Goal: Task Accomplishment & Management: Manage account settings

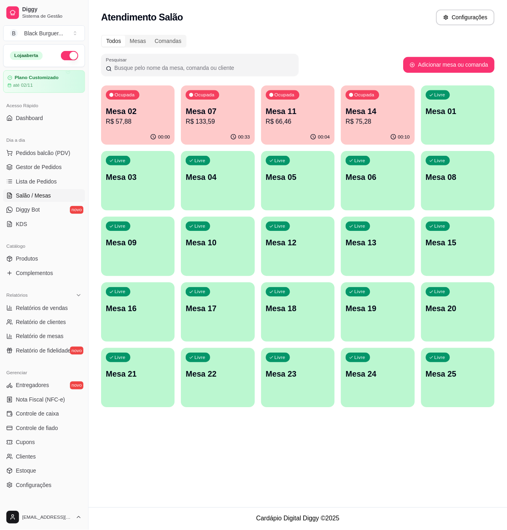
scroll to position [40, 0]
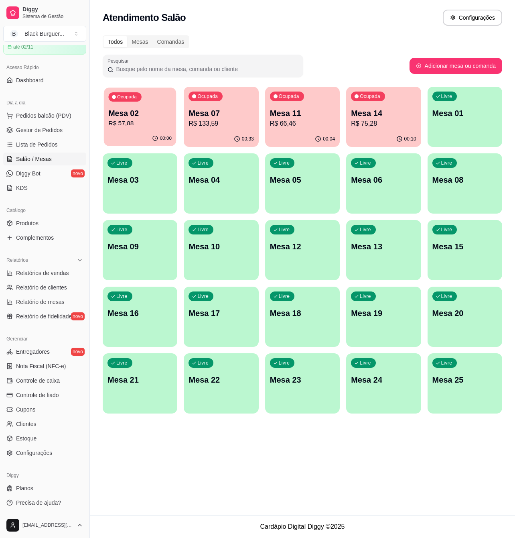
click at [122, 129] on div "Ocupada Mesa 02 R$ 57,88" at bounding box center [140, 109] width 73 height 43
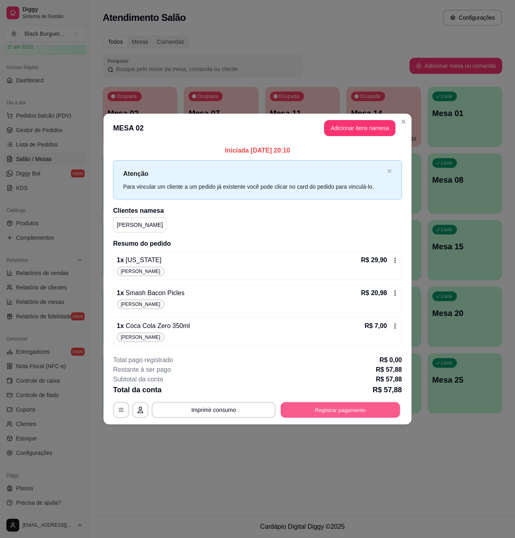
click at [312, 409] on button "Registrar pagamento" at bounding box center [341, 410] width 120 height 16
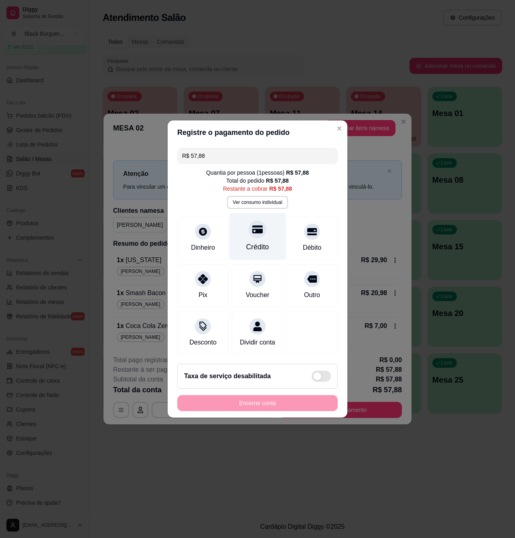
click at [260, 227] on div at bounding box center [258, 229] width 18 height 18
type input "R$ 0,00"
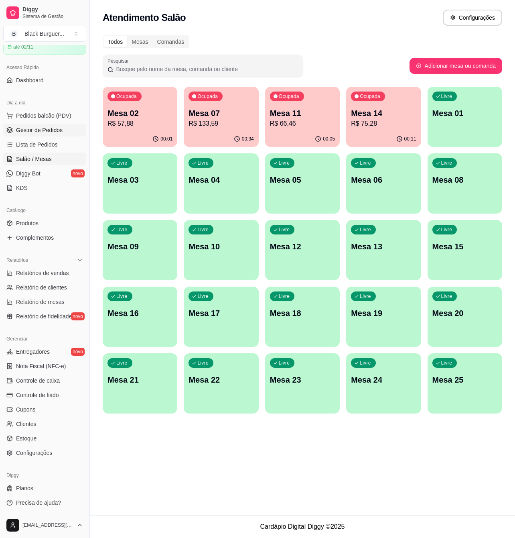
click at [47, 135] on link "Gestor de Pedidos" at bounding box center [44, 130] width 83 height 13
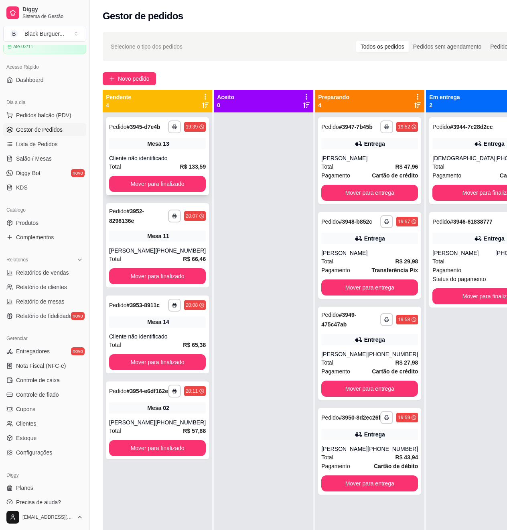
click at [187, 149] on div "Mesa 13" at bounding box center [157, 143] width 97 height 11
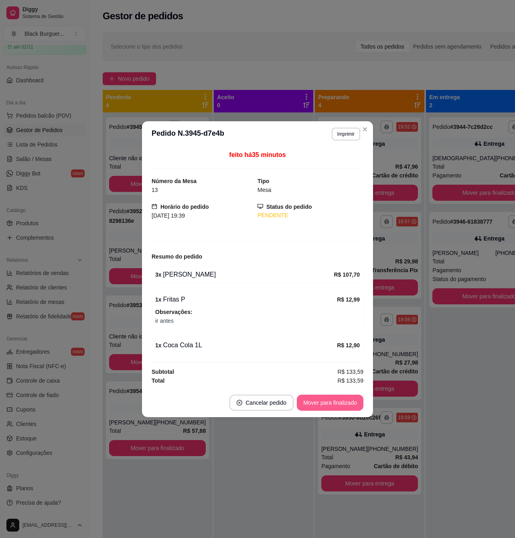
click at [323, 397] on button "Mover para finalizado" at bounding box center [330, 403] width 67 height 16
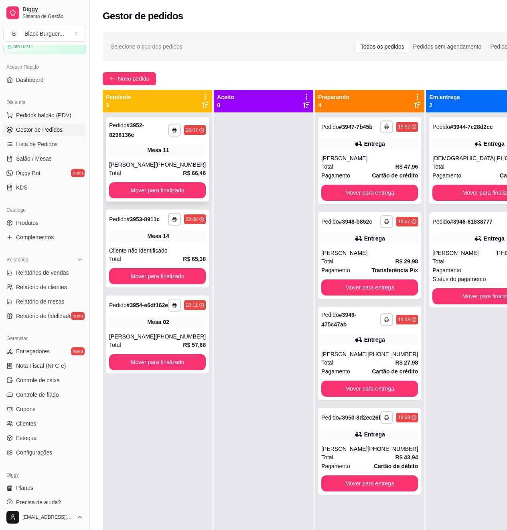
click at [120, 146] on div "Mesa 11" at bounding box center [157, 150] width 97 height 11
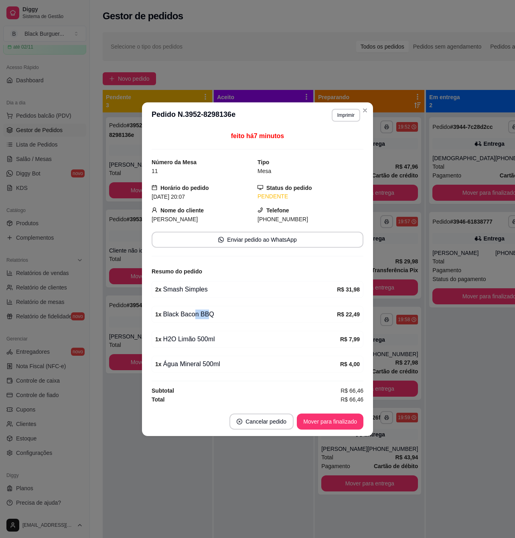
drag, startPoint x: 193, startPoint y: 323, endPoint x: 210, endPoint y: 320, distance: 17.9
click at [210, 320] on div "1 x Black Bacon BBQ R$ 22,49" at bounding box center [258, 314] width 212 height 17
click at [217, 318] on div "1 x Black Bacon BBQ" at bounding box center [246, 315] width 182 height 10
drag, startPoint x: 208, startPoint y: 337, endPoint x: 230, endPoint y: 339, distance: 22.1
click at [230, 339] on div "1 x H2O Limão 500ml" at bounding box center [247, 339] width 185 height 10
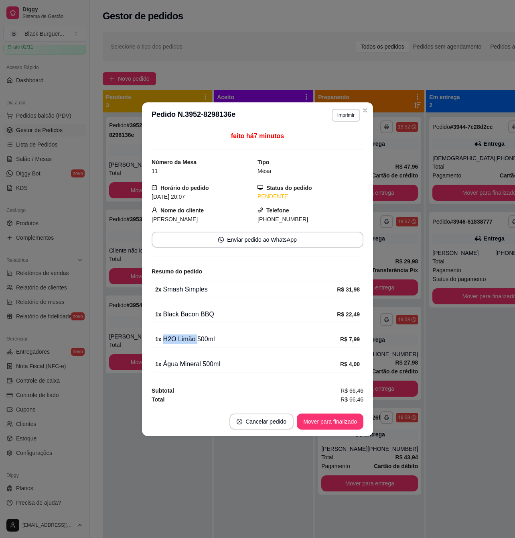
drag, startPoint x: 230, startPoint y: 339, endPoint x: 219, endPoint y: 335, distance: 11.6
click at [230, 339] on div "1 x H2O Limão 500ml" at bounding box center [247, 339] width 185 height 10
click at [207, 315] on div "1 x Black Bacon BBQ" at bounding box center [246, 315] width 182 height 10
drag, startPoint x: 198, startPoint y: 299, endPoint x: 203, endPoint y: 299, distance: 4.4
click at [203, 299] on div "feito há 7 minutos Número da Mesa 11 Tipo Mesa Horário do pedido [DATE] 20:07 S…" at bounding box center [258, 267] width 212 height 273
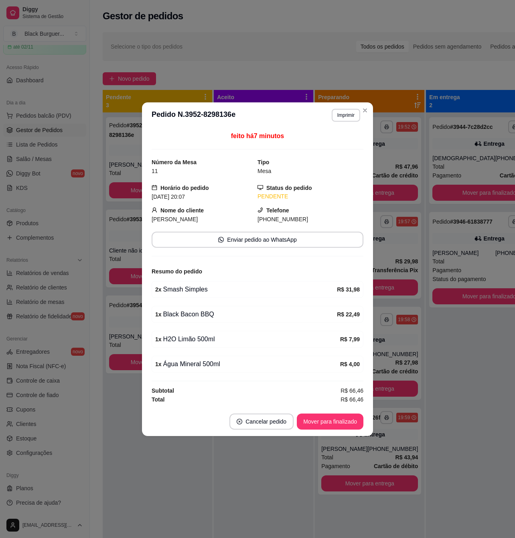
click at [203, 299] on div "feito há 7 minutos Número da Mesa 11 Tipo Mesa Horário do pedido [DATE] 20:07 S…" at bounding box center [258, 267] width 212 height 273
drag, startPoint x: 190, startPoint y: 288, endPoint x: 203, endPoint y: 294, distance: 13.7
click at [202, 291] on div "2 x Smash Simples" at bounding box center [246, 290] width 182 height 10
click at [203, 294] on div "2 x Smash Simples" at bounding box center [246, 290] width 182 height 10
click at [184, 326] on div "feito há 7 minutos Número da Mesa 11 Tipo Mesa Horário do pedido [DATE] 20:07 S…" at bounding box center [258, 267] width 212 height 273
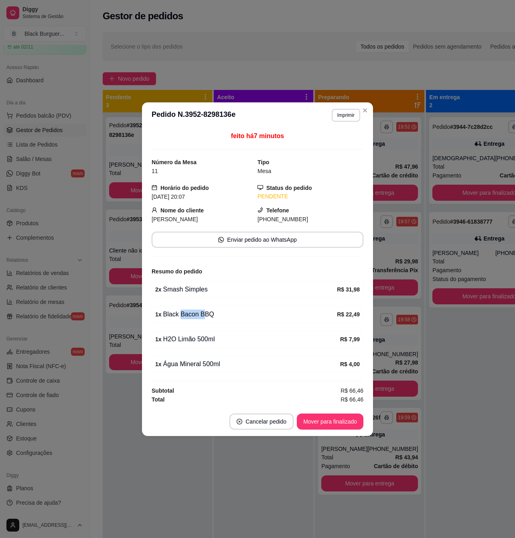
drag, startPoint x: 179, startPoint y: 312, endPoint x: 206, endPoint y: 312, distance: 27.7
click at [205, 312] on div "1 x Black Bacon BBQ" at bounding box center [246, 315] width 182 height 10
click at [206, 312] on div "1 x Black Bacon BBQ" at bounding box center [246, 315] width 182 height 10
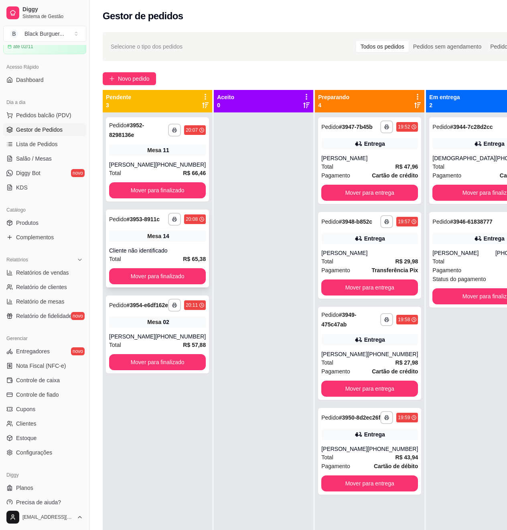
click at [135, 238] on div "Mesa 14" at bounding box center [157, 235] width 97 height 11
click at [339, 162] on div "[PERSON_NAME]" at bounding box center [370, 158] width 97 height 8
click at [382, 162] on div "[PERSON_NAME]" at bounding box center [370, 158] width 97 height 8
click at [364, 257] on div "[PERSON_NAME]" at bounding box center [370, 253] width 97 height 8
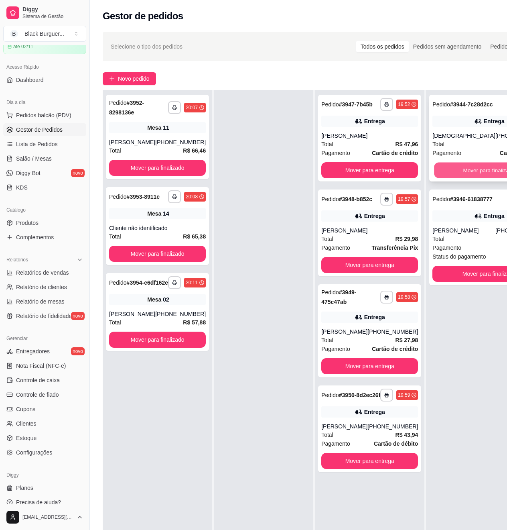
click at [479, 176] on button "Mover para finalizado" at bounding box center [490, 171] width 110 height 16
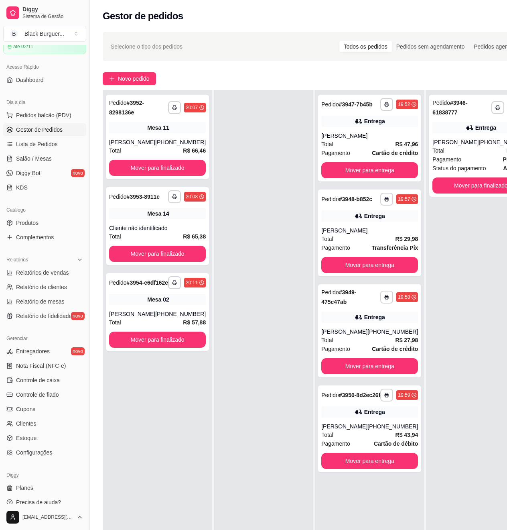
click at [479, 176] on div "**********" at bounding box center [481, 146] width 103 height 102
click at [480, 182] on button "Mover para finalizado" at bounding box center [481, 185] width 97 height 16
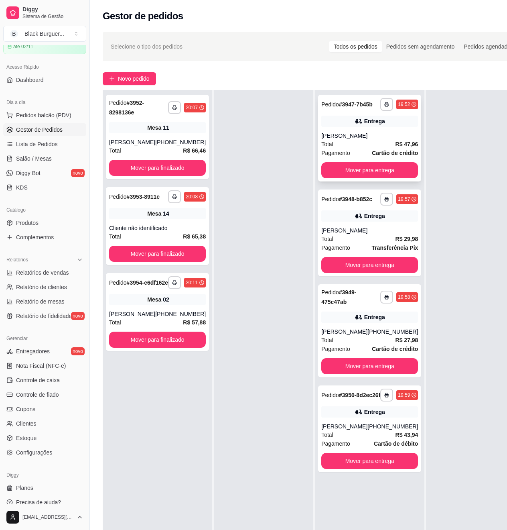
click at [365, 139] on div "[PERSON_NAME]" at bounding box center [370, 136] width 97 height 8
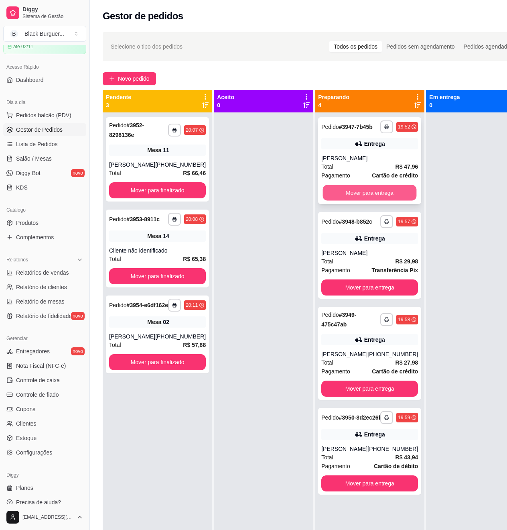
click at [382, 193] on button "Mover para entrega" at bounding box center [370, 193] width 94 height 16
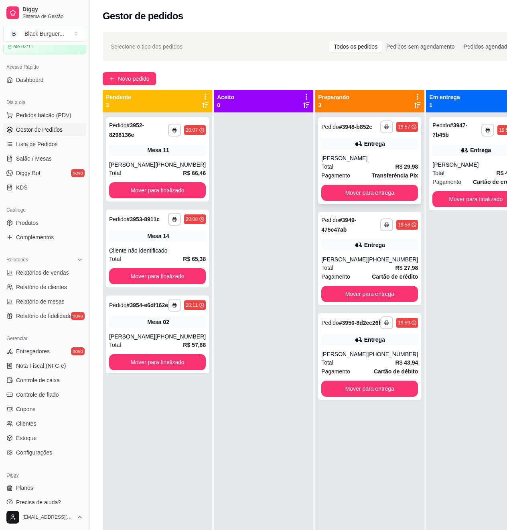
click at [396, 170] on strong "R$ 29,98" at bounding box center [407, 166] width 23 height 6
click at [365, 249] on div "Entrega" at bounding box center [375, 245] width 21 height 8
click at [142, 76] on span "Novo pedido" at bounding box center [134, 78] width 32 height 9
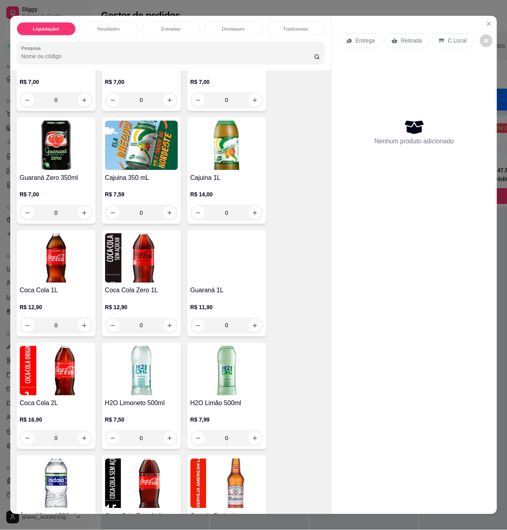
scroll to position [2515, 0]
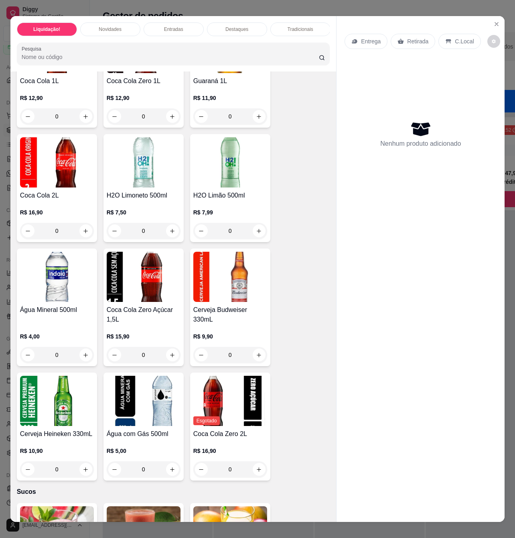
click at [49, 311] on div "Água Mineral 500ml" at bounding box center [57, 314] width 74 height 19
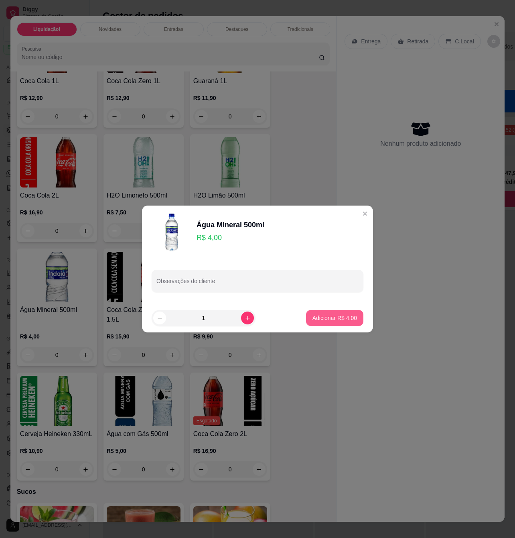
click at [314, 320] on p "Adicionar R$ 4,00" at bounding box center [335, 318] width 45 height 8
type input "1"
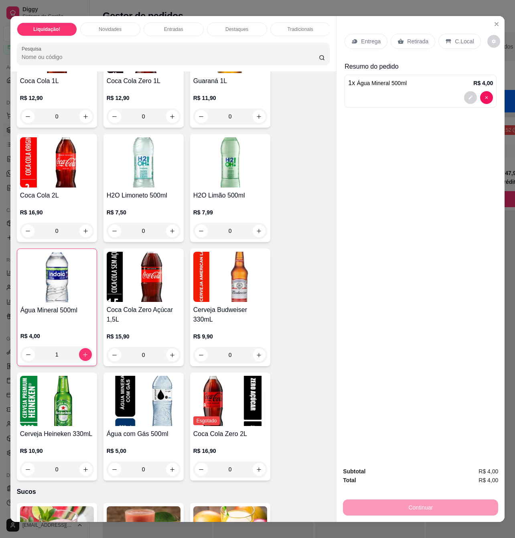
click at [455, 37] on p "C.Local" at bounding box center [464, 41] width 19 height 8
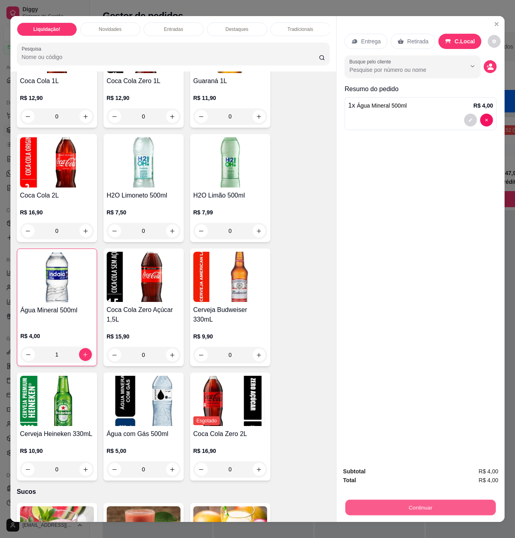
click at [396, 507] on button "Continuar" at bounding box center [421, 507] width 151 height 16
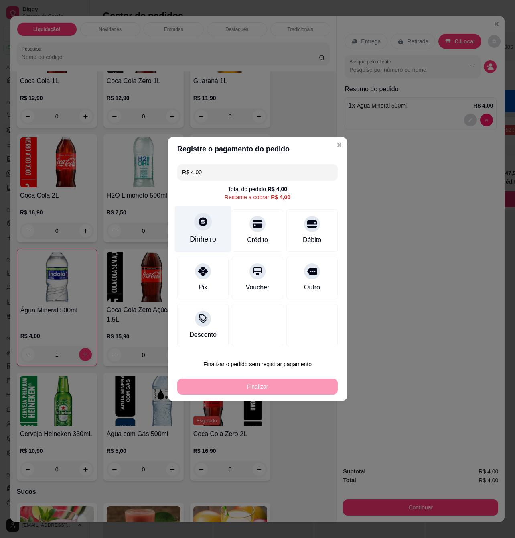
click at [211, 222] on div "Dinheiro" at bounding box center [203, 229] width 57 height 47
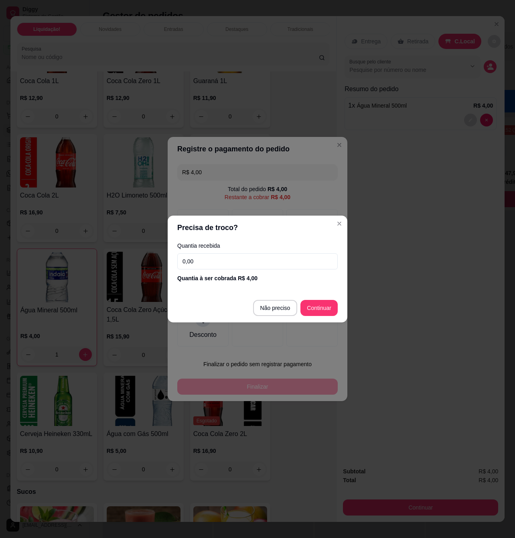
click at [308, 271] on div "Quantia recebida 0,00 Quantia à ser cobrada R$ 4,00" at bounding box center [258, 263] width 180 height 46
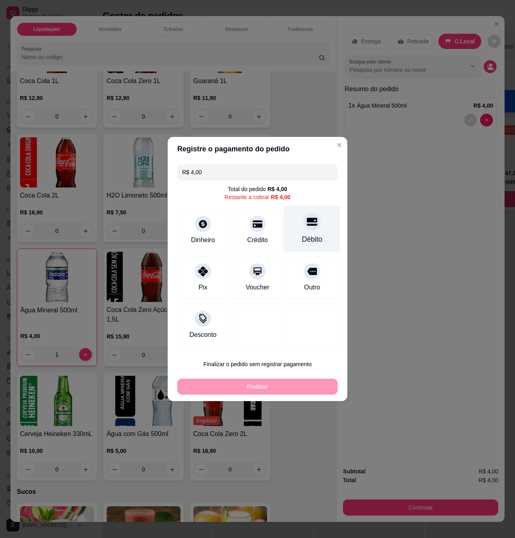
click at [294, 222] on div "Débito" at bounding box center [312, 229] width 57 height 47
type input "R$ 0,00"
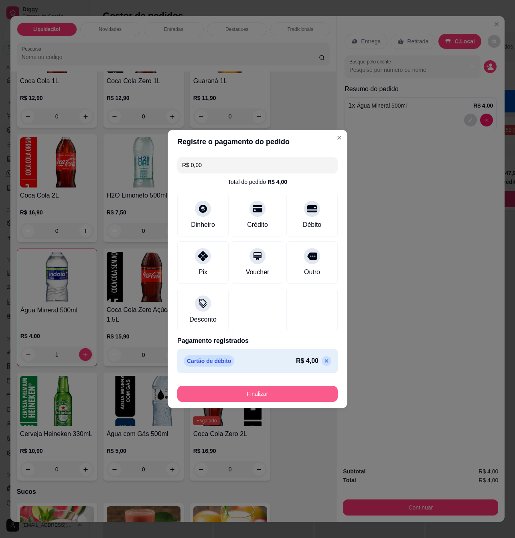
click at [283, 391] on button "Finalizar" at bounding box center [257, 394] width 161 height 16
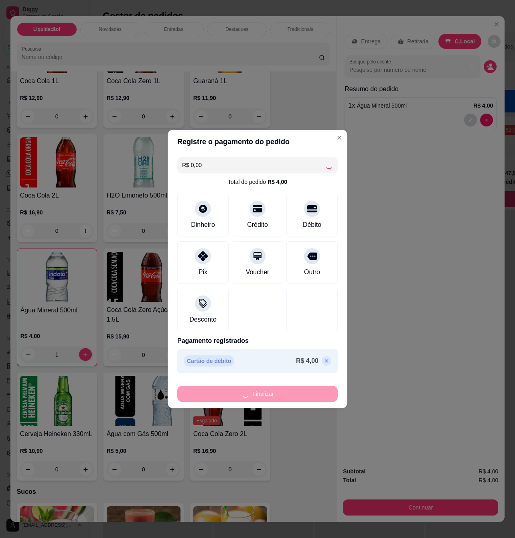
type input "0"
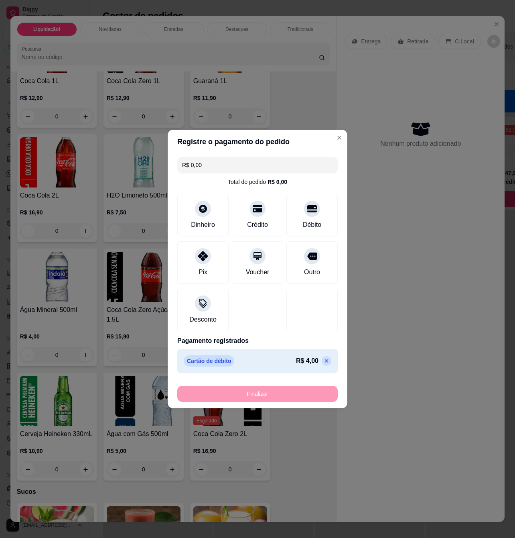
type input "-R$ 4,00"
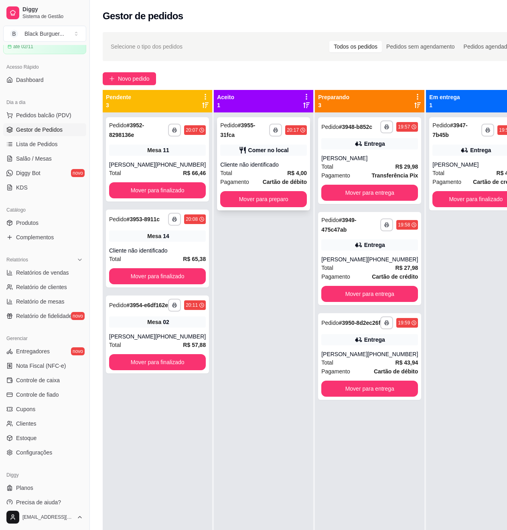
click at [280, 134] on div "**********" at bounding box center [263, 163] width 93 height 93
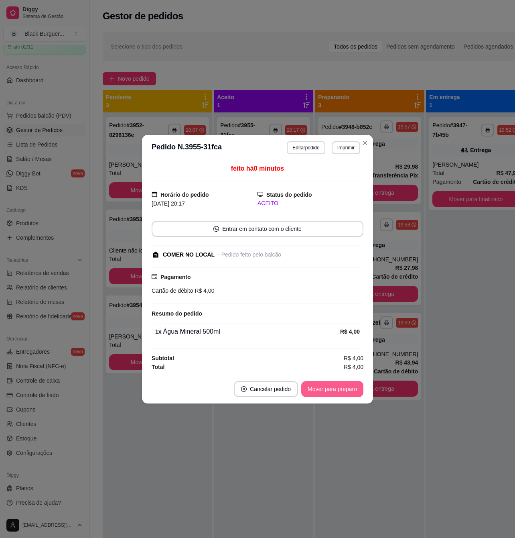
click at [344, 389] on button "Mover para preparo" at bounding box center [332, 389] width 62 height 16
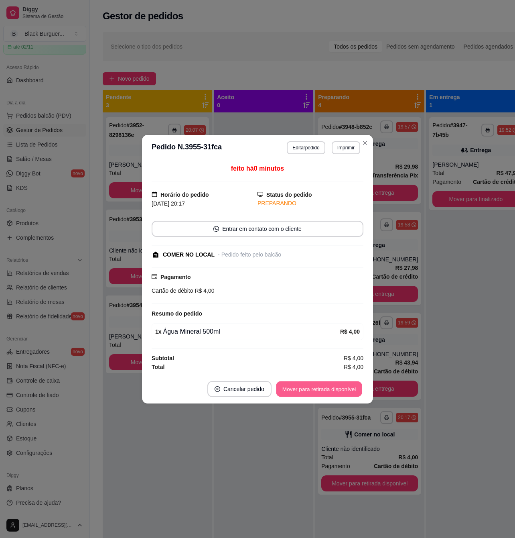
click at [346, 387] on button "Mover para retirada disponível" at bounding box center [319, 389] width 86 height 16
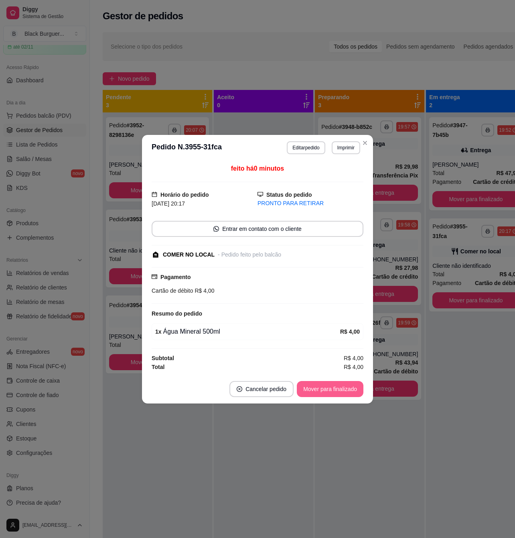
click at [346, 389] on button "Mover para finalizado" at bounding box center [330, 389] width 67 height 16
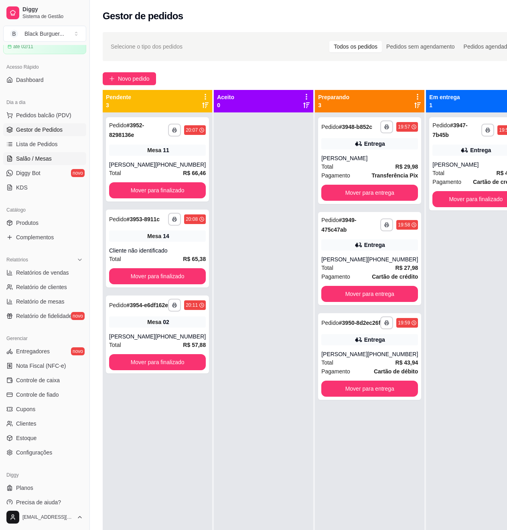
click at [36, 160] on span "Salão / Mesas" at bounding box center [34, 159] width 36 height 8
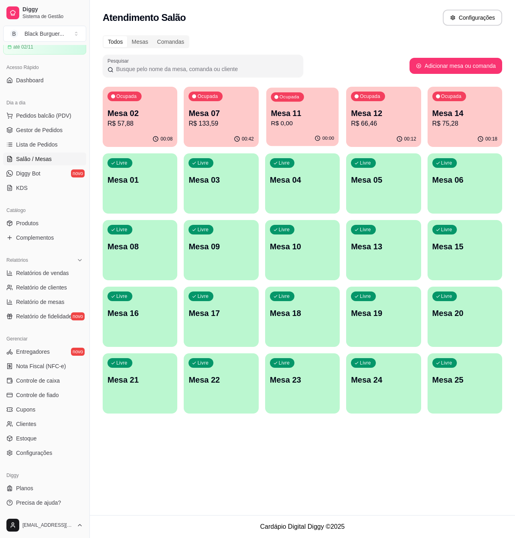
click at [302, 129] on div "Ocupada Mesa 11 R$ 0,00" at bounding box center [303, 109] width 73 height 43
click at [381, 110] on p "Mesa 12" at bounding box center [383, 113] width 63 height 11
click at [474, 106] on div "Ocupada Mesa 14 R$ 75,28" at bounding box center [465, 109] width 73 height 43
click at [222, 136] on div "00:42" at bounding box center [221, 139] width 75 height 16
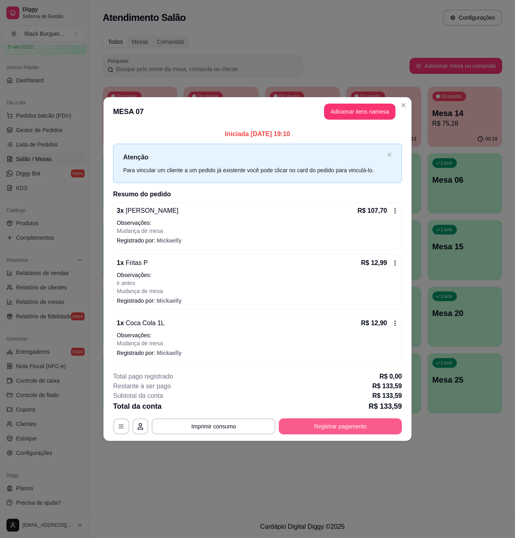
click at [323, 428] on button "Registrar pagamento" at bounding box center [340, 426] width 123 height 16
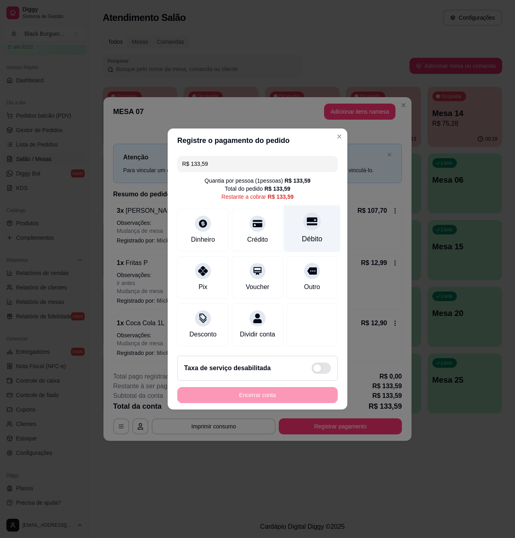
click at [309, 221] on icon at bounding box center [312, 221] width 10 height 10
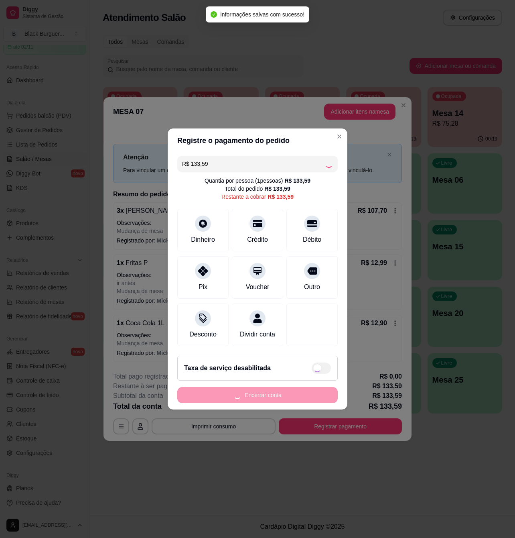
type input "R$ 0,00"
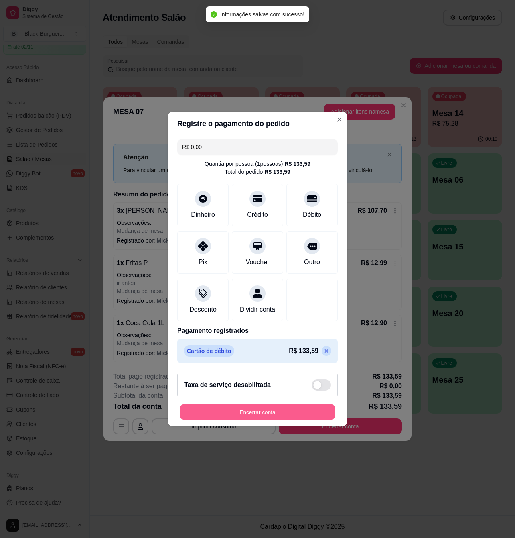
click at [276, 418] on button "Encerrar conta" at bounding box center [258, 412] width 156 height 16
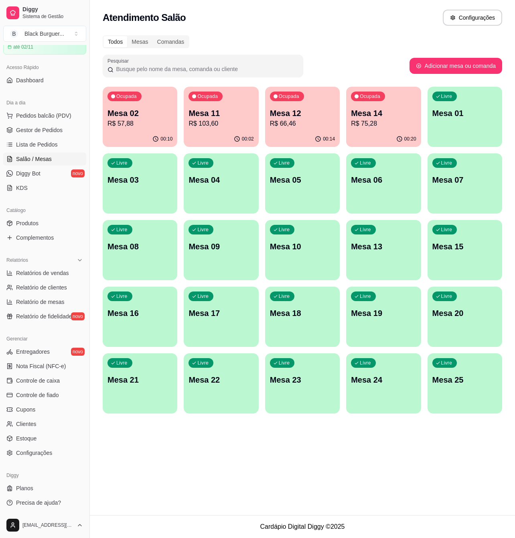
click at [13, 123] on ul "Pedidos balcão (PDV) Gestor de Pedidos Lista de Pedidos Salão / Mesas Diggy Bot…" at bounding box center [44, 151] width 83 height 85
click at [14, 130] on link "Gestor de Pedidos" at bounding box center [44, 130] width 83 height 13
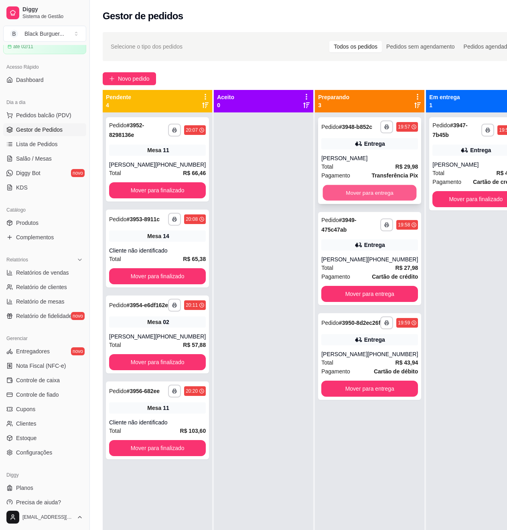
click at [383, 199] on button "Mover para entrega" at bounding box center [370, 193] width 94 height 16
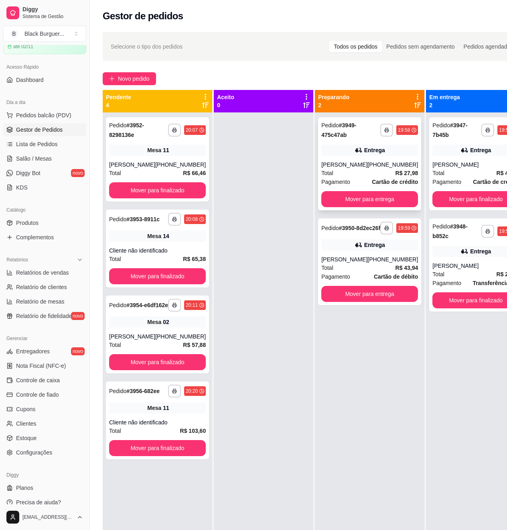
click at [396, 173] on strong "R$ 27,98" at bounding box center [407, 173] width 23 height 6
click at [387, 198] on button "Mover para entrega" at bounding box center [370, 199] width 97 height 16
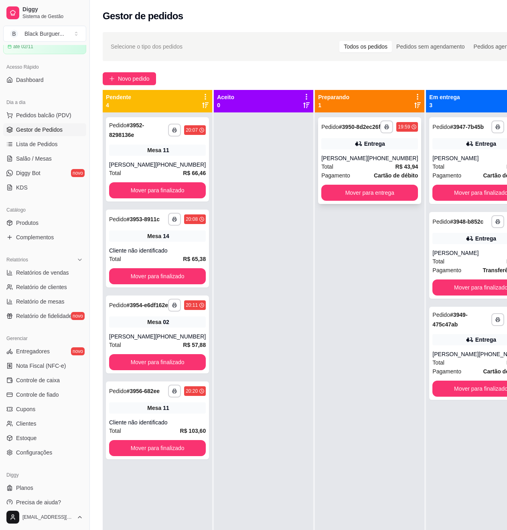
click at [384, 177] on span "Cartão de débito" at bounding box center [396, 175] width 44 height 9
click at [156, 154] on span "Mesa" at bounding box center [154, 150] width 14 height 8
click at [134, 263] on div "Total R$ 65,38" at bounding box center [157, 259] width 97 height 9
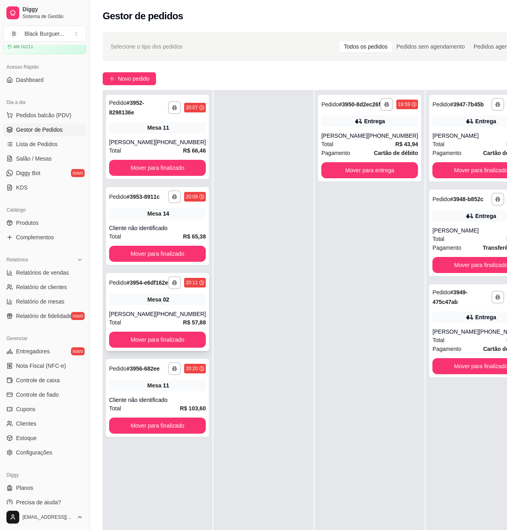
scroll to position [53, 0]
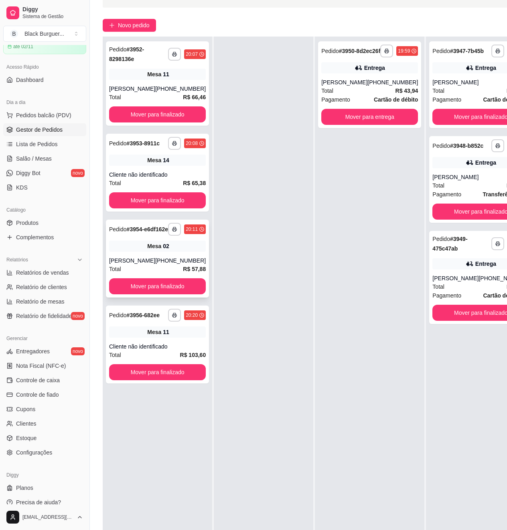
click at [183, 272] on strong "R$ 57,88" at bounding box center [194, 269] width 23 height 6
click at [142, 343] on div "**********" at bounding box center [157, 345] width 103 height 78
click at [39, 157] on span "Salão / Mesas" at bounding box center [34, 159] width 36 height 8
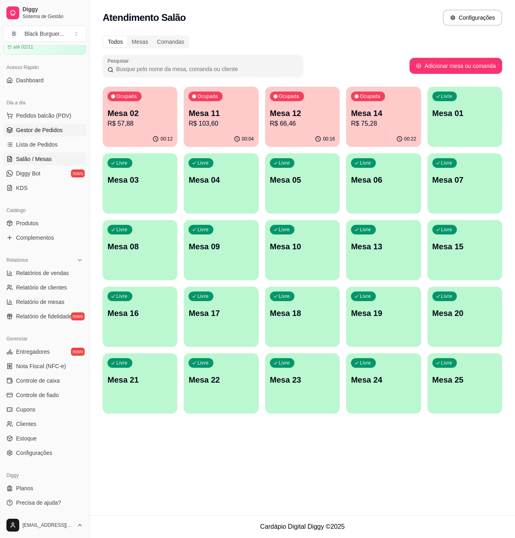
click at [52, 132] on span "Gestor de Pedidos" at bounding box center [39, 130] width 47 height 8
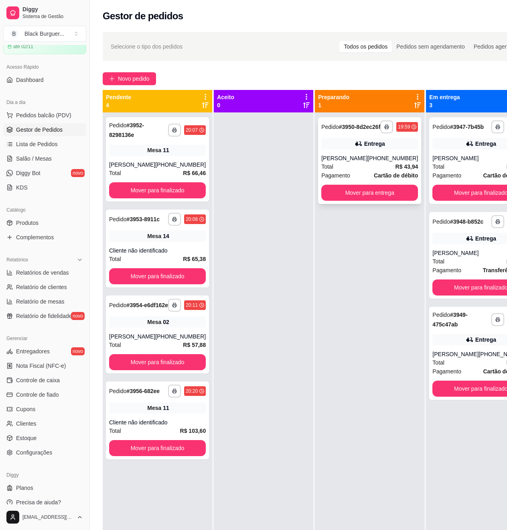
click at [391, 147] on div "Entrega" at bounding box center [370, 143] width 97 height 11
click at [376, 162] on div "[PHONE_NUMBER]" at bounding box center [393, 158] width 51 height 8
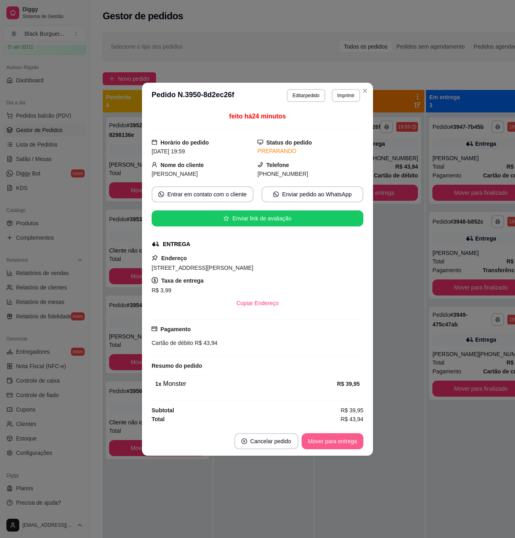
click at [344, 437] on button "Mover para entrega" at bounding box center [333, 441] width 62 height 16
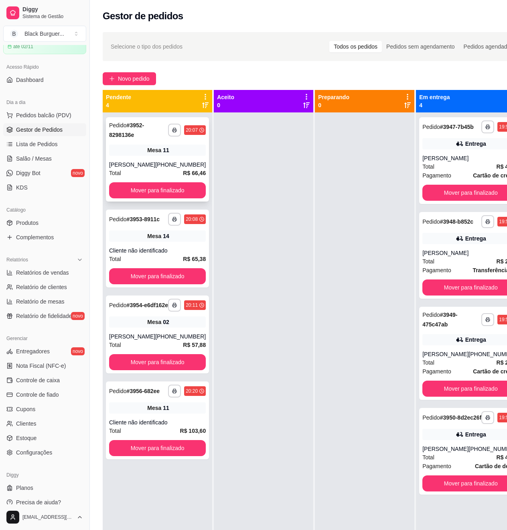
click at [171, 158] on div "**********" at bounding box center [157, 159] width 103 height 84
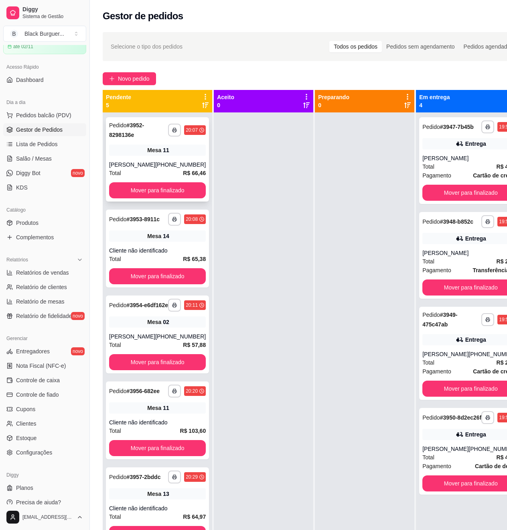
click at [153, 151] on span "Mesa" at bounding box center [154, 150] width 14 height 8
click at [171, 150] on div "Mesa 11" at bounding box center [157, 150] width 97 height 11
click at [39, 159] on span "Salão / Mesas" at bounding box center [34, 159] width 36 height 8
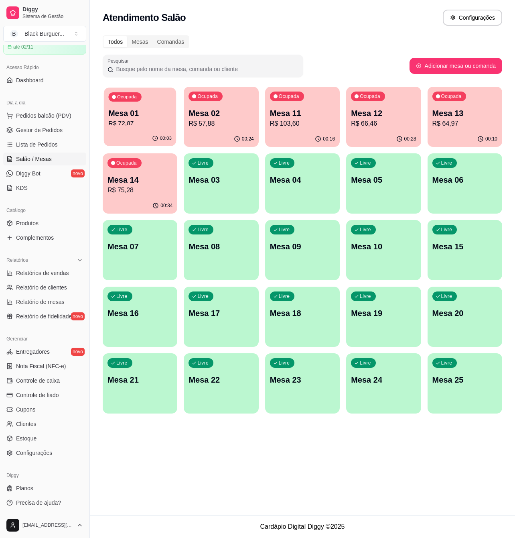
click at [140, 119] on p "R$ 72,87" at bounding box center [139, 123] width 63 height 9
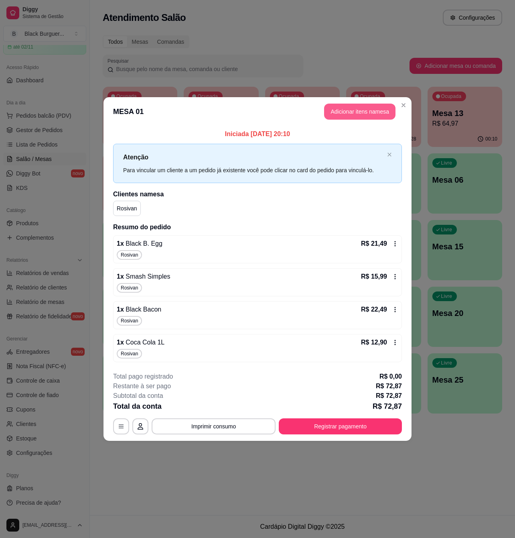
click at [365, 114] on button "Adicionar itens na mesa" at bounding box center [359, 112] width 71 height 16
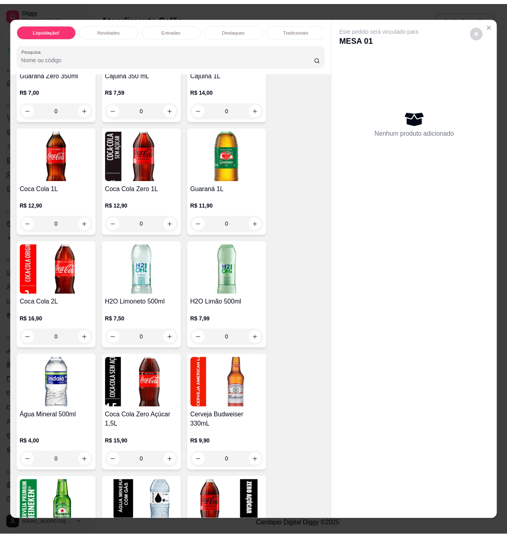
scroll to position [2515, 0]
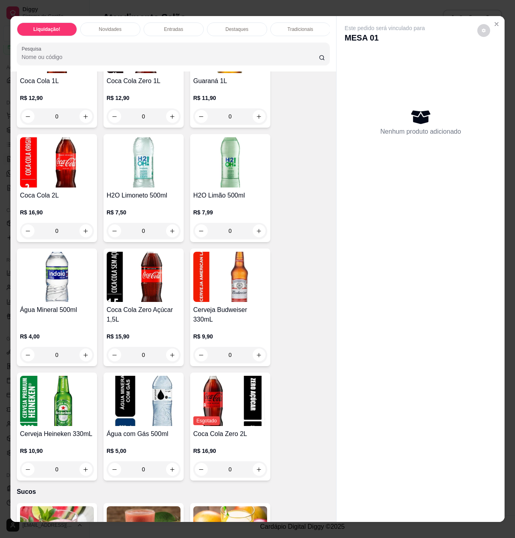
click at [57, 283] on img at bounding box center [57, 277] width 74 height 50
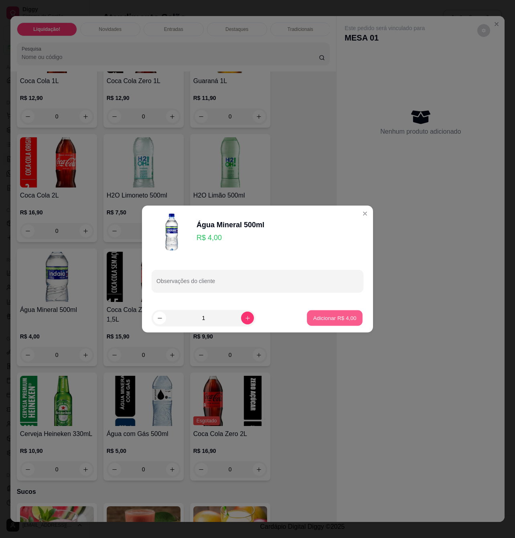
click at [337, 314] on p "Adicionar R$ 4,00" at bounding box center [334, 318] width 43 height 8
type input "1"
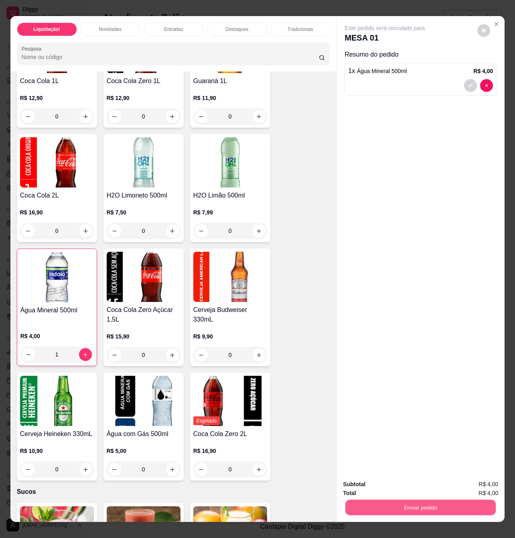
click at [382, 503] on button "Enviar pedido" at bounding box center [421, 507] width 151 height 16
click at [479, 485] on button "Enviar pedido" at bounding box center [477, 483] width 44 height 15
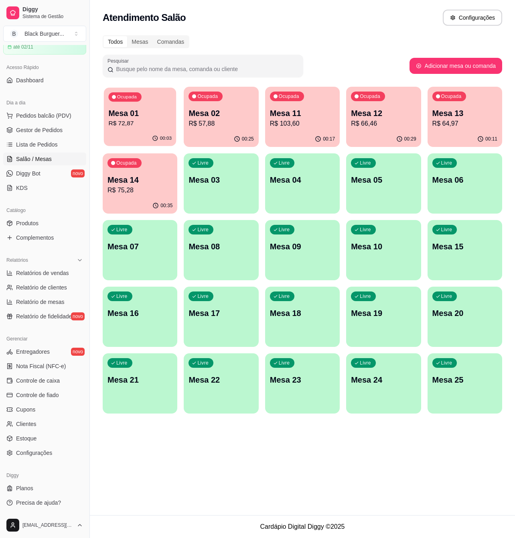
click at [147, 123] on p "R$ 72,87" at bounding box center [139, 123] width 63 height 9
click at [44, 123] on ul "Pedidos balcão (PDV) Gestor de Pedidos Lista de Pedidos Salão / Mesas Diggy Bot…" at bounding box center [44, 151] width 83 height 85
click at [47, 133] on span "Gestor de Pedidos" at bounding box center [39, 130] width 47 height 8
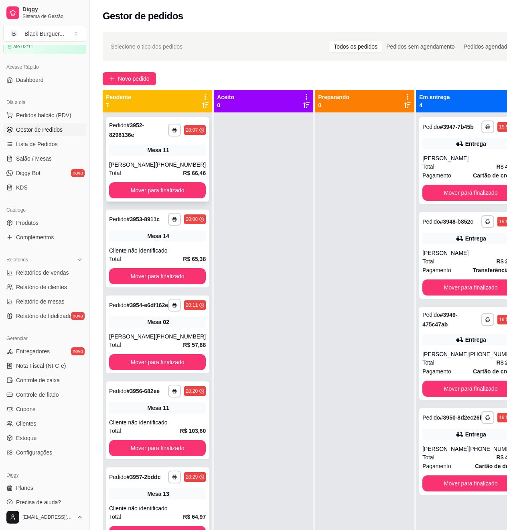
click at [164, 161] on div "[PHONE_NUMBER]" at bounding box center [180, 165] width 51 height 8
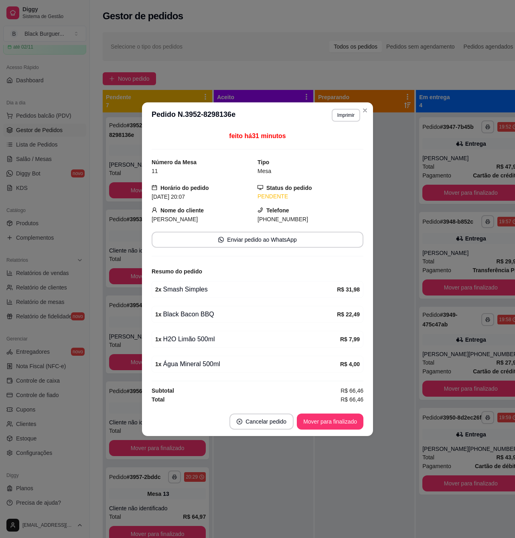
drag, startPoint x: 189, startPoint y: 328, endPoint x: 206, endPoint y: 326, distance: 16.6
click at [204, 327] on div "feito há 31 minutos Número da Mesa 11 Tipo Mesa Horário do pedido [DATE] 20:07 …" at bounding box center [258, 267] width 212 height 273
drag, startPoint x: 191, startPoint y: 312, endPoint x: 210, endPoint y: 312, distance: 18.5
click at [210, 312] on div "1 x Black Bacon BBQ" at bounding box center [246, 315] width 182 height 10
click at [211, 312] on div "1 x Black Bacon BBQ" at bounding box center [246, 315] width 182 height 10
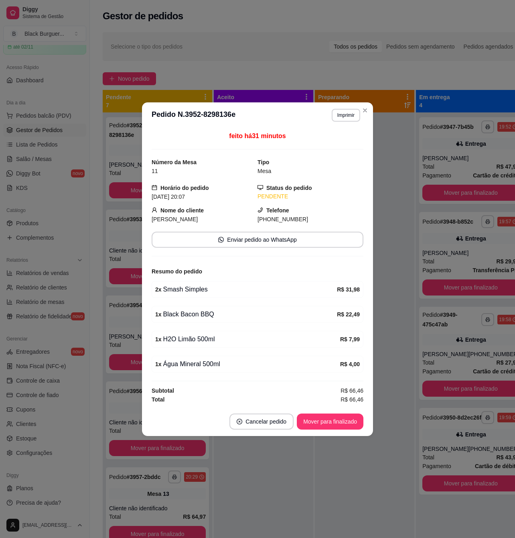
click at [209, 315] on div "1 x Black Bacon BBQ" at bounding box center [246, 315] width 182 height 10
click at [330, 424] on button "Mover para finalizado" at bounding box center [330, 421] width 67 height 16
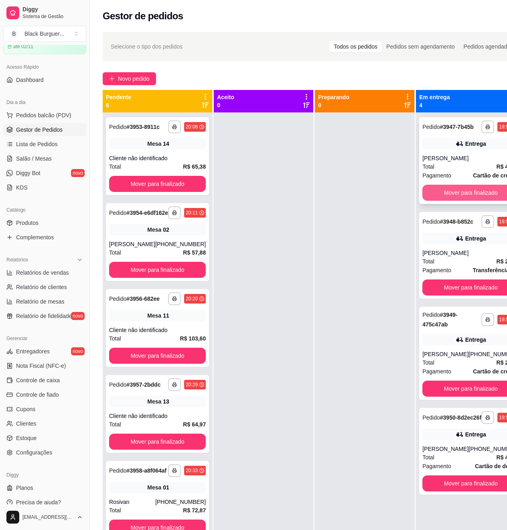
click at [449, 193] on button "Mover para finalizado" at bounding box center [471, 193] width 97 height 16
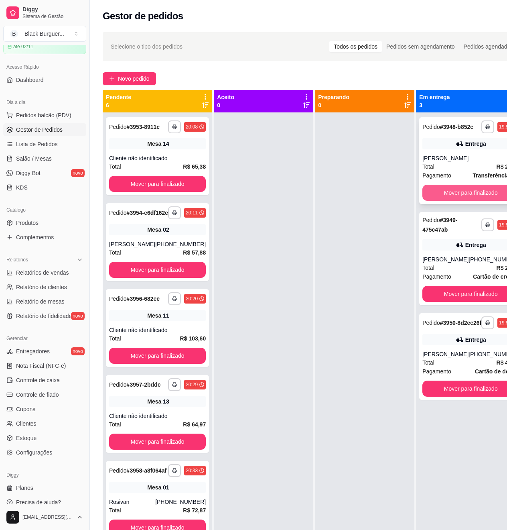
click at [449, 194] on button "Mover para finalizado" at bounding box center [471, 193] width 97 height 16
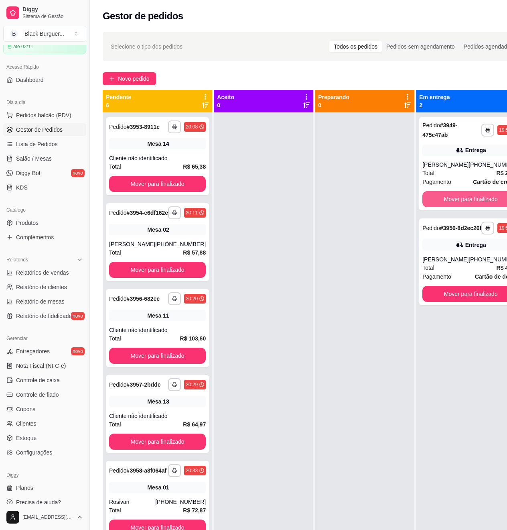
click at [449, 194] on button "Mover para finalizado" at bounding box center [471, 199] width 97 height 16
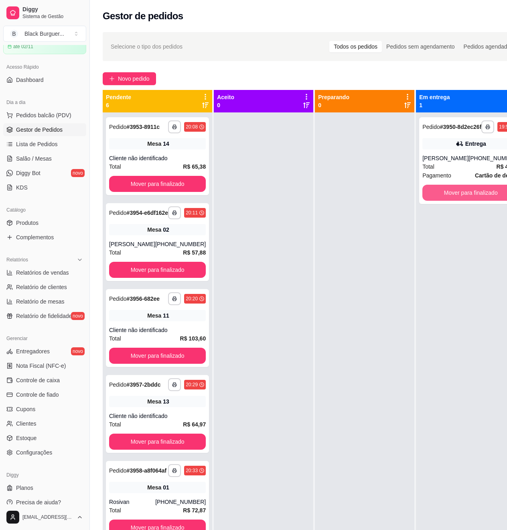
click at [449, 194] on button "Mover para finalizado" at bounding box center [471, 193] width 97 height 16
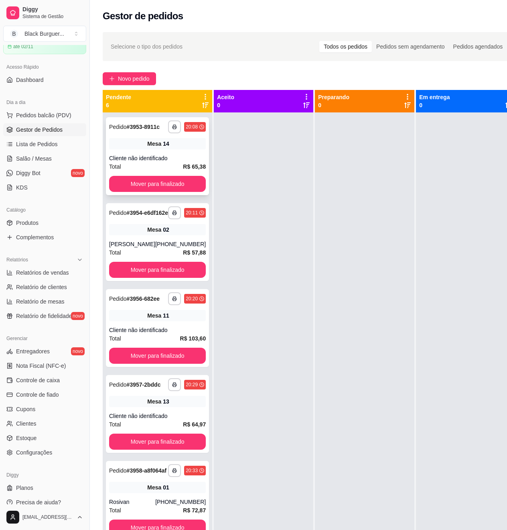
click at [169, 157] on div "**********" at bounding box center [157, 156] width 103 height 78
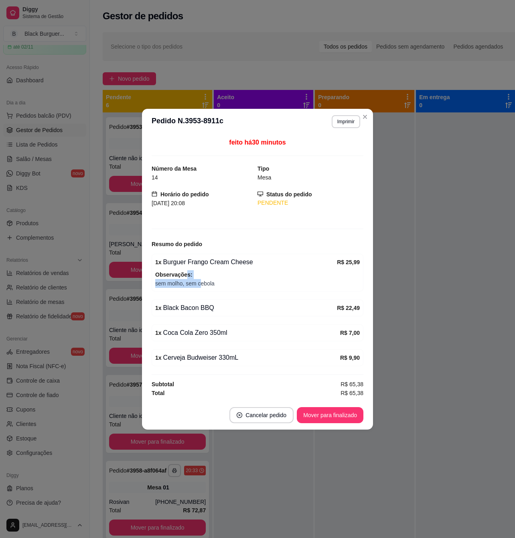
drag, startPoint x: 185, startPoint y: 277, endPoint x: 206, endPoint y: 279, distance: 21.4
click at [205, 279] on div "Observações: sem molho, sem cebola" at bounding box center [257, 279] width 205 height 18
click at [206, 279] on span "sem molho, sem cebola" at bounding box center [257, 283] width 205 height 9
click at [328, 421] on button "Mover para finalizado" at bounding box center [330, 415] width 65 height 16
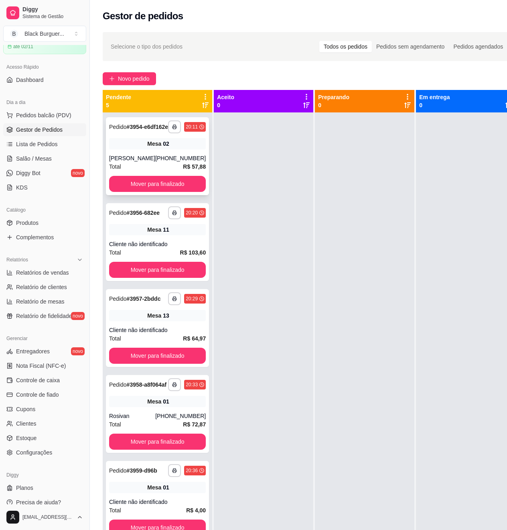
click at [166, 162] on div "[PHONE_NUMBER]" at bounding box center [180, 158] width 51 height 8
click at [166, 171] on div "Total R$ 57,88" at bounding box center [157, 166] width 97 height 9
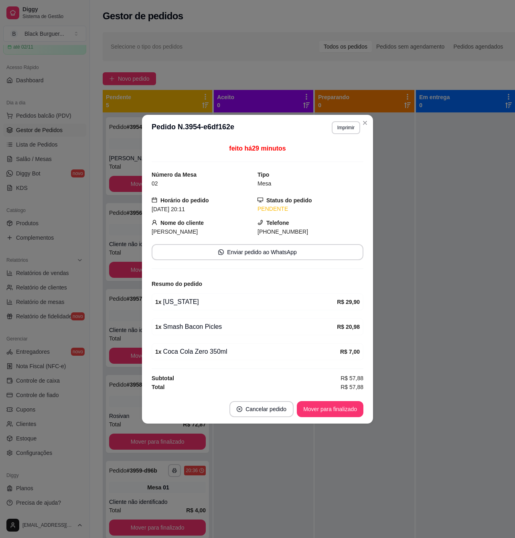
click at [200, 330] on div "1 x Smash Bacon Picles" at bounding box center [246, 327] width 182 height 10
click at [209, 327] on div "1 x Smash Bacon Picles" at bounding box center [246, 327] width 182 height 10
drag, startPoint x: 204, startPoint y: 347, endPoint x: 215, endPoint y: 349, distance: 11.0
click at [211, 349] on div "1 x Coca Cola Zero 350ml" at bounding box center [247, 352] width 185 height 10
drag, startPoint x: 215, startPoint y: 349, endPoint x: 234, endPoint y: 343, distance: 19.6
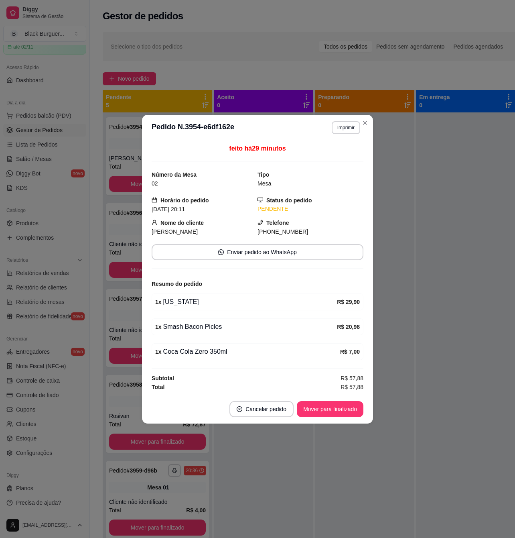
click at [216, 349] on div "1 x Coca Cola Zero 350ml" at bounding box center [247, 352] width 185 height 10
click at [235, 341] on div "feito há 29 minutos Número da Mesa 02 Tipo Mesa Horário do pedido [DATE] 20:11 …" at bounding box center [258, 268] width 212 height 248
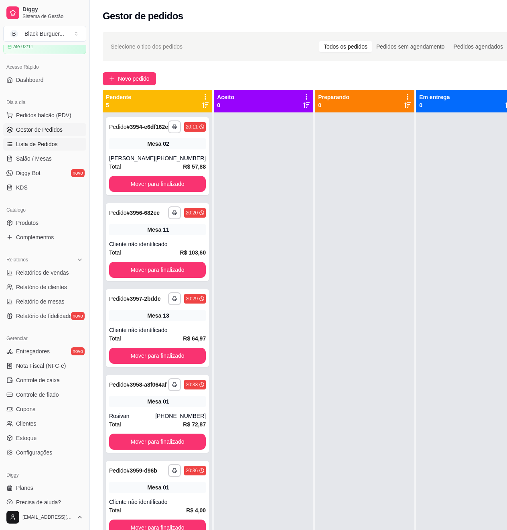
click at [51, 147] on span "Lista de Pedidos" at bounding box center [37, 144] width 42 height 8
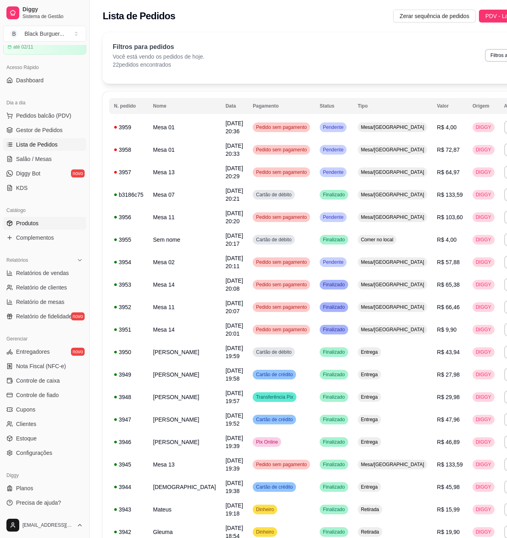
click at [45, 224] on link "Produtos" at bounding box center [44, 223] width 83 height 13
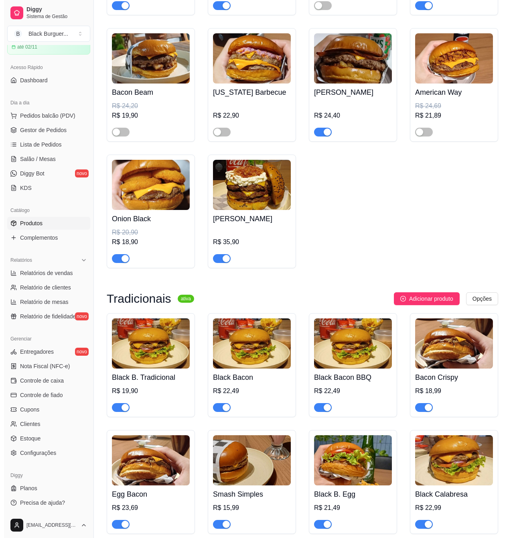
scroll to position [1070, 0]
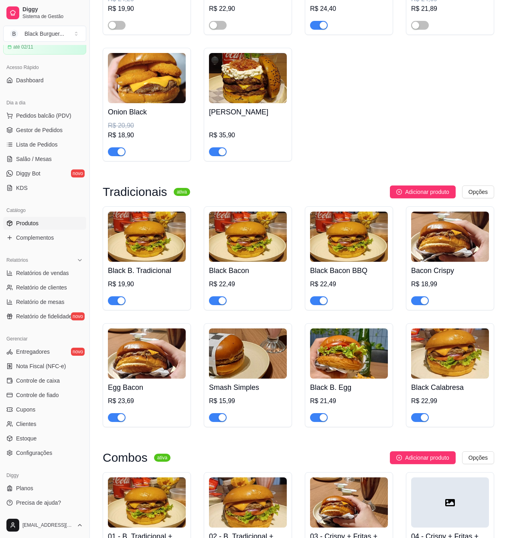
click at [443, 256] on img at bounding box center [450, 237] width 78 height 50
click at [45, 116] on span "Pedidos balcão (PDV)" at bounding box center [43, 116] width 55 height 8
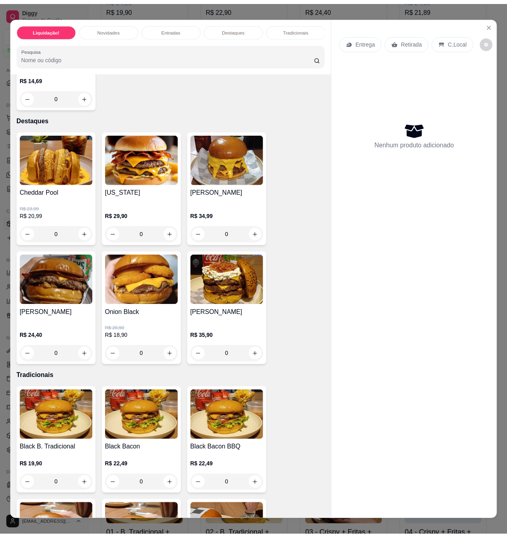
scroll to position [856, 0]
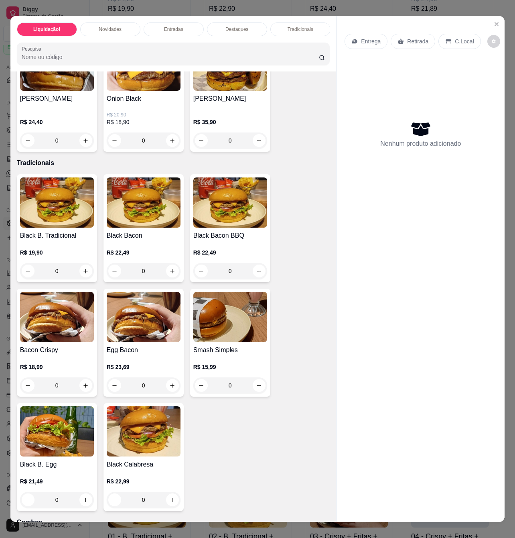
click at [69, 345] on h4 "Bacon Crispy" at bounding box center [57, 350] width 74 height 10
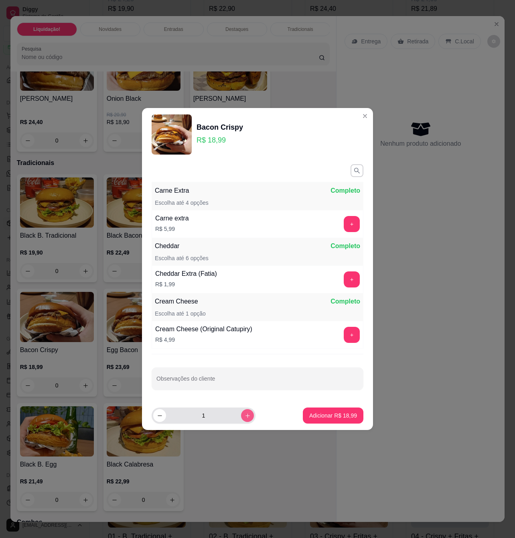
click at [246, 418] on button "increase-product-quantity" at bounding box center [247, 415] width 13 height 13
click at [251, 418] on div "2" at bounding box center [204, 415] width 104 height 16
click at [248, 418] on button "increase-product-quantity" at bounding box center [247, 415] width 12 height 12
type input "4"
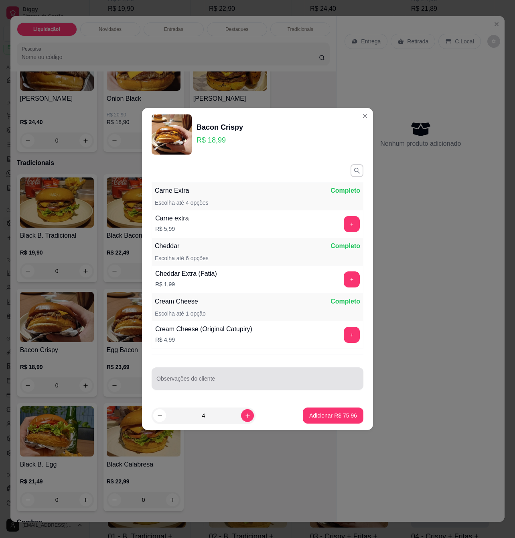
click at [271, 383] on input "Observações do cliente" at bounding box center [258, 382] width 202 height 8
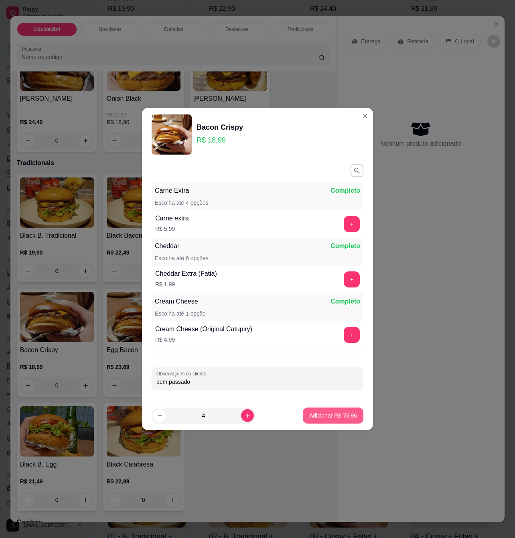
type input "bem passado"
click at [330, 415] on p "Adicionar R$ 75,96" at bounding box center [334, 415] width 48 height 8
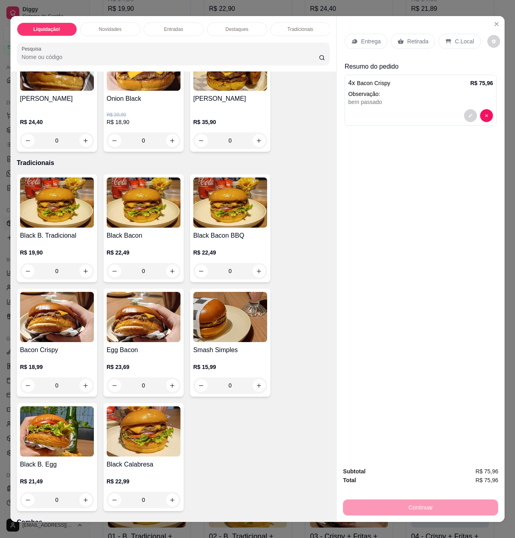
click at [420, 39] on p "Retirada" at bounding box center [417, 41] width 21 height 8
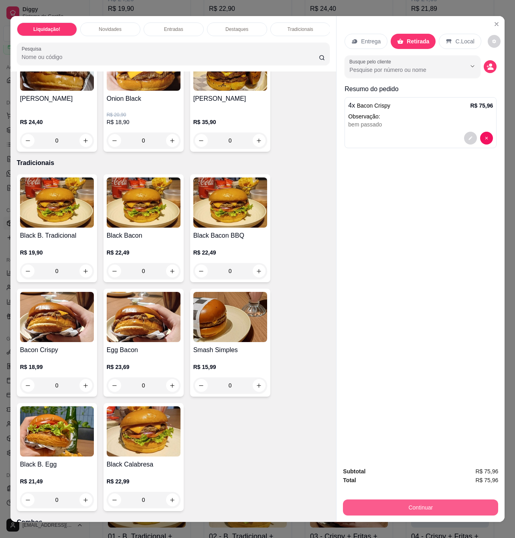
click at [436, 500] on button "Continuar" at bounding box center [420, 507] width 155 height 16
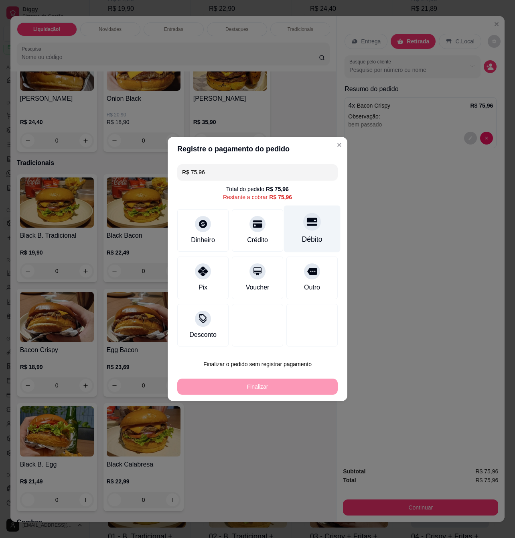
click at [307, 224] on icon at bounding box center [312, 222] width 10 height 8
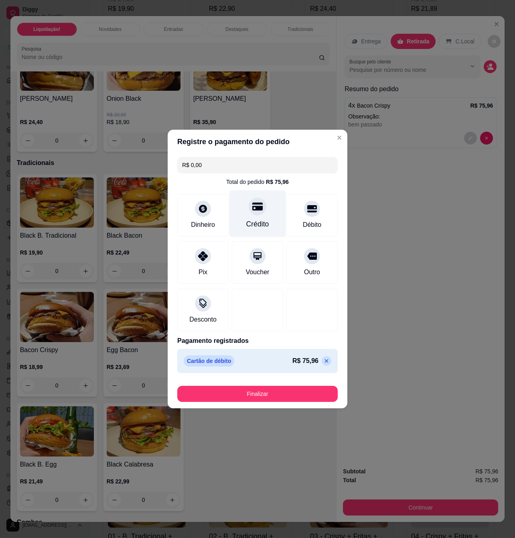
click at [258, 212] on div at bounding box center [258, 207] width 18 height 18
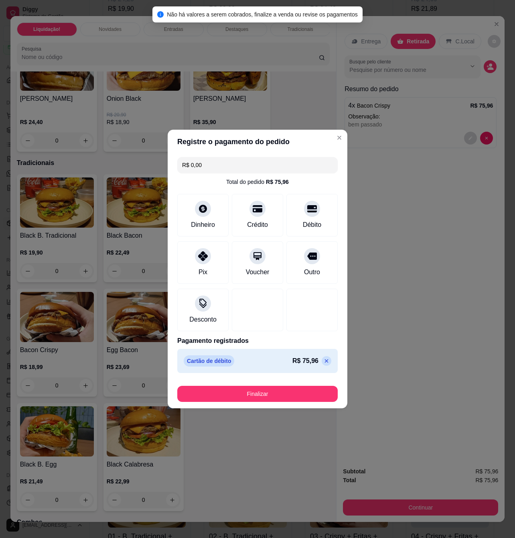
click at [324, 363] on icon at bounding box center [327, 361] width 6 height 6
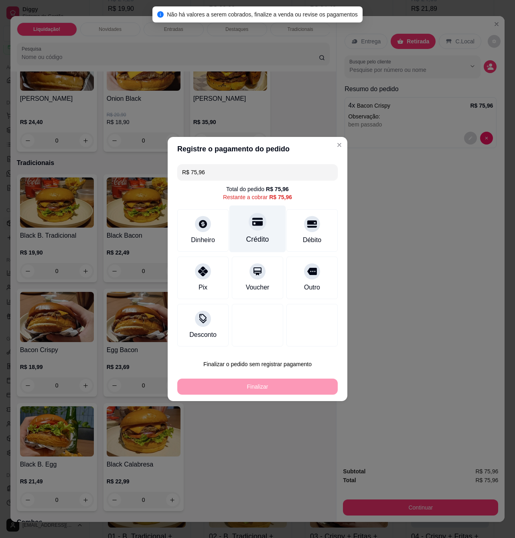
click at [256, 230] on div "Crédito" at bounding box center [258, 229] width 57 height 47
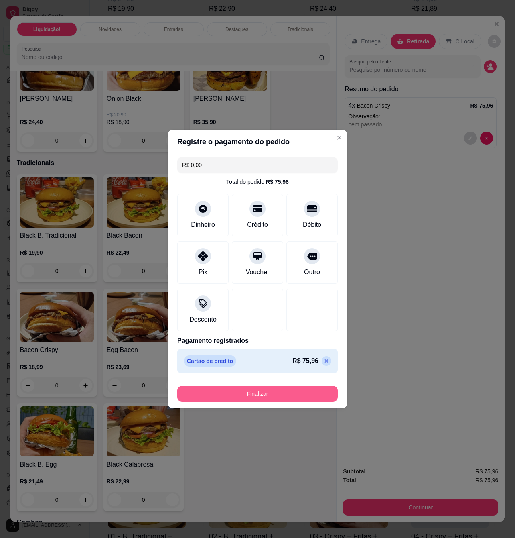
click at [292, 394] on button "Finalizar" at bounding box center [257, 394] width 161 height 16
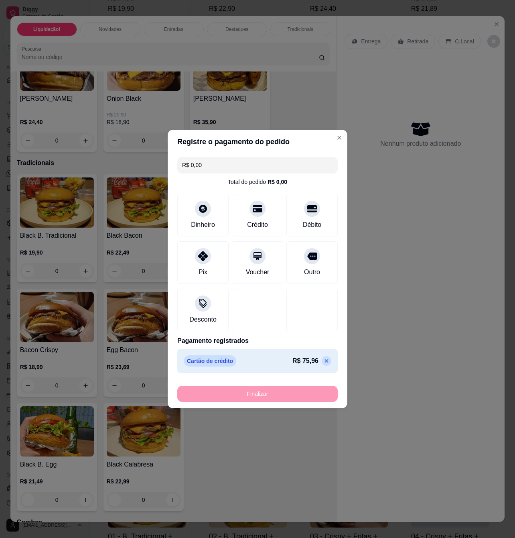
type input "-R$ 75,96"
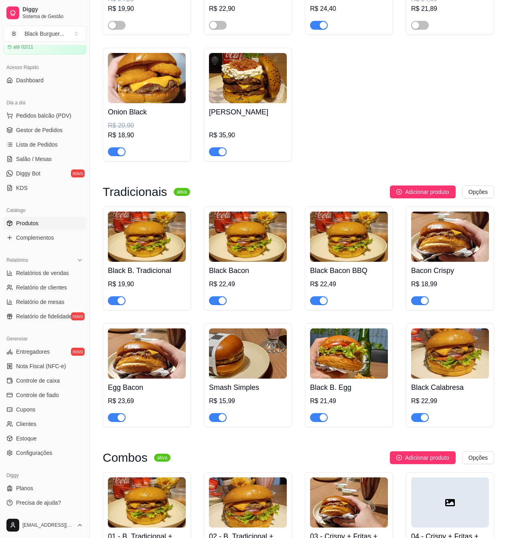
click at [400, 273] on div "Black B. Tradicional R$ 19,90 Black Bacon R$ 22,49 Black Bacon BBQ R$ 22,49 Bac…" at bounding box center [299, 316] width 392 height 221
click at [43, 132] on span "Gestor de Pedidos" at bounding box center [39, 130] width 47 height 8
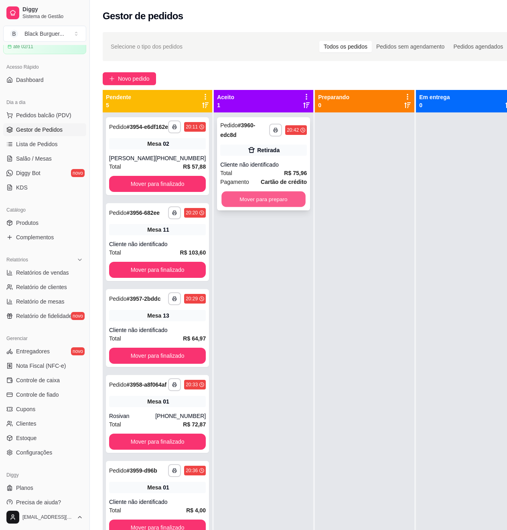
click at [263, 204] on button "Mover para preparo" at bounding box center [264, 199] width 84 height 16
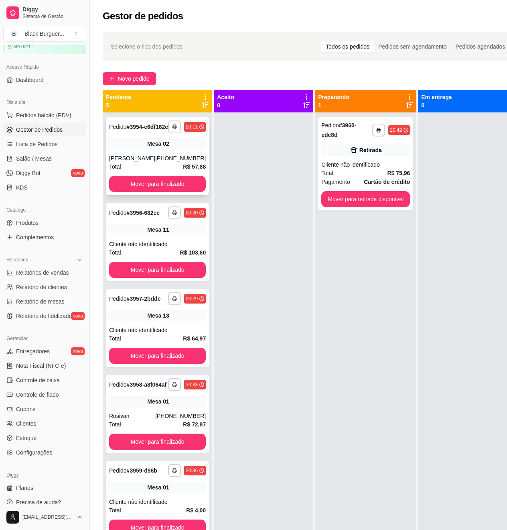
click at [140, 162] on div "[PERSON_NAME]" at bounding box center [132, 158] width 46 height 8
click at [183, 188] on button "Mover para finalizado" at bounding box center [157, 184] width 97 height 16
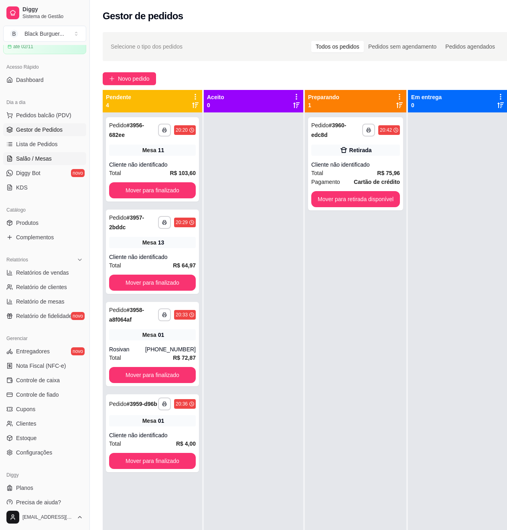
click at [42, 155] on span "Salão / Mesas" at bounding box center [34, 159] width 36 height 8
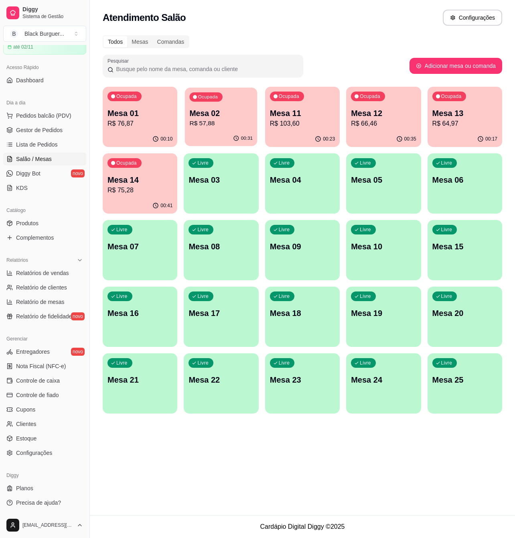
click at [199, 128] on div "Ocupada Mesa 02 R$ 57,88" at bounding box center [221, 109] width 73 height 43
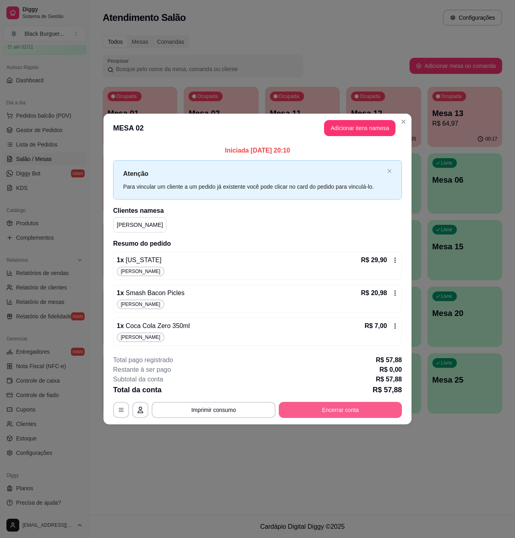
click at [319, 408] on button "Encerrar conta" at bounding box center [340, 410] width 123 height 16
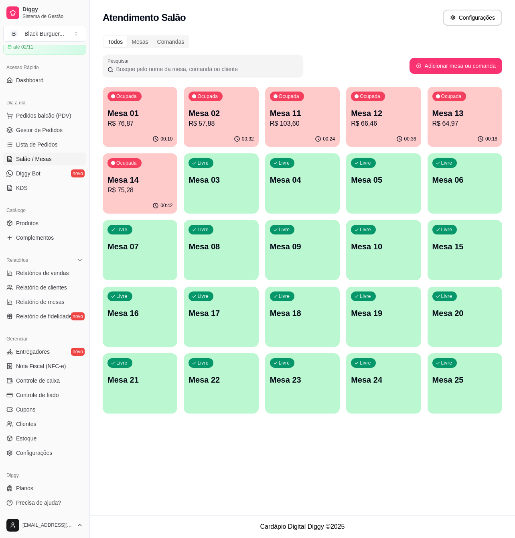
click at [158, 180] on p "Mesa 14" at bounding box center [140, 179] width 65 height 11
click at [47, 135] on link "Gestor de Pedidos" at bounding box center [44, 130] width 83 height 13
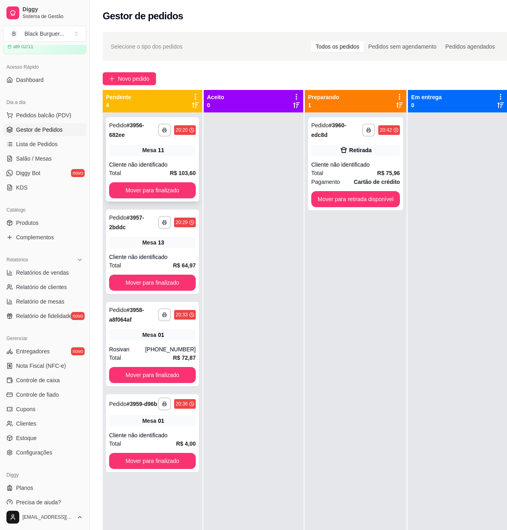
click at [145, 160] on div "**********" at bounding box center [152, 159] width 93 height 84
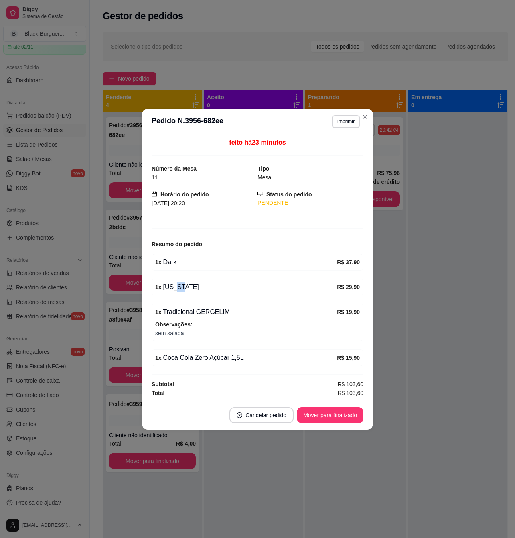
drag, startPoint x: 172, startPoint y: 287, endPoint x: 185, endPoint y: 286, distance: 12.9
click at [185, 286] on div "1 x [US_STATE]" at bounding box center [246, 287] width 182 height 10
drag, startPoint x: 167, startPoint y: 302, endPoint x: 185, endPoint y: 303, distance: 17.7
click at [183, 303] on div "feito há 23 minutos Número da Mesa 11 Tipo Mesa Horário do pedido [DATE] 20:20 …" at bounding box center [258, 268] width 212 height 260
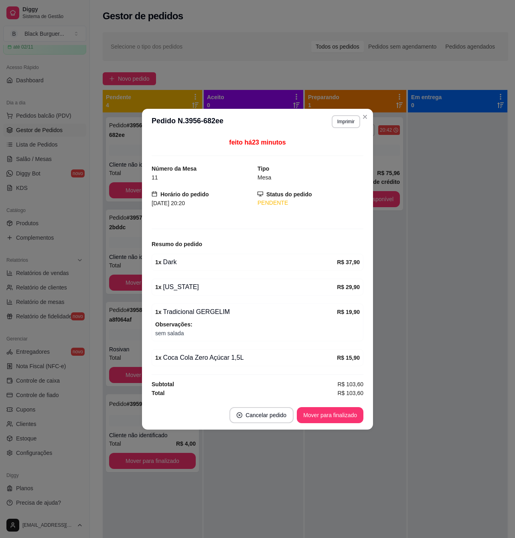
click at [190, 312] on div "1 x Tradicional GERGELIM" at bounding box center [246, 312] width 182 height 10
drag, startPoint x: 177, startPoint y: 317, endPoint x: 195, endPoint y: 317, distance: 17.7
click at [195, 317] on div "1 x Tradicional GERGELIM R$ 19,90" at bounding box center [257, 312] width 205 height 10
click at [196, 317] on div "1 x Tradicional GERGELIM R$ 19,90" at bounding box center [257, 312] width 205 height 10
drag, startPoint x: 195, startPoint y: 315, endPoint x: 187, endPoint y: 291, distance: 24.8
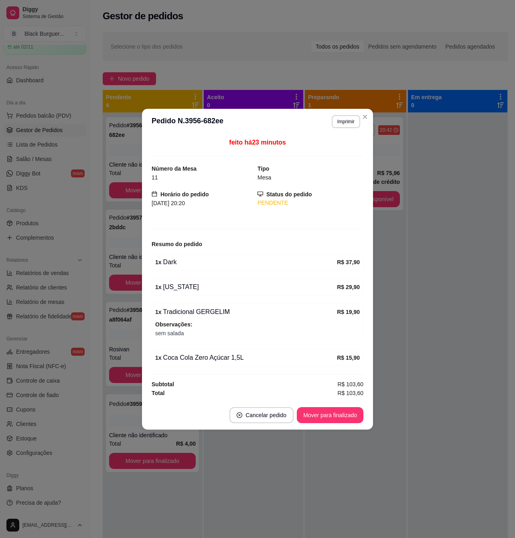
click at [195, 314] on div "1 x Tradicional GERGELIM" at bounding box center [246, 312] width 182 height 10
click at [184, 288] on div "1 x [US_STATE]" at bounding box center [246, 287] width 182 height 10
drag, startPoint x: 191, startPoint y: 323, endPoint x: 196, endPoint y: 323, distance: 4.8
click at [195, 323] on span "Observações:" at bounding box center [257, 324] width 205 height 9
drag, startPoint x: 196, startPoint y: 323, endPoint x: 179, endPoint y: 323, distance: 16.9
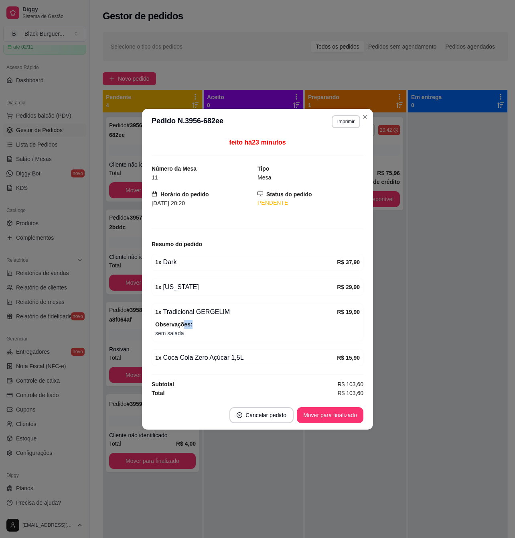
click at [196, 323] on span "Observações:" at bounding box center [257, 324] width 205 height 9
click at [177, 322] on strong "Observações:" at bounding box center [173, 324] width 37 height 6
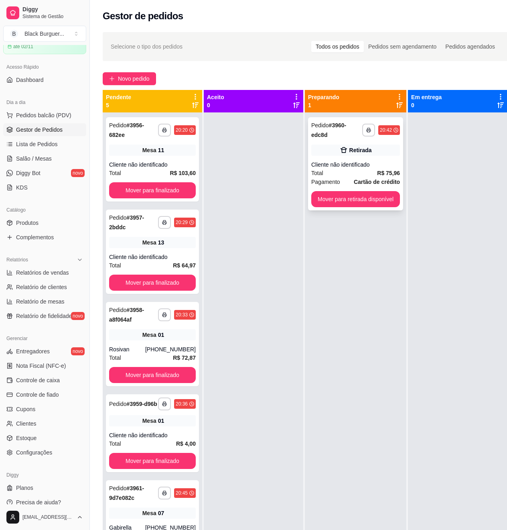
click at [343, 163] on div "Cliente não identificado" at bounding box center [356, 165] width 89 height 8
click at [47, 142] on span "Lista de Pedidos" at bounding box center [37, 144] width 42 height 8
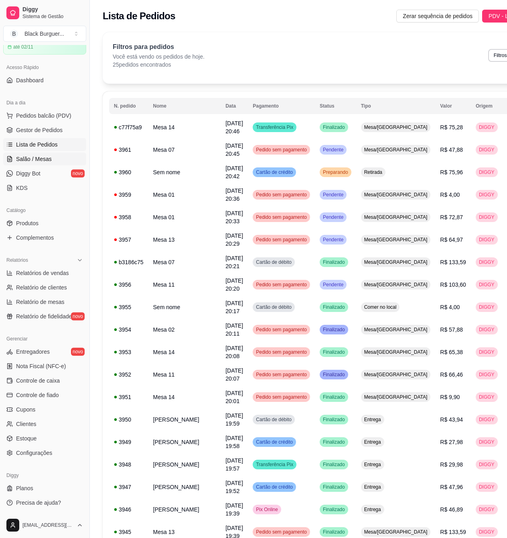
click at [53, 158] on link "Salão / Mesas" at bounding box center [44, 159] width 83 height 13
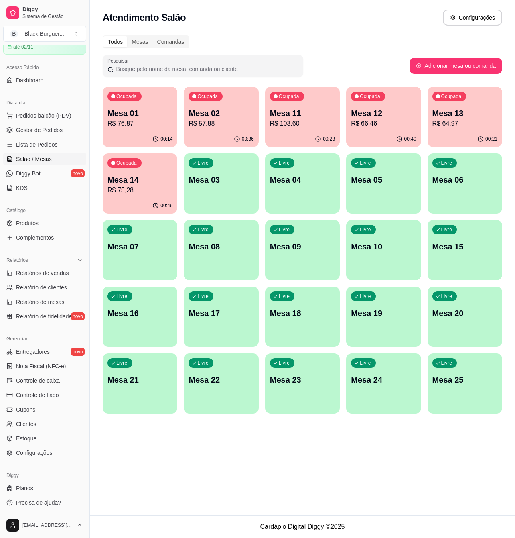
click at [216, 119] on p "R$ 57,88" at bounding box center [221, 124] width 65 height 10
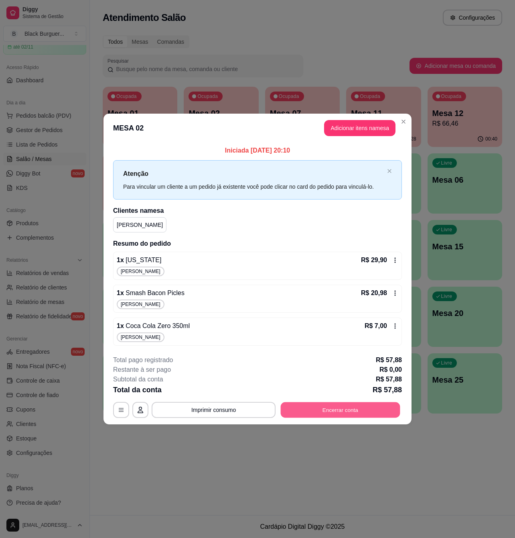
click at [329, 406] on button "Encerrar conta" at bounding box center [341, 410] width 120 height 16
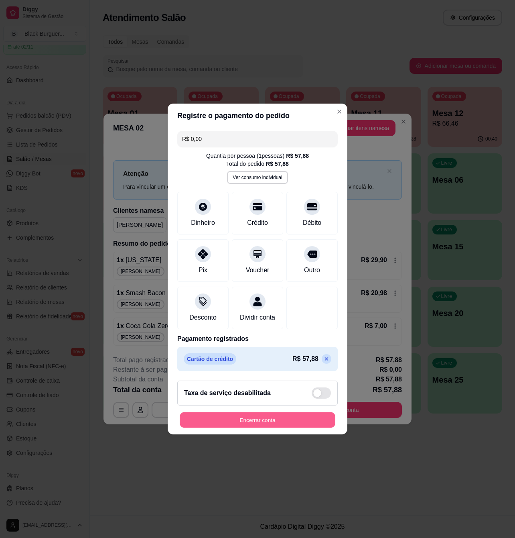
click at [287, 428] on button "Encerrar conta" at bounding box center [258, 420] width 156 height 16
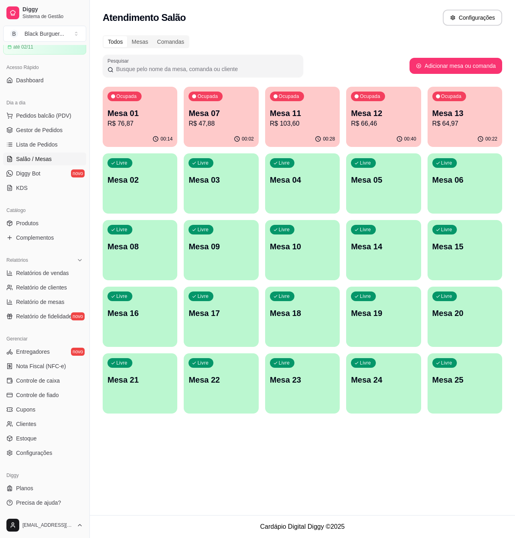
click at [143, 132] on div "00:14" at bounding box center [140, 139] width 75 height 16
click at [226, 126] on p "R$ 47,88" at bounding box center [221, 124] width 65 height 10
click at [40, 135] on link "Gestor de Pedidos" at bounding box center [44, 130] width 83 height 13
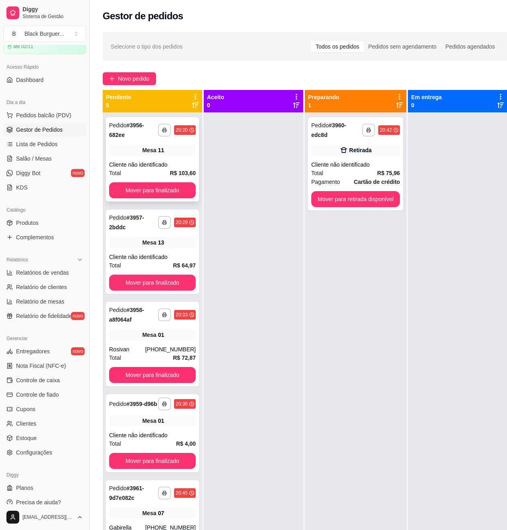
click at [143, 145] on div "**********" at bounding box center [152, 159] width 93 height 84
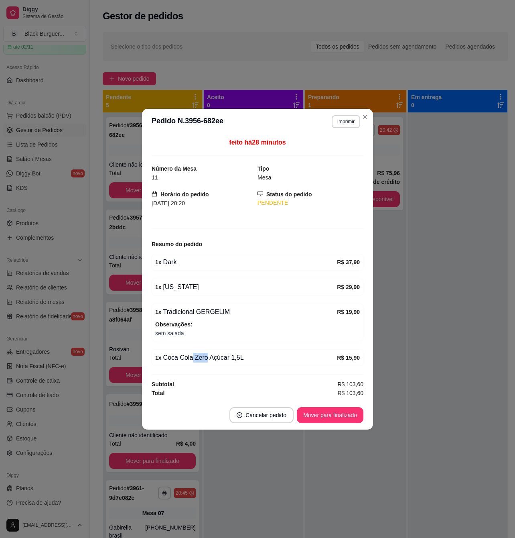
drag, startPoint x: 191, startPoint y: 357, endPoint x: 205, endPoint y: 356, distance: 13.3
click at [205, 356] on div "1 x Coca Cola Zero Açúcar 1,5L" at bounding box center [246, 358] width 182 height 10
click at [209, 355] on div "1 x Coca Cola Zero Açúcar 1,5L" at bounding box center [246, 358] width 182 height 10
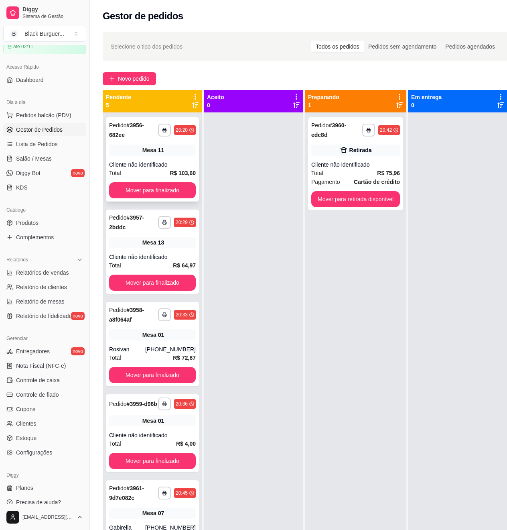
click at [170, 167] on div "Cliente não identificado" at bounding box center [152, 165] width 87 height 8
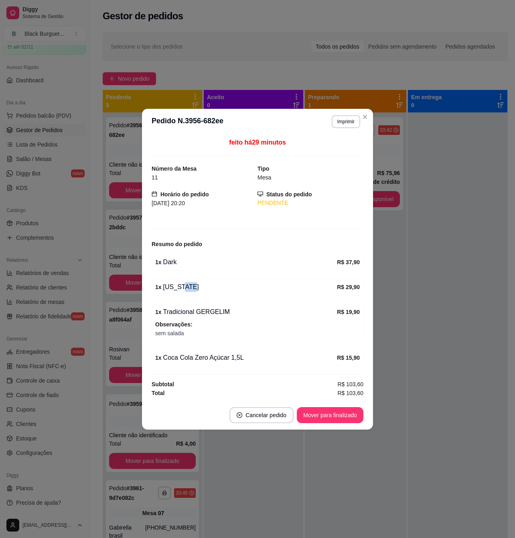
drag, startPoint x: 177, startPoint y: 286, endPoint x: 185, endPoint y: 287, distance: 8.1
click at [185, 287] on div "1 x [US_STATE]" at bounding box center [246, 287] width 182 height 10
click at [186, 287] on div "1 x [US_STATE]" at bounding box center [246, 287] width 182 height 10
click at [181, 281] on div "1 x [US_STATE] R$ 29,90" at bounding box center [258, 287] width 212 height 17
click at [181, 279] on div "1 x [US_STATE] R$ 29,90" at bounding box center [258, 287] width 212 height 17
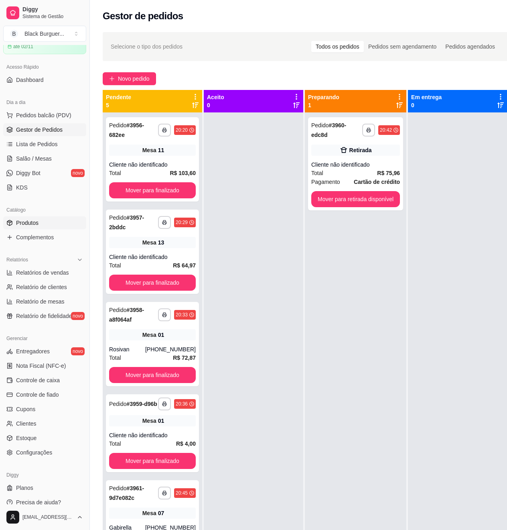
click at [42, 222] on link "Produtos" at bounding box center [44, 222] width 83 height 13
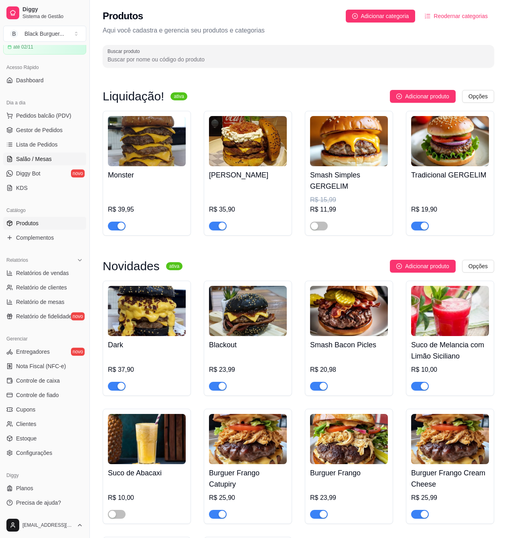
click at [41, 158] on span "Salão / Mesas" at bounding box center [34, 159] width 36 height 8
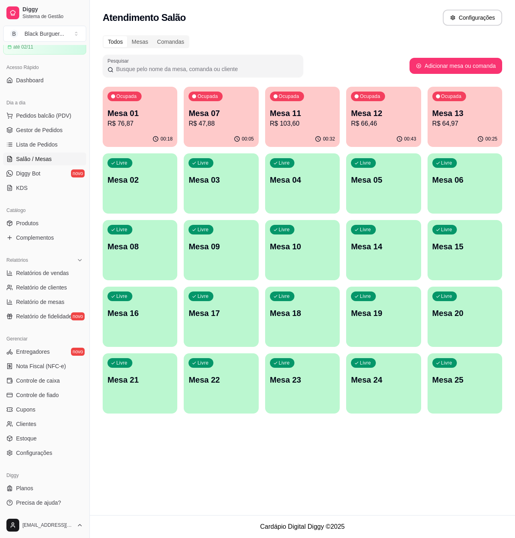
click at [402, 116] on p "Mesa 12" at bounding box center [383, 113] width 65 height 11
click at [291, 116] on p "Mesa 11" at bounding box center [302, 113] width 65 height 11
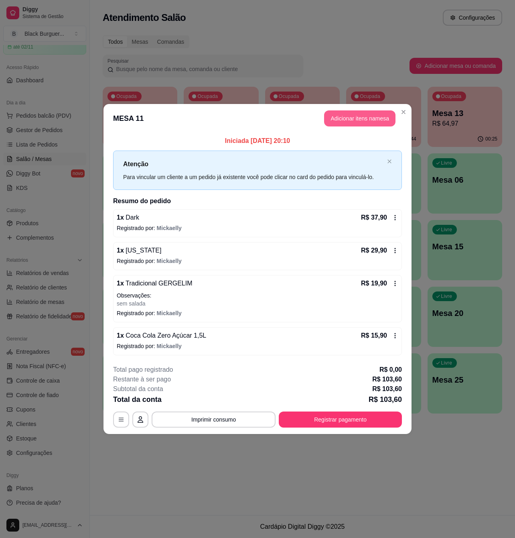
click at [368, 116] on button "Adicionar itens na mesa" at bounding box center [359, 118] width 71 height 16
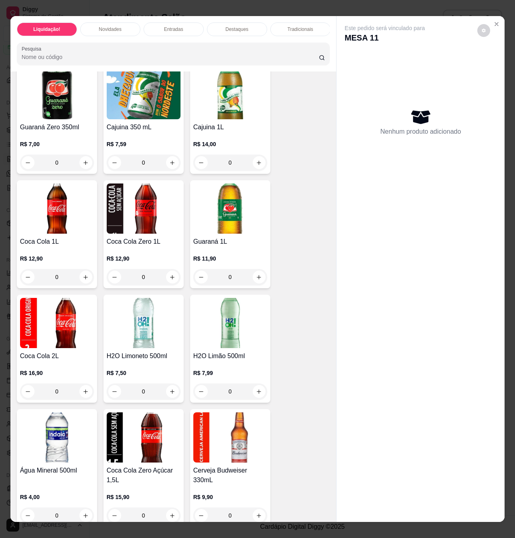
scroll to position [2569, 0]
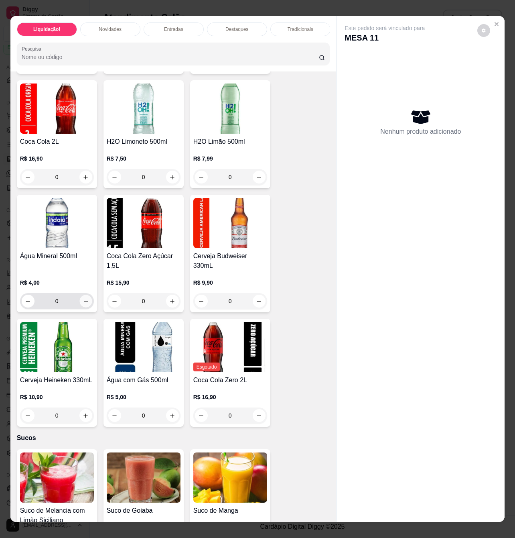
click at [83, 298] on icon "increase-product-quantity" at bounding box center [86, 301] width 6 height 6
type input "1"
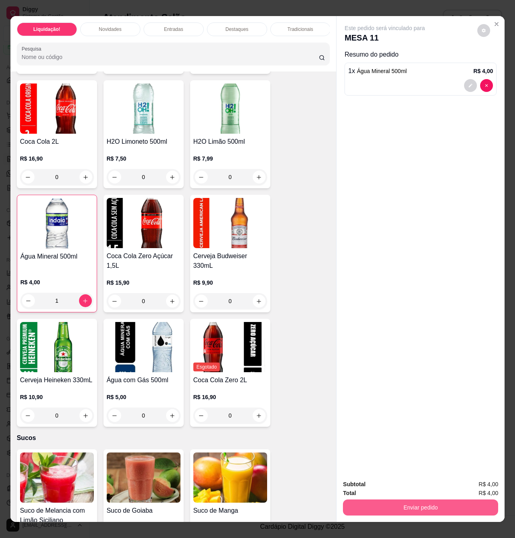
click at [397, 499] on button "Enviar pedido" at bounding box center [420, 507] width 155 height 16
click at [417, 483] on button "Registrar cliente" at bounding box center [422, 483] width 51 height 15
click at [420, 499] on button "Enviar pedido" at bounding box center [421, 507] width 151 height 16
click at [473, 482] on button "Enviar pedido" at bounding box center [477, 483] width 44 height 15
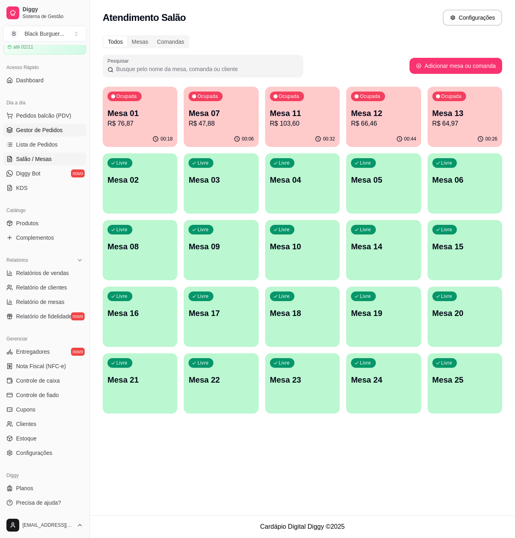
click at [36, 126] on span "Gestor de Pedidos" at bounding box center [39, 130] width 47 height 8
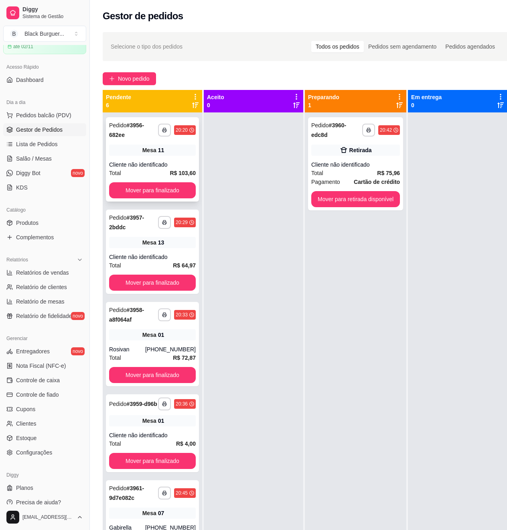
click at [169, 161] on div "**********" at bounding box center [152, 159] width 93 height 84
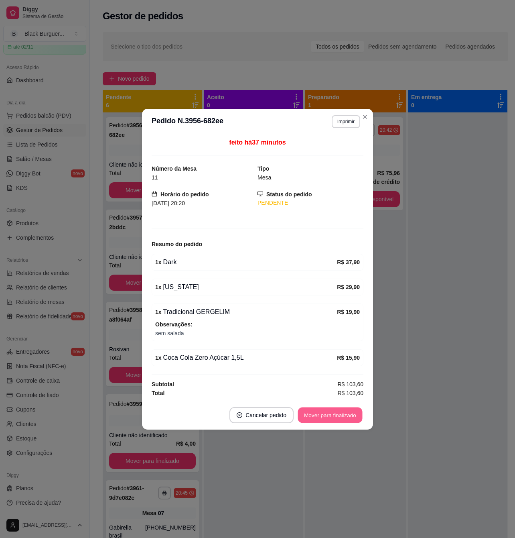
click at [345, 417] on button "Mover para finalizado" at bounding box center [330, 415] width 65 height 16
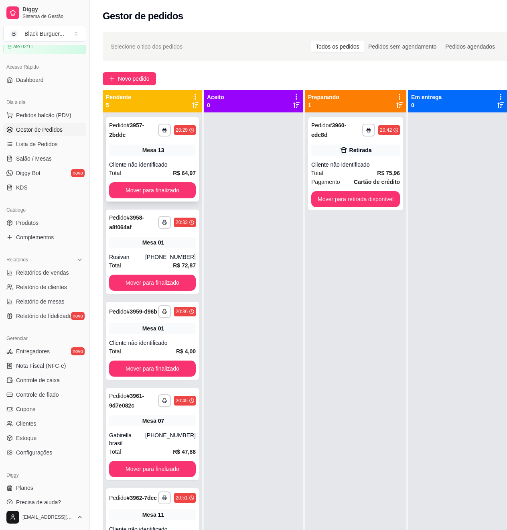
click at [174, 164] on div "Cliente não identificado" at bounding box center [152, 165] width 87 height 8
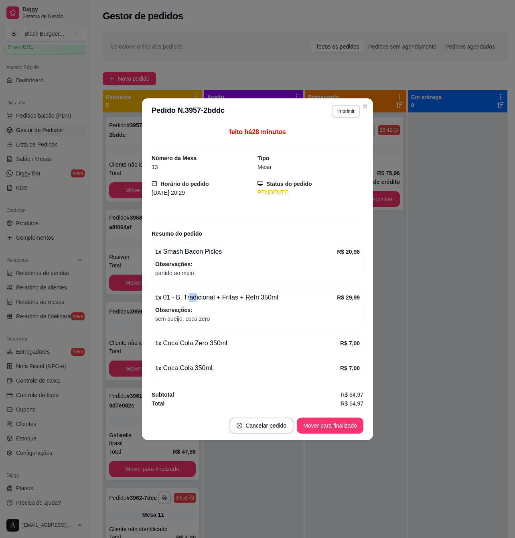
drag, startPoint x: 194, startPoint y: 298, endPoint x: 200, endPoint y: 299, distance: 5.7
click at [198, 299] on div "1 x 01 - B. Tradicional + Fritas + Refri 350ml" at bounding box center [246, 298] width 182 height 10
click at [200, 299] on div "1 x 01 - B. Tradicional + Fritas + Refri 350ml" at bounding box center [246, 298] width 182 height 10
drag, startPoint x: 177, startPoint y: 317, endPoint x: 193, endPoint y: 321, distance: 17.0
click at [193, 320] on span "sem queijo, coca zero" at bounding box center [257, 318] width 205 height 9
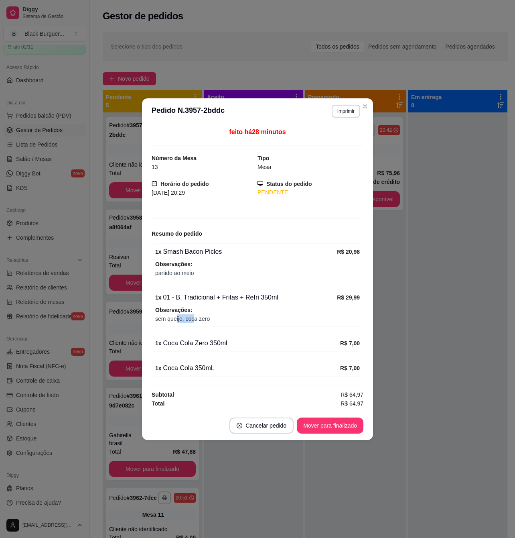
click at [193, 321] on span "sem queijo, coca zero" at bounding box center [257, 318] width 205 height 9
click at [188, 342] on div "1 x Coca Cola Zero 350ml" at bounding box center [247, 343] width 185 height 10
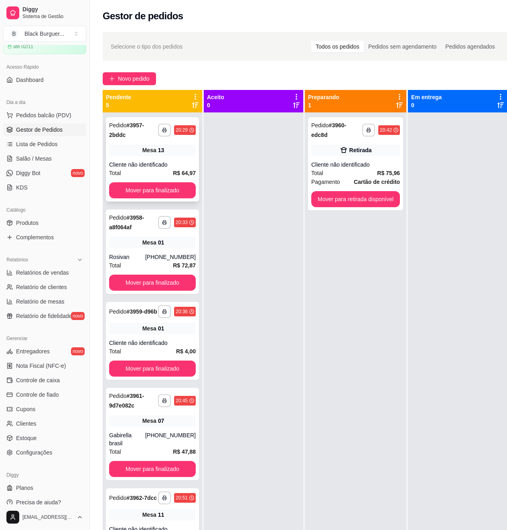
click at [157, 138] on div "Pedido # 3957-2bddc" at bounding box center [133, 129] width 49 height 19
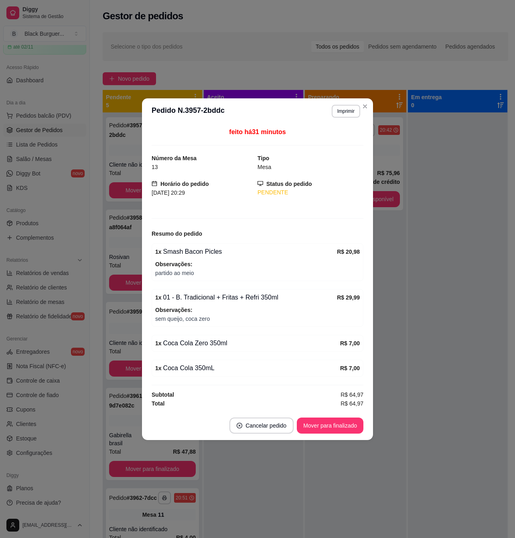
drag, startPoint x: 198, startPoint y: 292, endPoint x: 204, endPoint y: 293, distance: 6.4
click at [204, 293] on div "1 x 01 - B. Tradicional + Fritas + Refri 350ml" at bounding box center [246, 298] width 182 height 10
drag, startPoint x: 204, startPoint y: 293, endPoint x: 196, endPoint y: 299, distance: 10.3
click at [204, 293] on div "1 x 01 - B. Tradicional + Fritas + Refri 350ml" at bounding box center [246, 298] width 182 height 10
drag, startPoint x: 198, startPoint y: 299, endPoint x: 211, endPoint y: 300, distance: 13.7
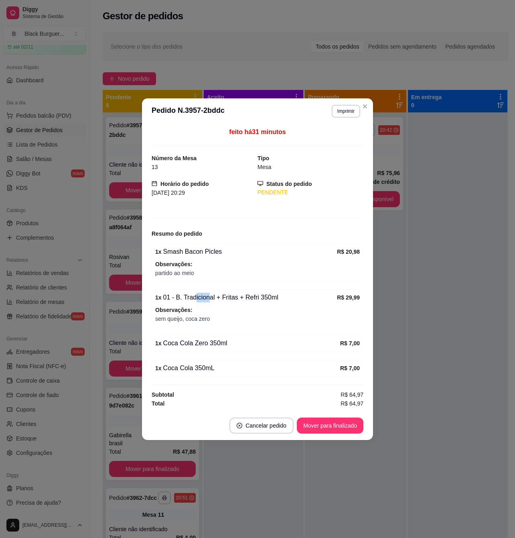
click at [210, 300] on div "1 x 01 - B. Tradicional + Fritas + Refri 350ml" at bounding box center [246, 298] width 182 height 10
click at [211, 300] on div "1 x 01 - B. Tradicional + Fritas + Refri 350ml" at bounding box center [246, 298] width 182 height 10
drag, startPoint x: 185, startPoint y: 320, endPoint x: 190, endPoint y: 321, distance: 5.4
click at [190, 321] on span "sem queijo, coca zero" at bounding box center [257, 318] width 205 height 9
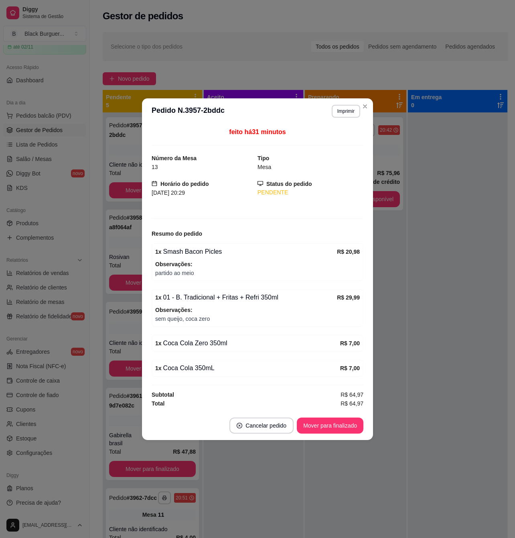
click at [190, 320] on span "sem queijo, coca zero" at bounding box center [257, 318] width 205 height 9
click at [190, 313] on span "Observações:" at bounding box center [257, 310] width 205 height 9
click at [184, 324] on div "1 x 01 - B. Tradicional + Fritas + Refri 350ml R$ 29,99 Observações: sem queijo…" at bounding box center [258, 308] width 212 height 38
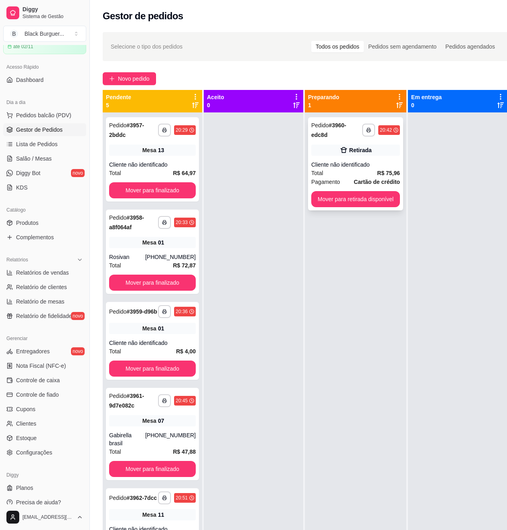
click at [334, 170] on div "Total R$ 75,96" at bounding box center [356, 173] width 89 height 9
click at [179, 254] on div "[PHONE_NUMBER]" at bounding box center [170, 257] width 51 height 8
click at [128, 163] on div "Cliente não identificado" at bounding box center [152, 165] width 87 height 8
click at [158, 152] on div "13" at bounding box center [161, 150] width 6 height 8
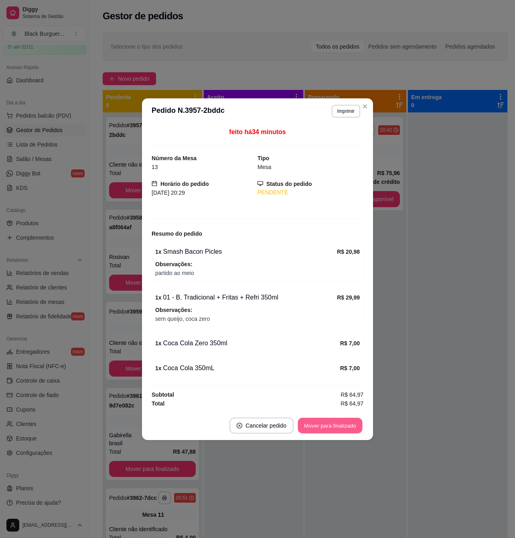
click at [323, 423] on button "Mover para finalizado" at bounding box center [330, 426] width 65 height 16
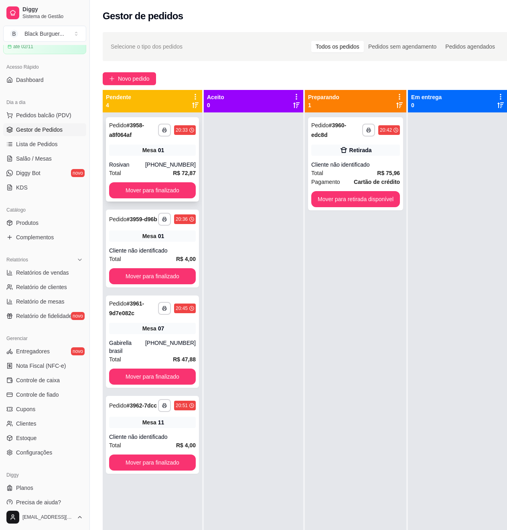
click at [132, 171] on div "Total R$ 72,87" at bounding box center [152, 173] width 87 height 9
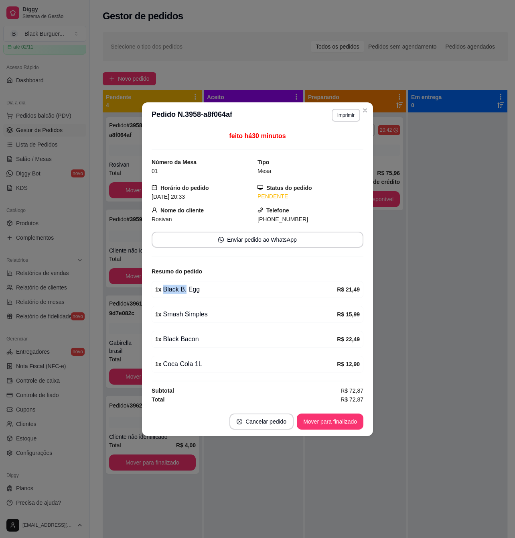
drag, startPoint x: 183, startPoint y: 291, endPoint x: 206, endPoint y: 290, distance: 22.1
click at [206, 290] on div "1 x Black B. Egg" at bounding box center [246, 290] width 182 height 10
drag, startPoint x: 171, startPoint y: 322, endPoint x: 203, endPoint y: 320, distance: 31.7
click at [202, 320] on div "1 x Smash Simples R$ 15,99" at bounding box center [258, 314] width 212 height 17
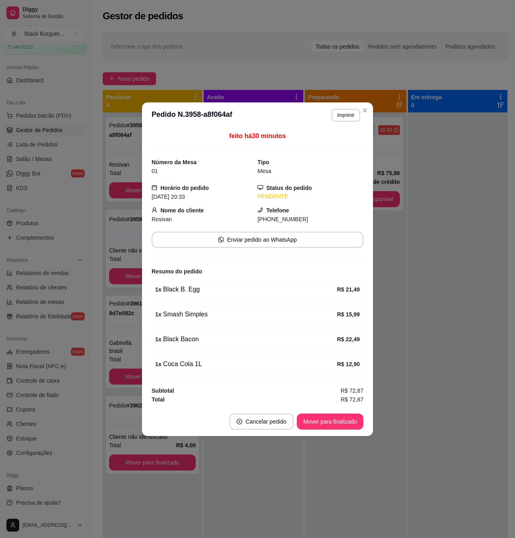
click at [203, 320] on div "1 x Smash Simples R$ 15,99" at bounding box center [258, 314] width 212 height 17
drag, startPoint x: 167, startPoint y: 349, endPoint x: 207, endPoint y: 350, distance: 40.2
click at [206, 350] on div "feito há 30 minutos Número da Mesa 01 Tipo Mesa Horário do pedido [DATE] 20:33 …" at bounding box center [258, 267] width 212 height 273
drag, startPoint x: 207, startPoint y: 350, endPoint x: 158, endPoint y: 371, distance: 53.8
click at [206, 350] on div "feito há 30 minutos Número da Mesa 01 Tipo Mesa Horário do pedido [DATE] 20:33 …" at bounding box center [258, 267] width 212 height 273
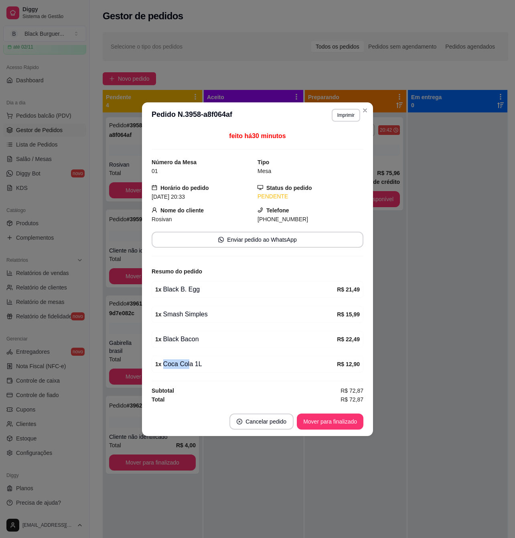
drag, startPoint x: 158, startPoint y: 371, endPoint x: 188, endPoint y: 368, distance: 30.7
click at [188, 368] on div "1 x Coca Cola 1L R$ 12,90" at bounding box center [258, 364] width 212 height 17
drag, startPoint x: 188, startPoint y: 368, endPoint x: 132, endPoint y: 278, distance: 106.3
click at [188, 367] on div "1 x Coca Cola 1L" at bounding box center [246, 364] width 182 height 10
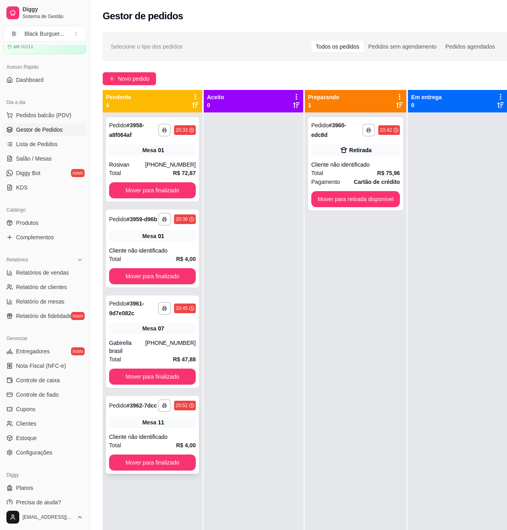
click at [166, 441] on div "Total R$ 4,00" at bounding box center [152, 445] width 87 height 9
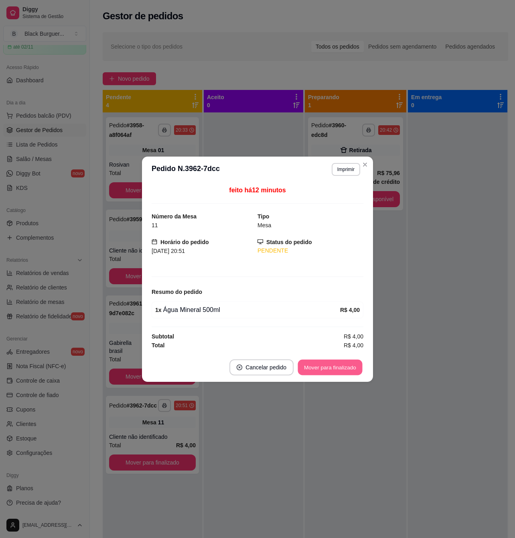
click at [337, 368] on button "Mover para finalizado" at bounding box center [330, 367] width 65 height 16
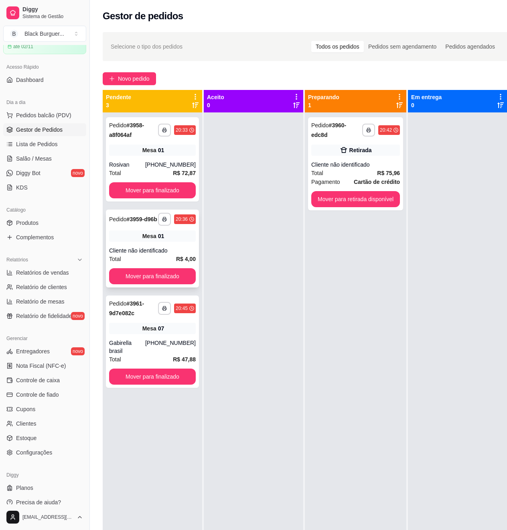
click at [175, 254] on div "Cliente não identificado" at bounding box center [152, 250] width 87 height 8
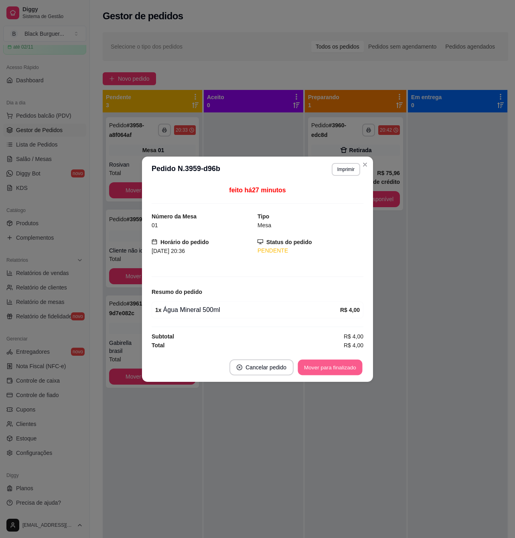
click at [315, 367] on button "Mover para finalizado" at bounding box center [330, 367] width 65 height 16
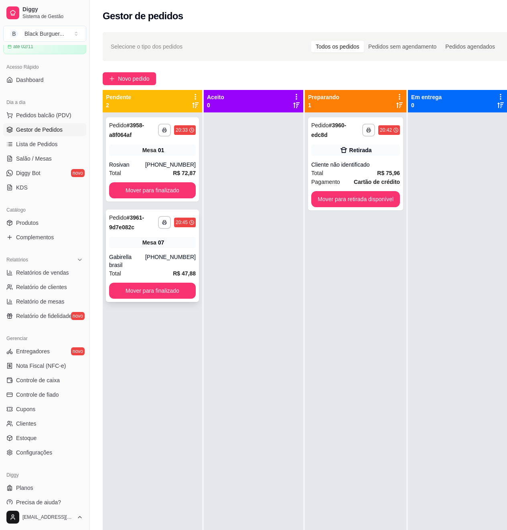
click at [174, 246] on div "Mesa 07" at bounding box center [152, 242] width 87 height 11
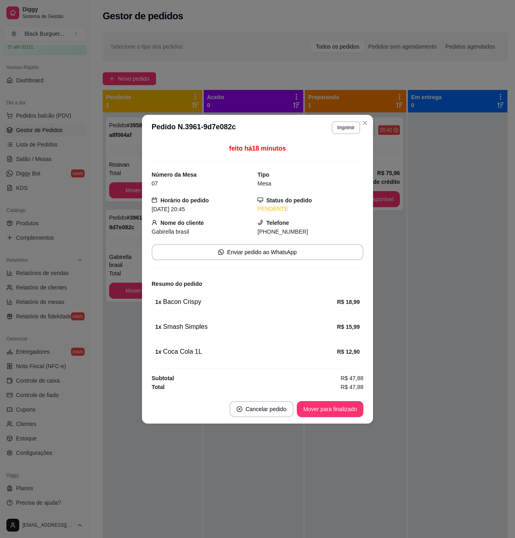
drag, startPoint x: 188, startPoint y: 311, endPoint x: 202, endPoint y: 313, distance: 13.9
click at [202, 313] on div "feito há 18 minutos Número da Mesa 07 Tipo Mesa Horário do pedido [DATE] 20:45 …" at bounding box center [258, 268] width 212 height 248
drag, startPoint x: 166, startPoint y: 330, endPoint x: 190, endPoint y: 330, distance: 24.1
click at [190, 330] on div "1 x Smash Simples" at bounding box center [246, 327] width 182 height 10
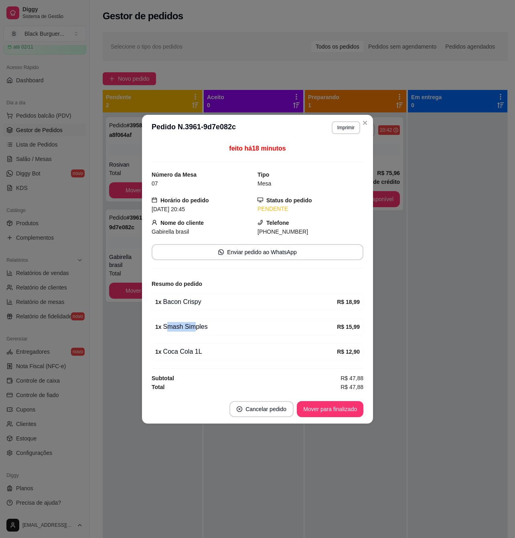
click at [190, 330] on div "1 x Smash Simples" at bounding box center [246, 327] width 182 height 10
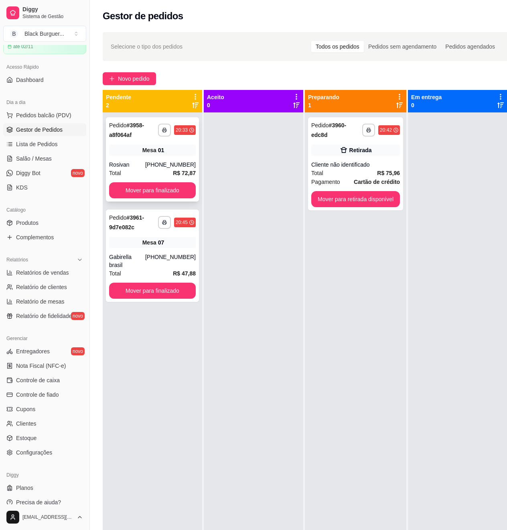
click at [149, 156] on div "Mesa 01" at bounding box center [152, 150] width 87 height 11
click at [324, 156] on div "Retirada" at bounding box center [356, 150] width 89 height 11
click at [37, 161] on span "Salão / Mesas" at bounding box center [34, 159] width 36 height 8
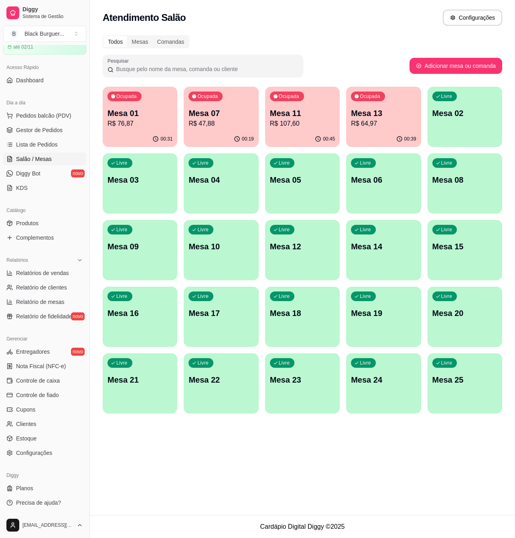
click at [150, 105] on div "Ocupada Mesa 01 R$ 76,87" at bounding box center [140, 109] width 75 height 45
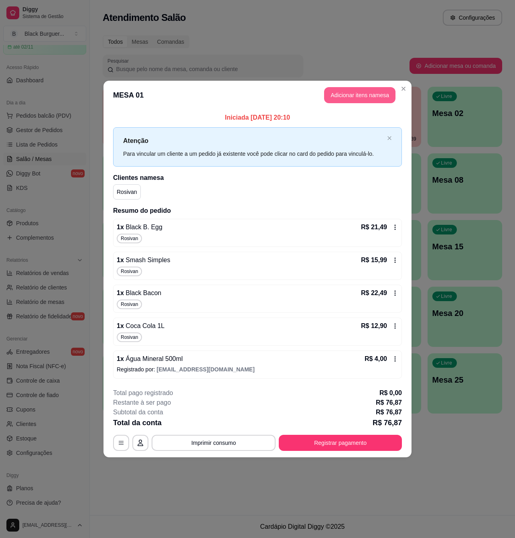
click at [375, 95] on button "Adicionar itens na mesa" at bounding box center [359, 95] width 71 height 16
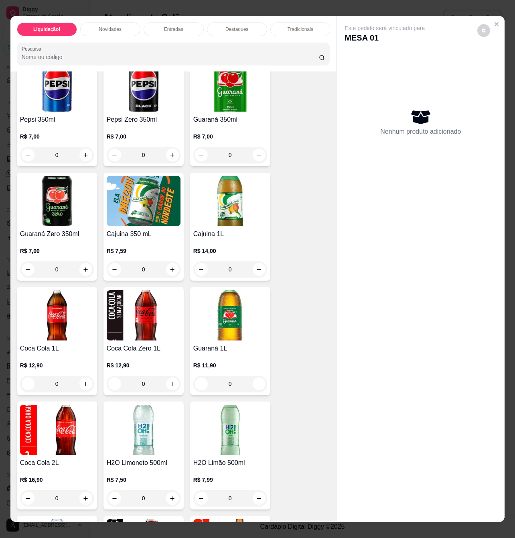
scroll to position [2301, 0]
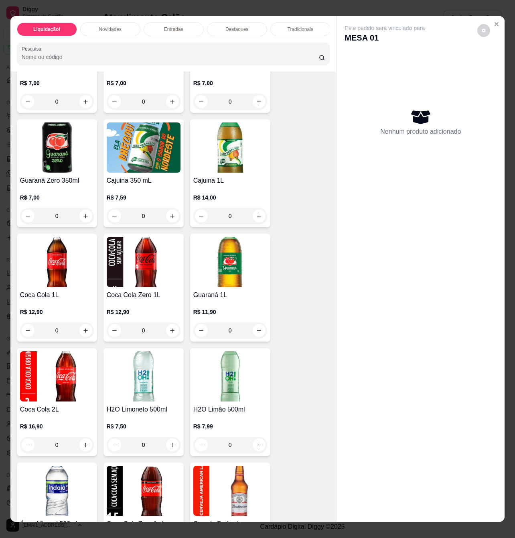
click at [79, 257] on img at bounding box center [57, 262] width 74 height 50
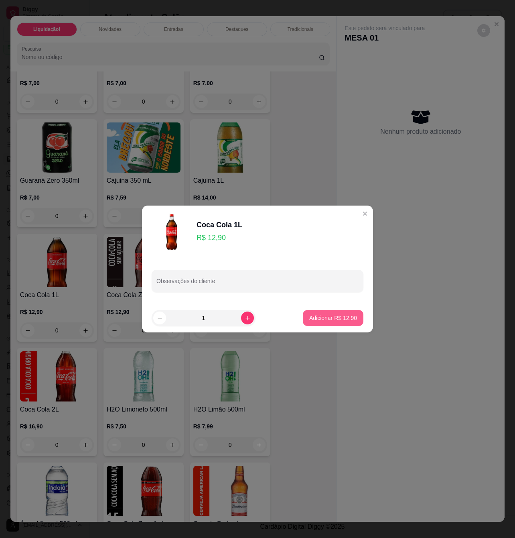
click at [342, 316] on p "Adicionar R$ 12,90" at bounding box center [334, 318] width 48 height 8
type input "1"
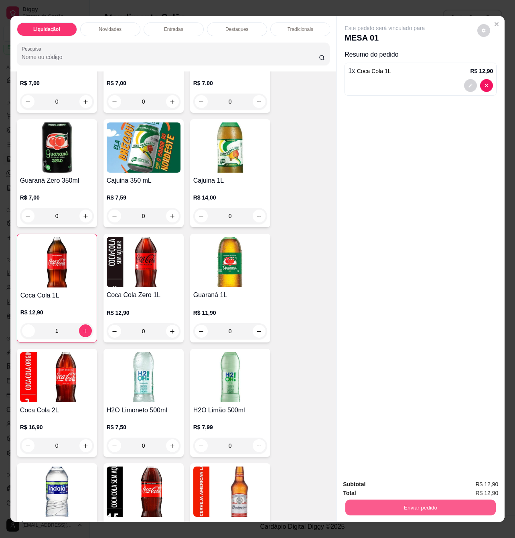
click at [383, 499] on button "Enviar pedido" at bounding box center [421, 507] width 151 height 16
click at [464, 483] on button "Enviar pedido" at bounding box center [477, 483] width 44 height 15
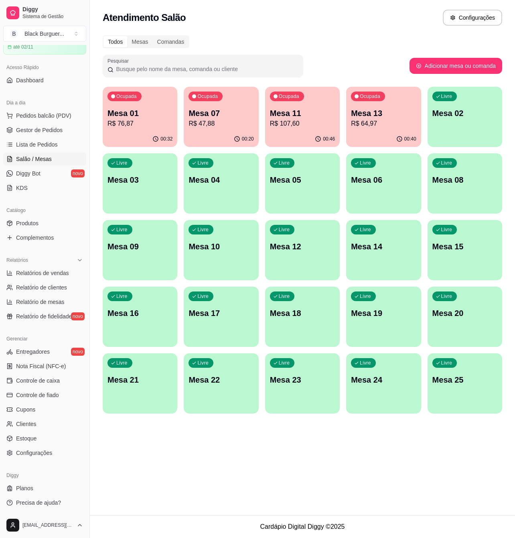
click at [295, 112] on p "Mesa 11" at bounding box center [302, 113] width 65 height 11
click at [71, 133] on link "Gestor de Pedidos" at bounding box center [44, 130] width 83 height 13
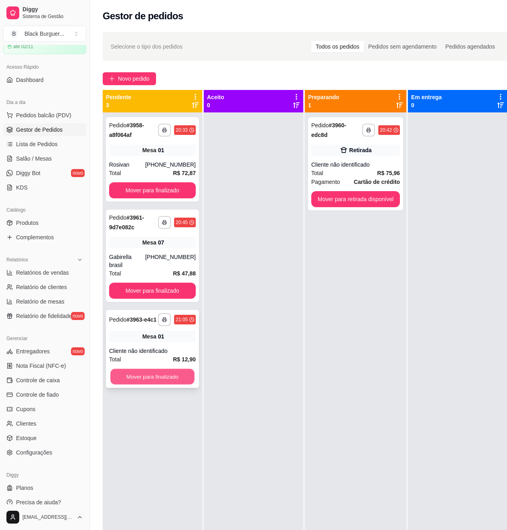
click at [155, 369] on button "Mover para finalizado" at bounding box center [152, 377] width 84 height 16
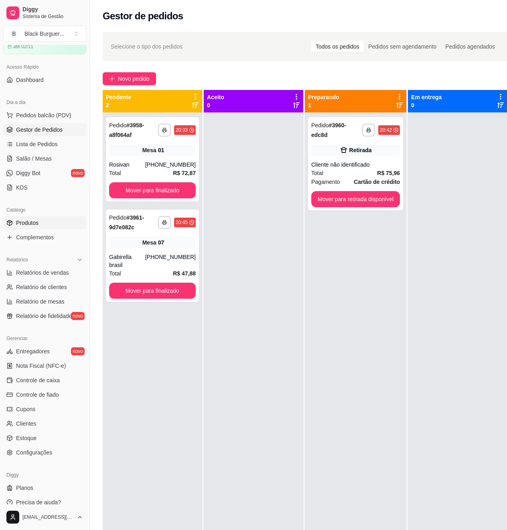
click at [24, 227] on span "Produtos" at bounding box center [27, 223] width 22 height 8
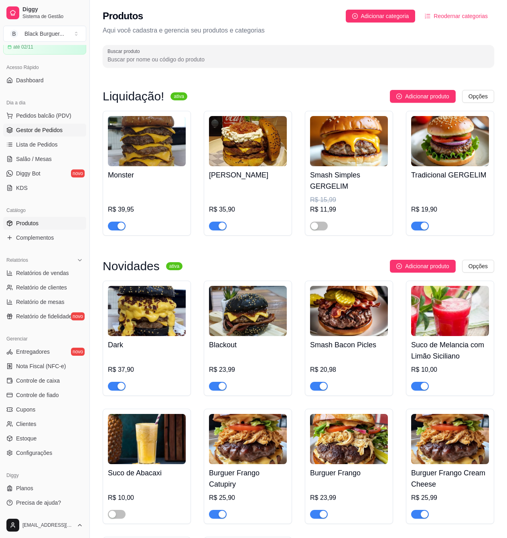
click at [47, 127] on span "Gestor de Pedidos" at bounding box center [39, 130] width 47 height 8
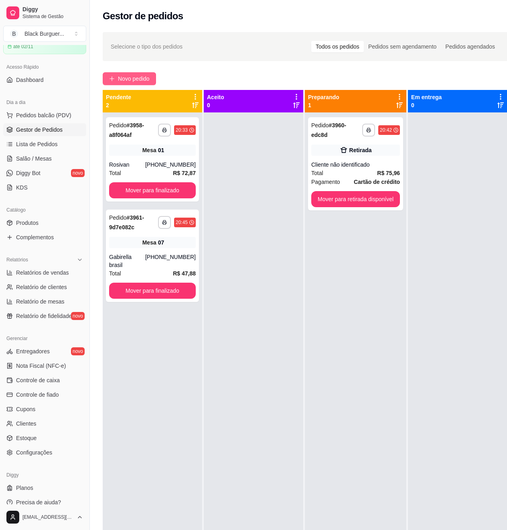
click at [132, 76] on span "Novo pedido" at bounding box center [134, 78] width 32 height 9
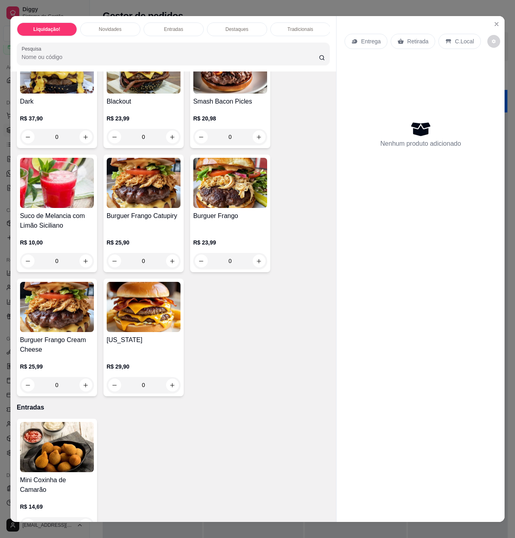
scroll to position [375, 0]
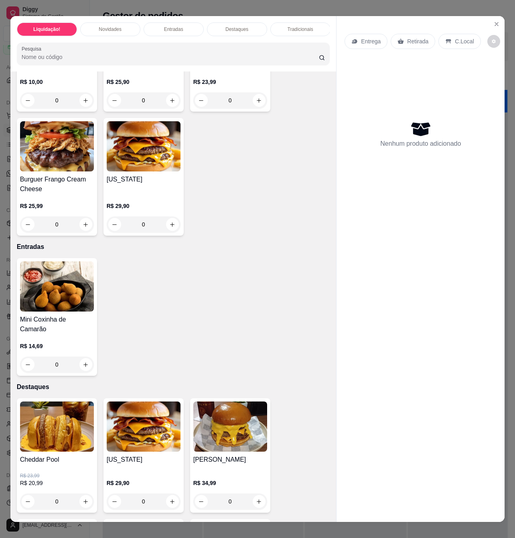
click at [151, 205] on div "R$ 29,90 0" at bounding box center [144, 213] width 74 height 39
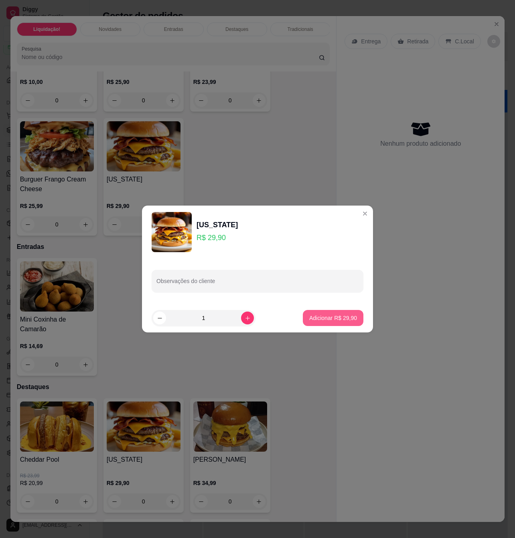
click at [315, 320] on p "Adicionar R$ 29,90" at bounding box center [334, 318] width 48 height 8
type input "1"
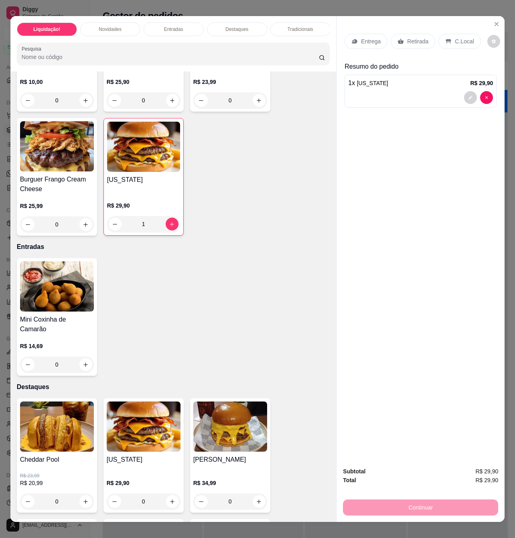
click at [467, 143] on div "Entrega Retirada C.Local Resumo do pedido 1 x [US_STATE] R$ 29,90" at bounding box center [421, 238] width 168 height 444
click at [455, 39] on p "C.Local" at bounding box center [464, 41] width 19 height 8
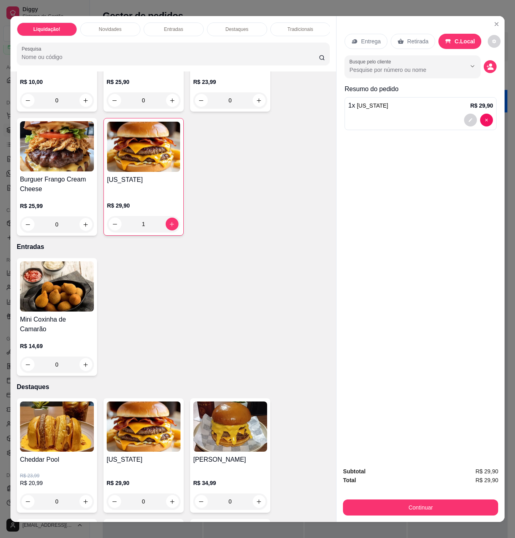
click at [145, 201] on div "R$ 29,90 1" at bounding box center [143, 212] width 73 height 39
click at [232, 158] on div "Dark R$ 37,90 0 Blackout R$ 23,99 0 Smash Bacon Picles R$ 20,98 0 Suco de Melan…" at bounding box center [174, 58] width 314 height 356
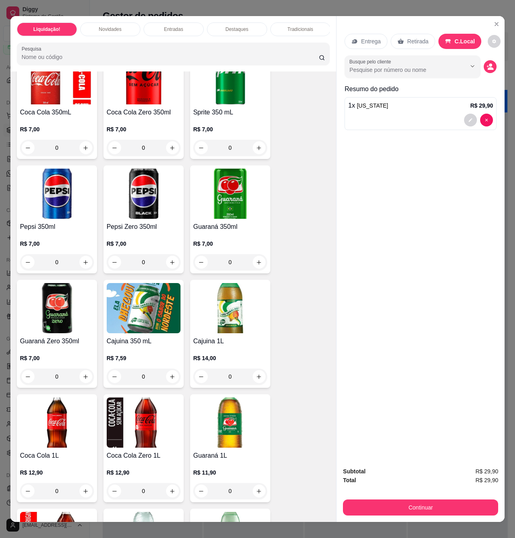
scroll to position [2248, 0]
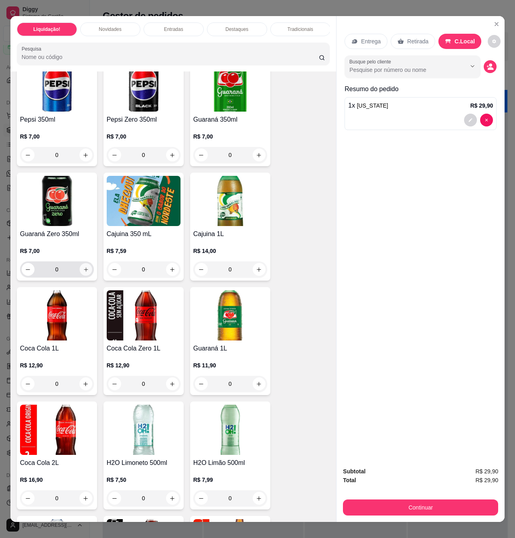
click at [84, 267] on icon "increase-product-quantity" at bounding box center [86, 270] width 6 height 6
type input "1"
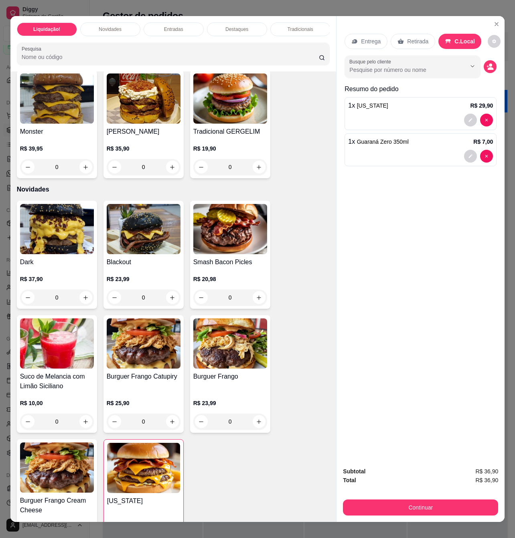
scroll to position [0, 0]
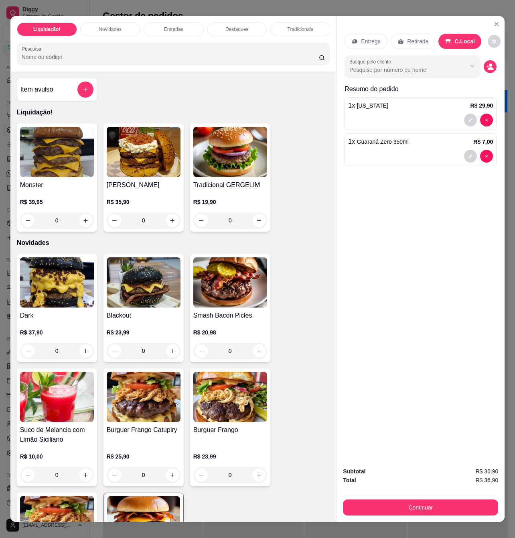
click at [165, 201] on div "R$ 35,90 0" at bounding box center [144, 209] width 74 height 39
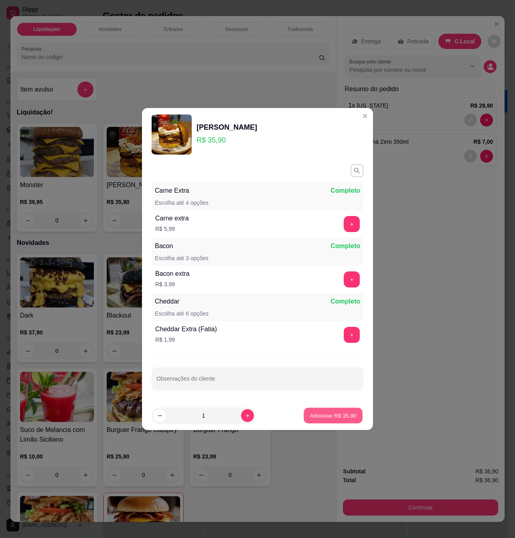
click at [344, 413] on p "Adicionar R$ 35,90" at bounding box center [333, 415] width 47 height 8
type input "1"
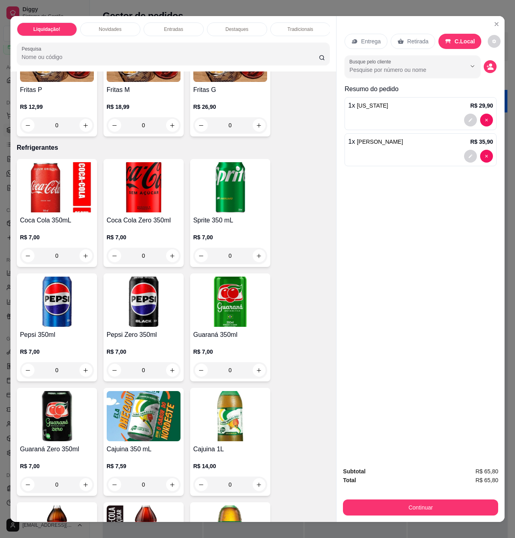
scroll to position [2088, 0]
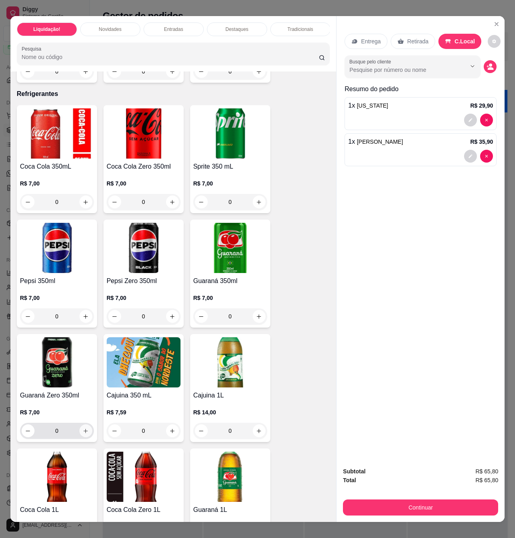
click at [83, 428] on icon "increase-product-quantity" at bounding box center [86, 431] width 6 height 6
type input "1"
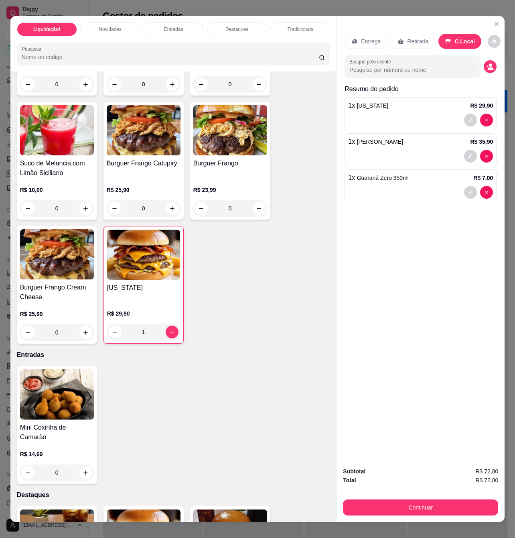
scroll to position [375, 0]
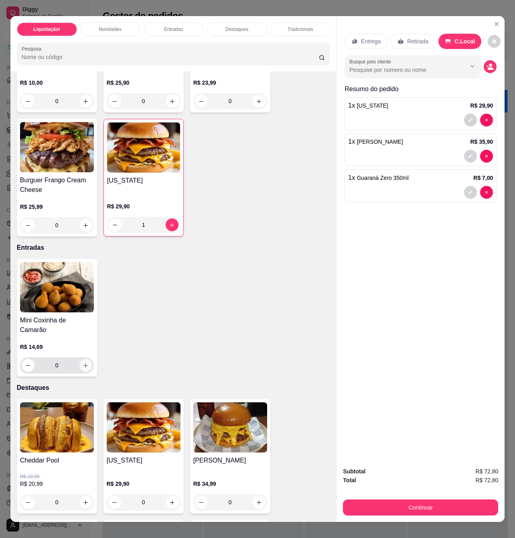
click at [85, 359] on button "increase-product-quantity" at bounding box center [85, 365] width 13 height 13
type input "1"
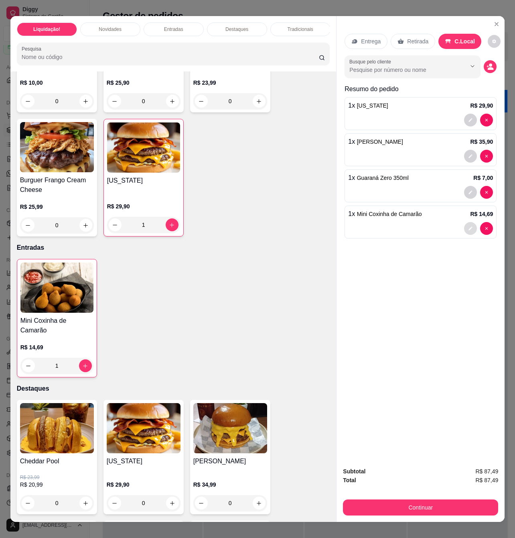
click at [468, 226] on icon "decrease-product-quantity" at bounding box center [470, 228] width 5 height 5
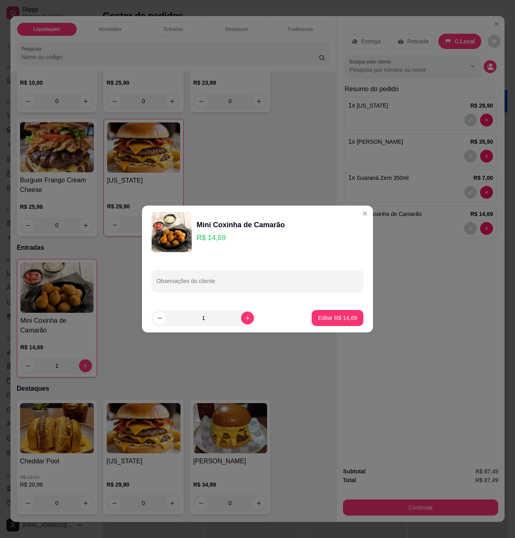
click at [267, 286] on input "Observações do cliente" at bounding box center [258, 284] width 202 height 8
type input "ir antes"
click at [327, 323] on button "Editar R$ 14,69" at bounding box center [338, 318] width 50 height 16
type input "0"
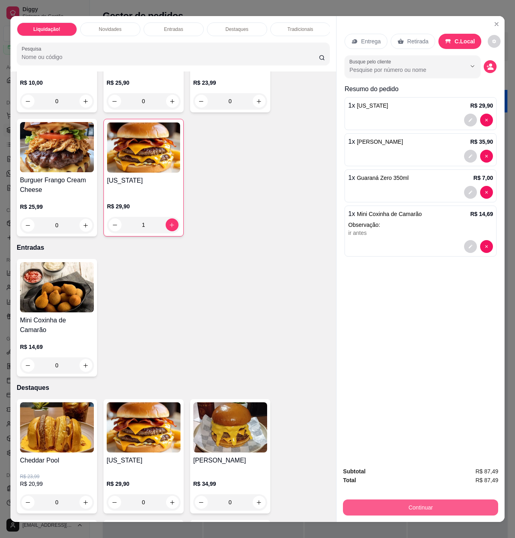
click at [420, 504] on button "Continuar" at bounding box center [420, 507] width 155 height 16
click at [468, 244] on icon "decrease-product-quantity" at bounding box center [470, 246] width 5 height 5
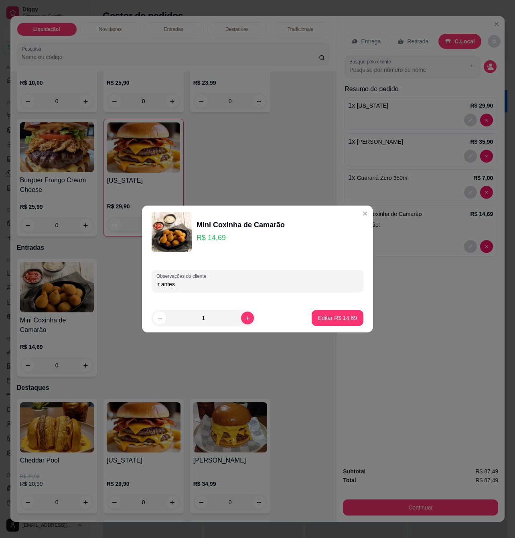
click at [272, 287] on input "ir antes" at bounding box center [258, 284] width 202 height 8
type input "ir antesssss"
click at [336, 319] on p "Editar R$ 14,69" at bounding box center [337, 318] width 39 height 8
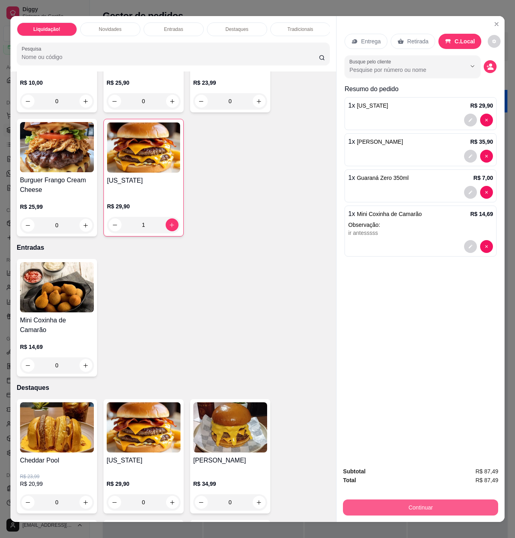
click at [416, 499] on button "Continuar" at bounding box center [420, 507] width 155 height 16
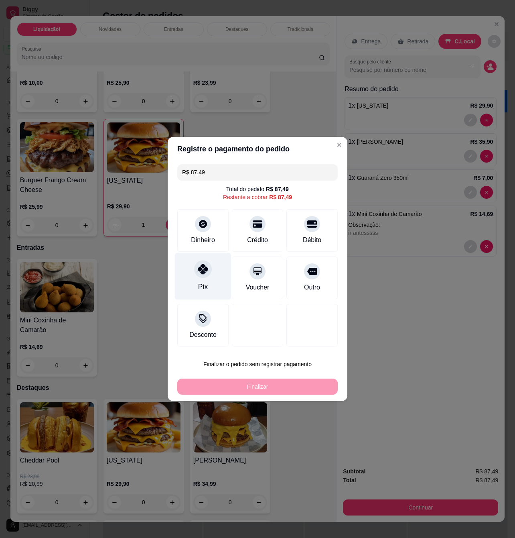
click at [208, 284] on div "Pix" at bounding box center [203, 276] width 57 height 47
type input "R$ 0,00"
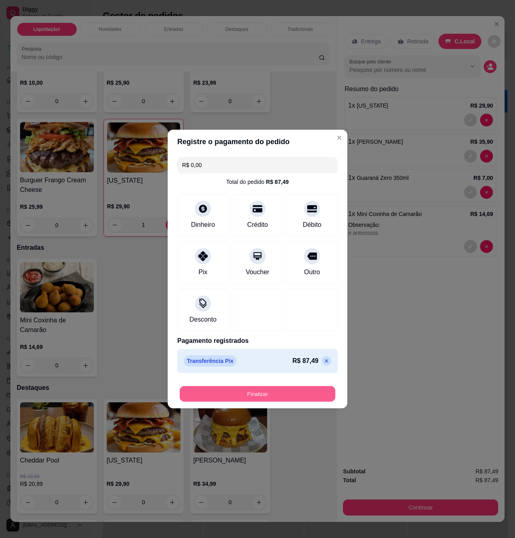
click at [296, 392] on button "Finalizar" at bounding box center [258, 394] width 156 height 16
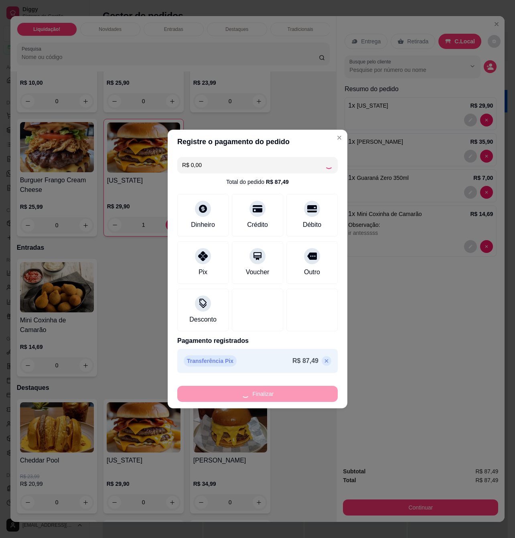
type input "0"
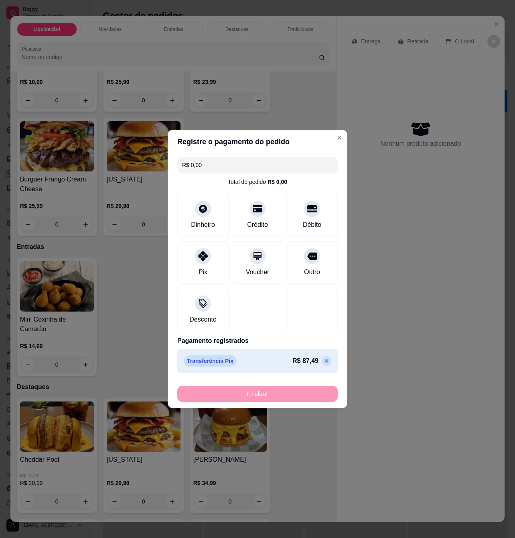
type input "-R$ 87,49"
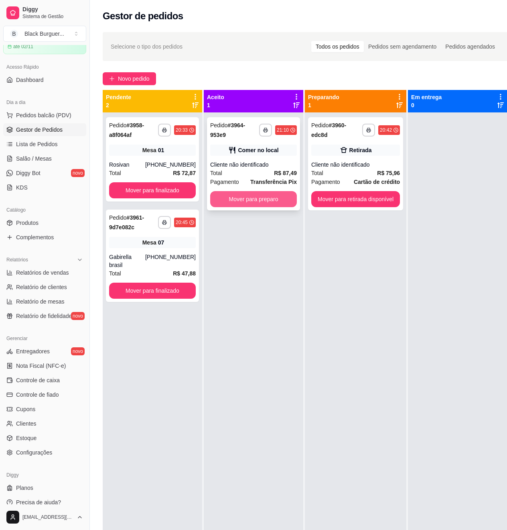
click at [275, 198] on button "Mover para preparo" at bounding box center [253, 199] width 87 height 16
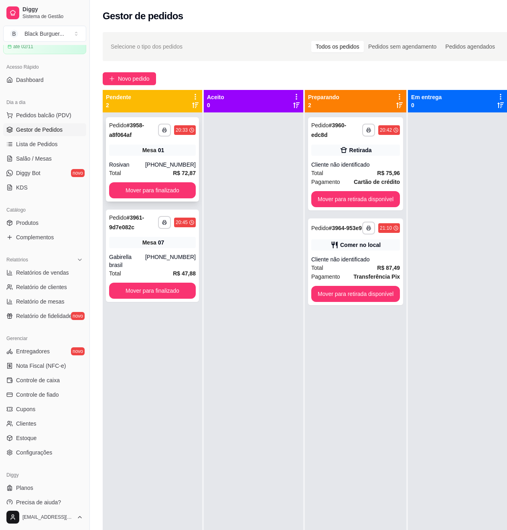
click at [173, 154] on div "Mesa 01" at bounding box center [152, 150] width 87 height 11
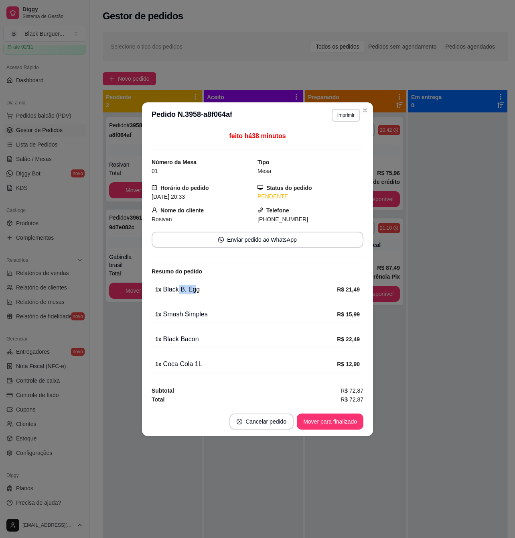
drag, startPoint x: 176, startPoint y: 294, endPoint x: 197, endPoint y: 288, distance: 21.8
click at [195, 289] on div "1 x Black B. Egg R$ 21,49" at bounding box center [258, 289] width 212 height 17
click at [197, 288] on div "1 x Black B. Egg" at bounding box center [246, 290] width 182 height 10
drag, startPoint x: 165, startPoint y: 323, endPoint x: 177, endPoint y: 322, distance: 11.3
click at [176, 323] on div "1 x Smash Simples R$ 15,99" at bounding box center [258, 314] width 212 height 17
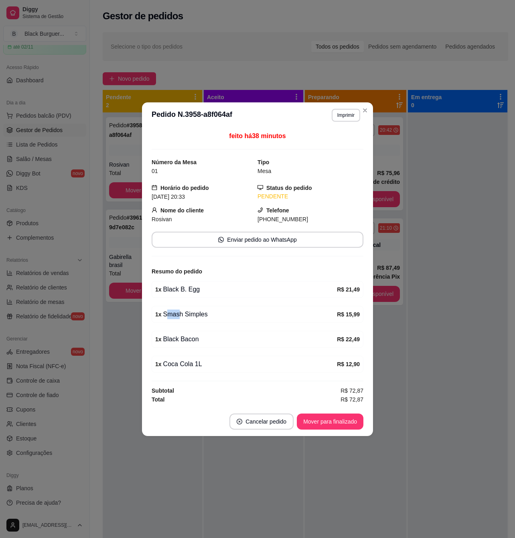
drag, startPoint x: 177, startPoint y: 322, endPoint x: 193, endPoint y: 322, distance: 16.1
click at [177, 322] on div "1 x Smash Simples R$ 15,99" at bounding box center [258, 314] width 212 height 17
click at [193, 322] on div "1 x Smash Simples R$ 15,99" at bounding box center [258, 314] width 212 height 17
click at [190, 317] on div "1 x Smash Simples" at bounding box center [246, 315] width 182 height 10
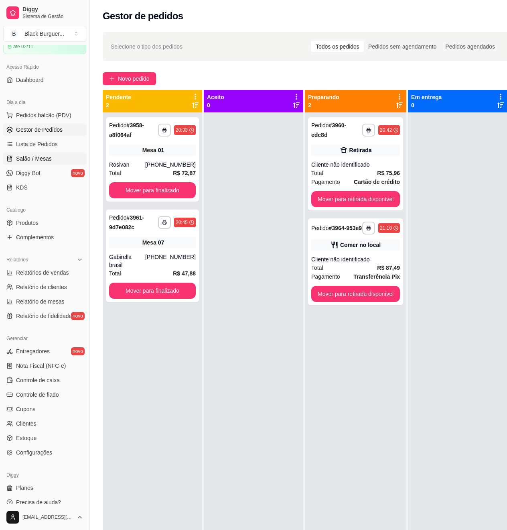
click at [46, 158] on span "Salão / Mesas" at bounding box center [34, 159] width 36 height 8
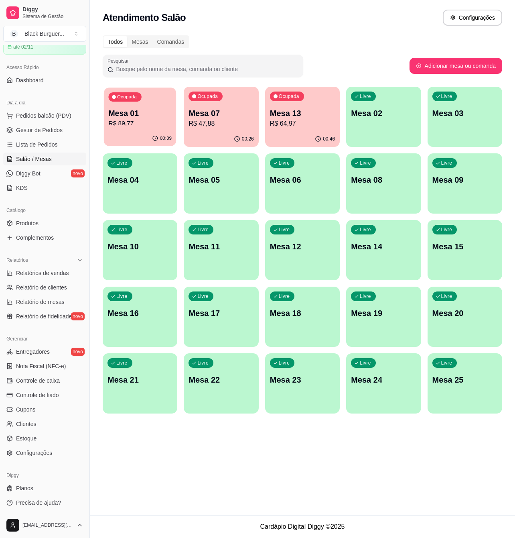
click at [155, 114] on p "Mesa 01" at bounding box center [139, 113] width 63 height 11
click at [47, 135] on link "Gestor de Pedidos" at bounding box center [44, 130] width 83 height 13
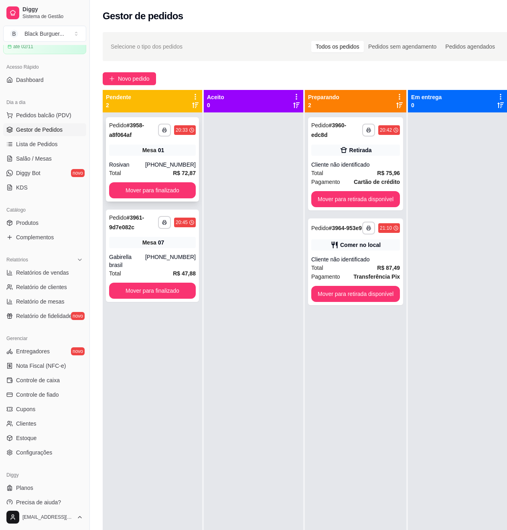
click at [121, 145] on div "**********" at bounding box center [152, 159] width 93 height 84
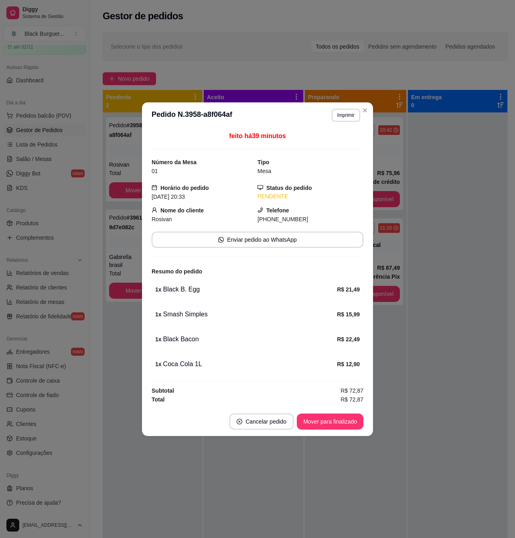
click at [222, 333] on div "1 x Black Bacon R$ 22,49" at bounding box center [258, 339] width 212 height 17
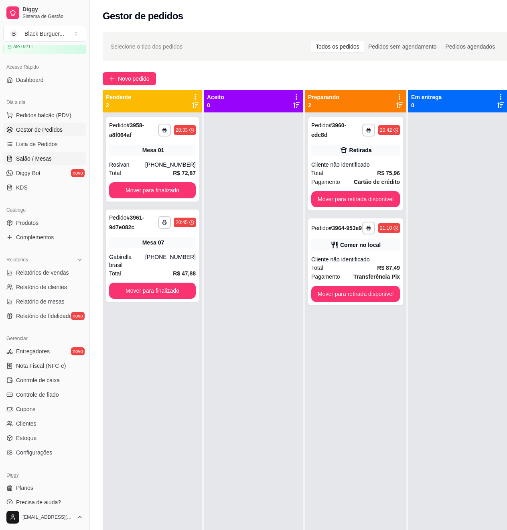
click at [43, 157] on span "Salão / Mesas" at bounding box center [34, 159] width 36 height 8
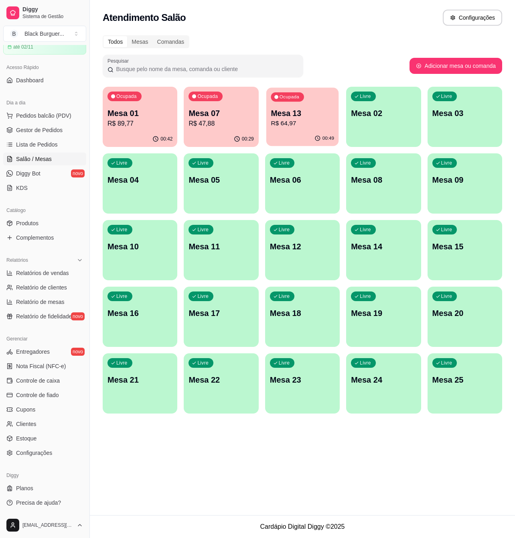
click at [312, 108] on p "Mesa 13" at bounding box center [302, 113] width 63 height 11
click at [296, 120] on p "R$ 64,97" at bounding box center [302, 123] width 63 height 9
click at [39, 134] on link "Gestor de Pedidos" at bounding box center [44, 130] width 83 height 13
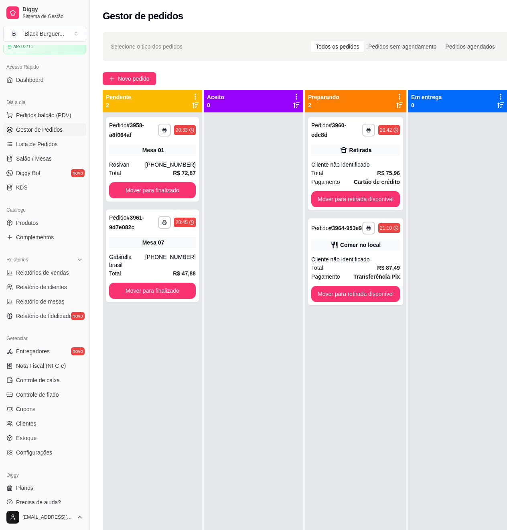
click at [301, 158] on div at bounding box center [254, 377] width 100 height 530
click at [166, 167] on div "[PHONE_NUMBER]" at bounding box center [170, 165] width 51 height 8
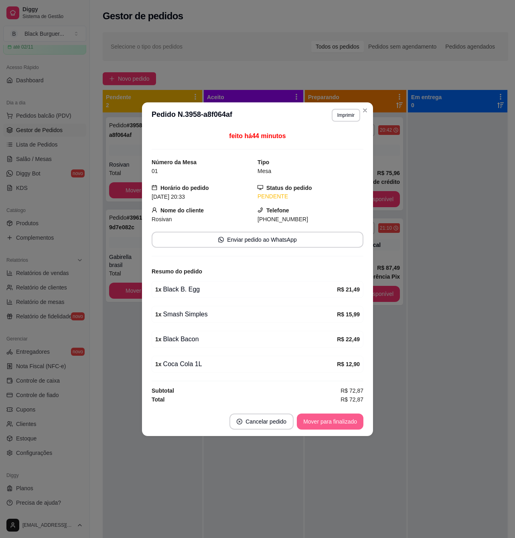
click at [324, 424] on button "Mover para finalizado" at bounding box center [330, 421] width 67 height 16
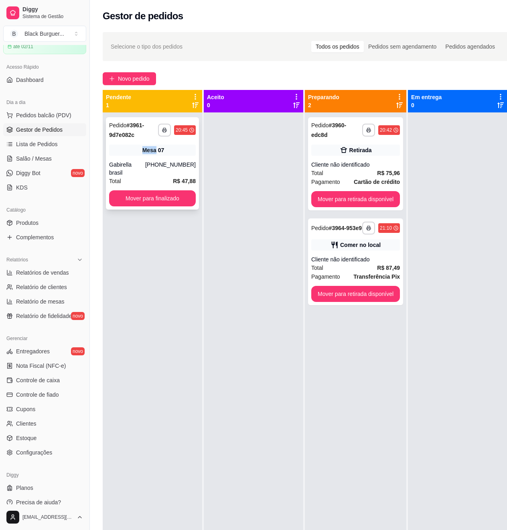
click at [136, 155] on div "Mesa 07" at bounding box center [152, 150] width 87 height 11
click at [342, 175] on div "Total R$ 75,96" at bounding box center [356, 173] width 89 height 9
click at [135, 147] on div "Mesa 07" at bounding box center [152, 150] width 87 height 11
click at [142, 165] on div "Gabirella brasil" at bounding box center [127, 169] width 36 height 16
click at [335, 153] on div "Retirada" at bounding box center [356, 150] width 89 height 11
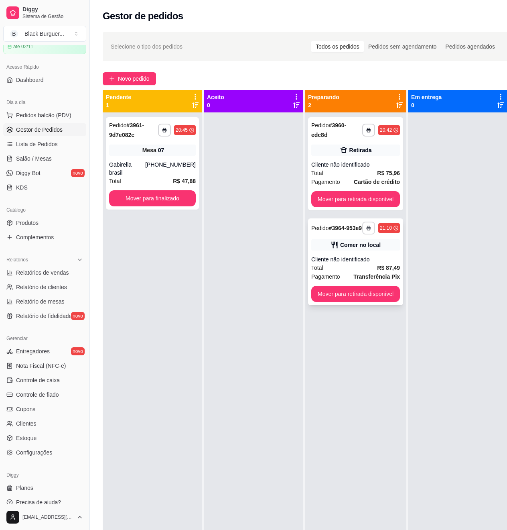
click at [367, 234] on button "button" at bounding box center [369, 228] width 13 height 13
drag, startPoint x: 437, startPoint y: 242, endPoint x: 397, endPoint y: 247, distance: 40.4
click at [437, 242] on div at bounding box center [458, 377] width 100 height 530
click at [381, 251] on div "Comer no local" at bounding box center [356, 244] width 89 height 11
click at [133, 76] on span "Novo pedido" at bounding box center [134, 78] width 32 height 9
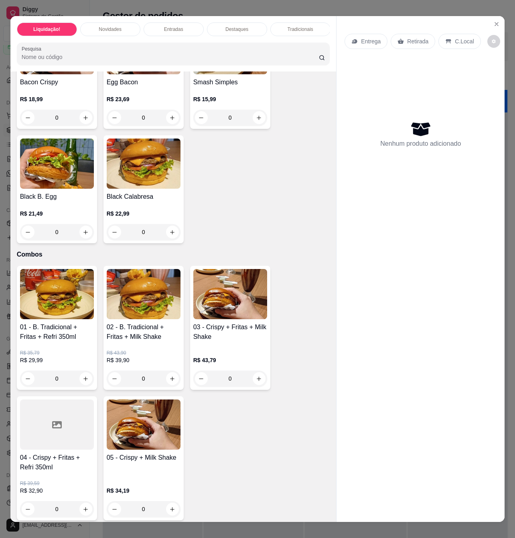
scroll to position [1177, 0]
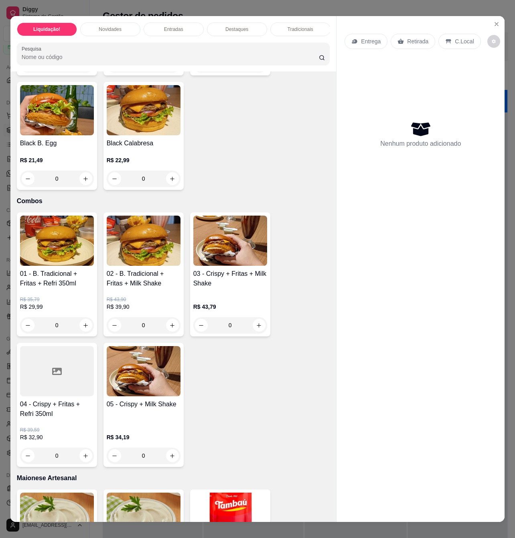
click at [75, 280] on h4 "01 - B. Tradicional + Fritas + Refri 350ml" at bounding box center [57, 278] width 74 height 19
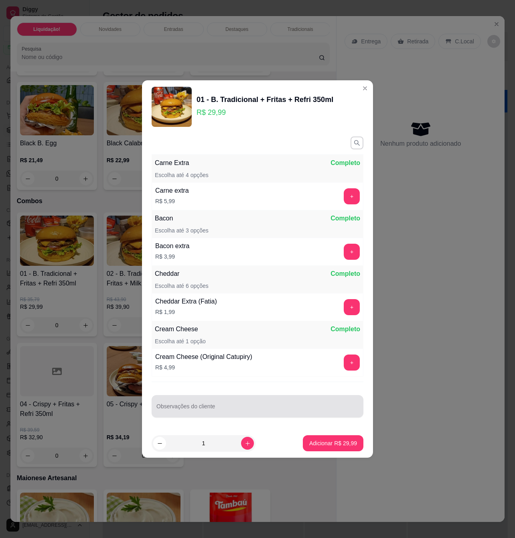
click at [224, 402] on div at bounding box center [258, 406] width 202 height 16
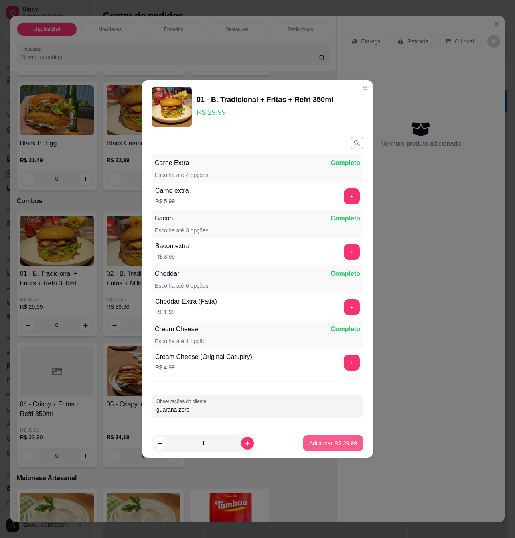
type input "guarana zero"
click at [336, 446] on p "Adicionar R$ 29,99" at bounding box center [333, 443] width 47 height 8
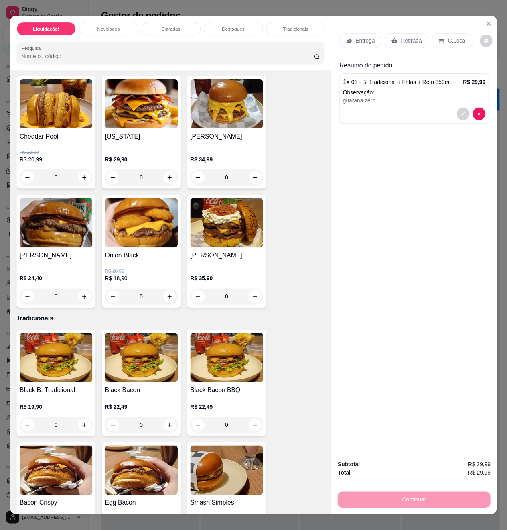
scroll to position [589, 0]
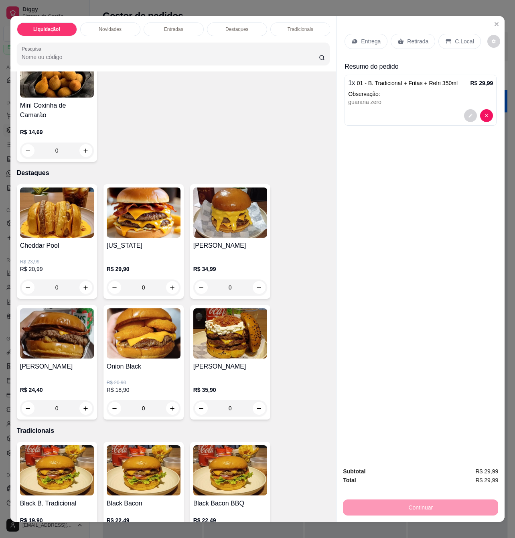
click at [85, 287] on div "0" at bounding box center [57, 287] width 74 height 16
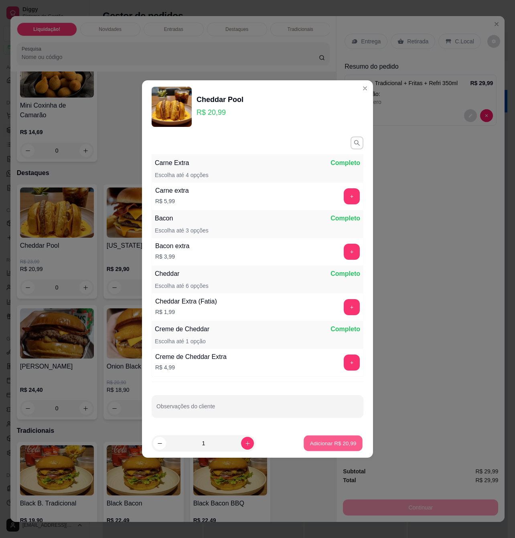
click at [346, 446] on p "Adicionar R$ 20,99" at bounding box center [333, 443] width 47 height 8
type input "1"
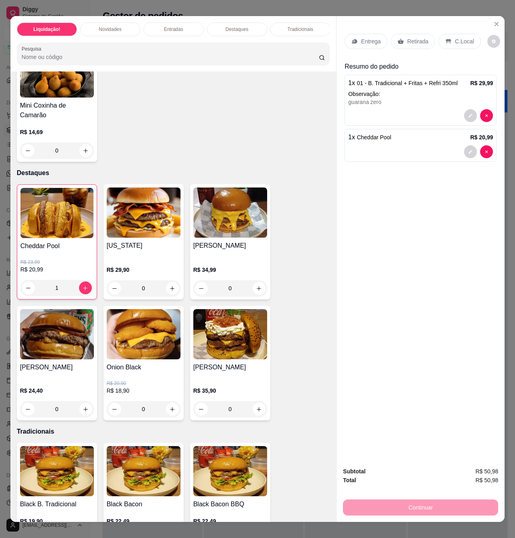
click at [455, 41] on p "C.Local" at bounding box center [464, 41] width 19 height 8
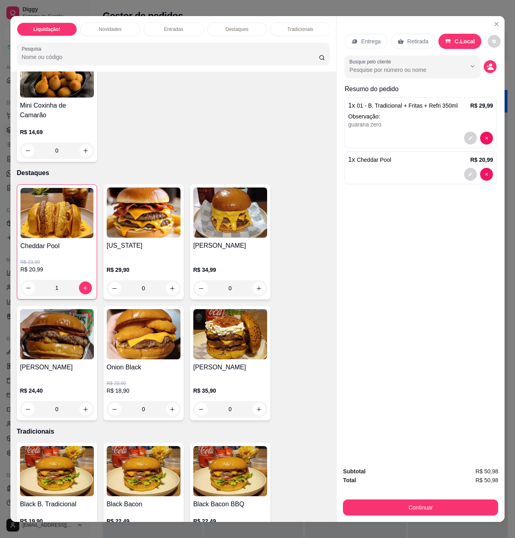
click at [449, 513] on div "Subtotal R$ 50,98 Total R$ 50,98 Continuar" at bounding box center [421, 490] width 168 height 61
click at [448, 509] on button "Continuar" at bounding box center [421, 507] width 151 height 16
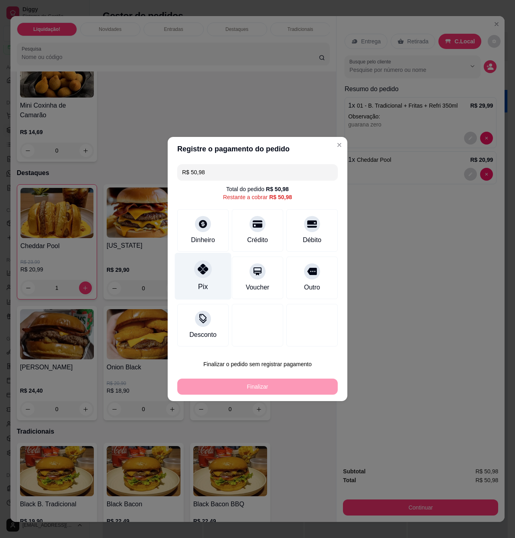
click at [212, 277] on div "Pix" at bounding box center [203, 276] width 57 height 47
type input "R$ 0,00"
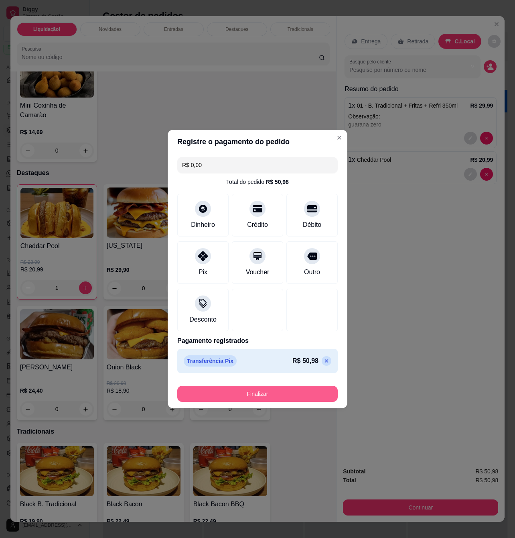
click at [268, 396] on button "Finalizar" at bounding box center [257, 394] width 161 height 16
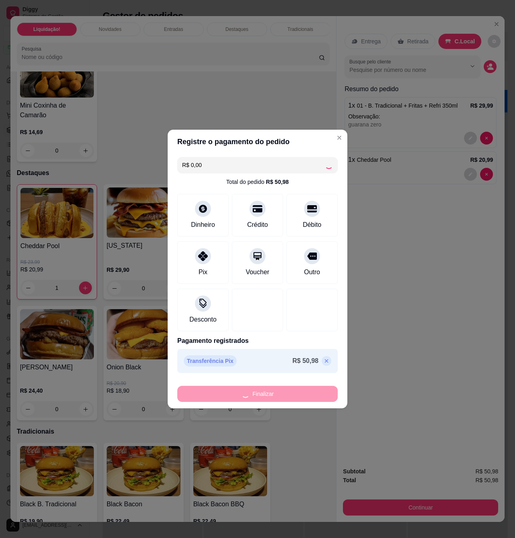
type input "0"
type input "-R$ 50,98"
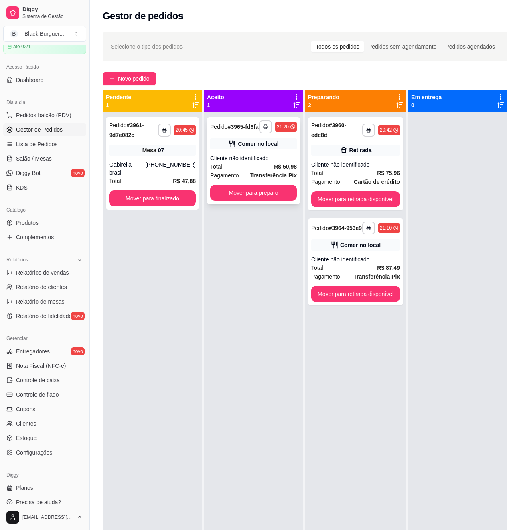
click at [269, 162] on div "Cliente não identificado" at bounding box center [253, 158] width 87 height 8
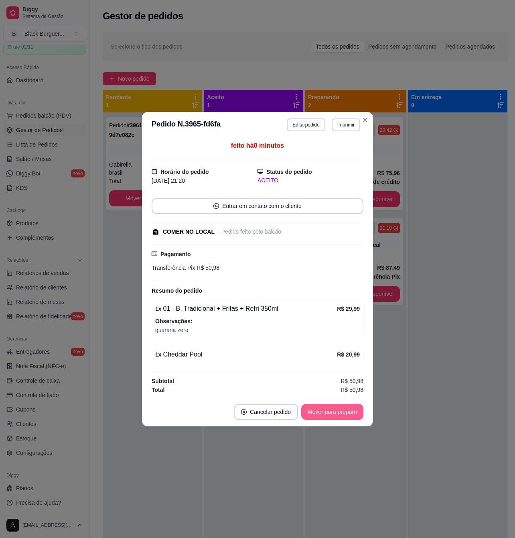
click at [332, 413] on button "Mover para preparo" at bounding box center [332, 412] width 62 height 16
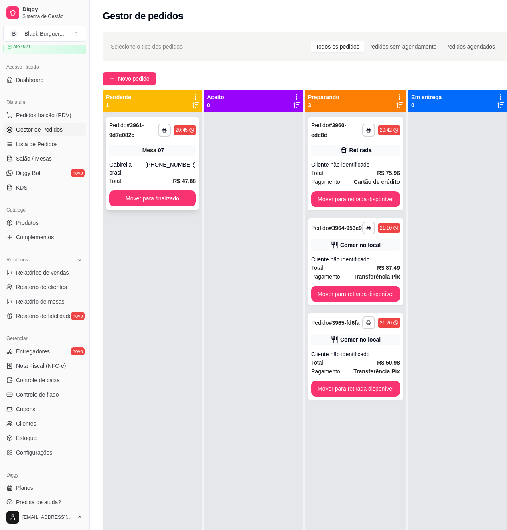
click at [175, 177] on span "R$ 47,88" at bounding box center [184, 181] width 23 height 9
click at [360, 158] on div "**********" at bounding box center [355, 163] width 95 height 93
click at [382, 259] on div "**********" at bounding box center [355, 261] width 95 height 87
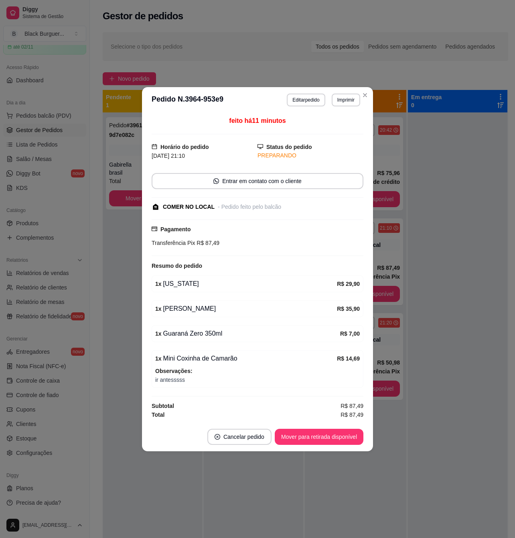
drag, startPoint x: 175, startPoint y: 350, endPoint x: 207, endPoint y: 356, distance: 32.6
click at [200, 355] on div "feito há 11 minutos Horário do pedido [DATE] 21:10 Status do pedido PREPARANDO …" at bounding box center [258, 267] width 212 height 303
drag, startPoint x: 214, startPoint y: 357, endPoint x: 195, endPoint y: 357, distance: 18.9
click at [212, 357] on div "1 x Mini Coxinha de Camarão" at bounding box center [246, 359] width 182 height 10
drag, startPoint x: 193, startPoint y: 357, endPoint x: 222, endPoint y: 364, distance: 30.0
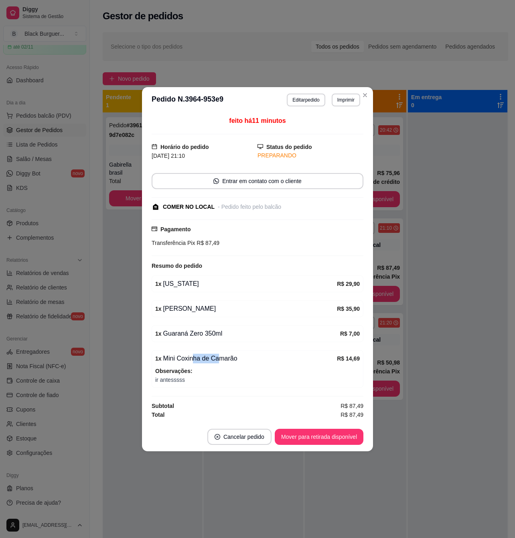
click at [222, 363] on div "1 x Mini Coxinha de Camarão" at bounding box center [246, 359] width 182 height 10
drag, startPoint x: 219, startPoint y: 364, endPoint x: 213, endPoint y: 356, distance: 10.3
click at [218, 363] on div "1 x Mini Coxinha de Camarão" at bounding box center [246, 359] width 182 height 10
click at [213, 356] on div "1 x Mini Coxinha de Camarão" at bounding box center [246, 359] width 182 height 10
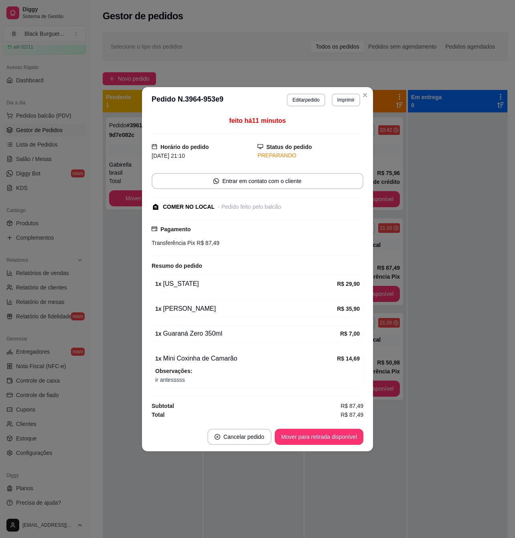
click at [220, 360] on div "1 x Mini Coxinha de Camarão" at bounding box center [246, 359] width 182 height 10
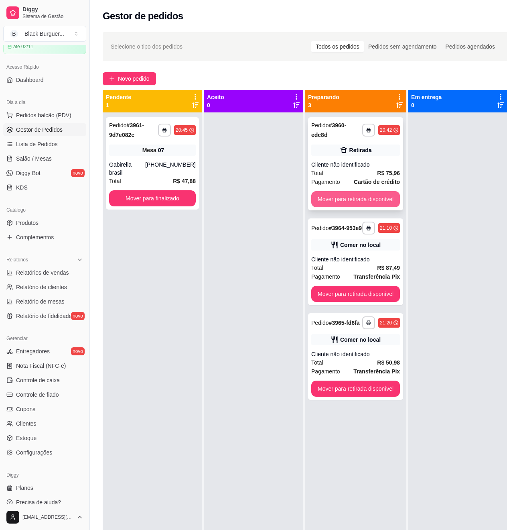
click at [389, 200] on button "Mover para retirada disponível" at bounding box center [356, 199] width 89 height 16
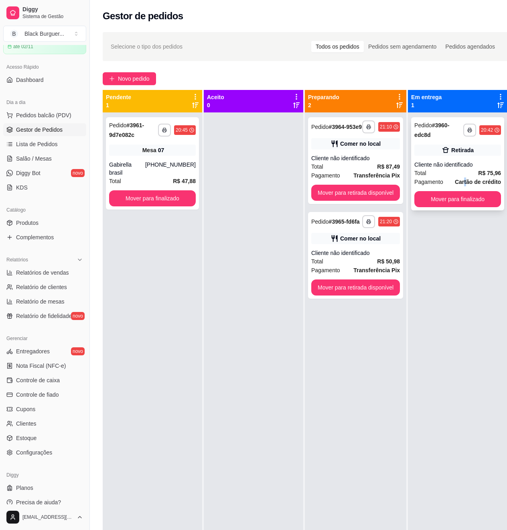
click at [466, 180] on strong "Cartão de crédito" at bounding box center [478, 182] width 46 height 6
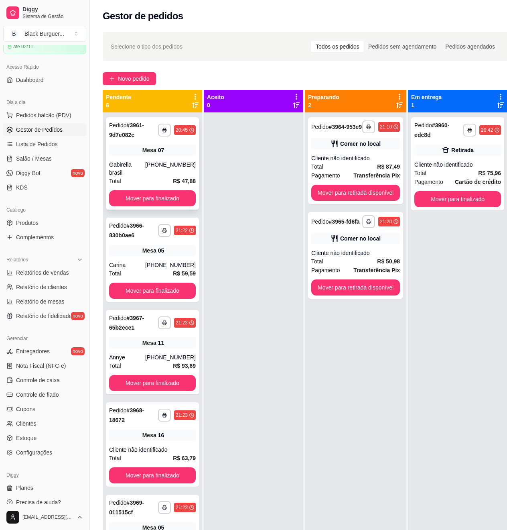
click at [171, 161] on div "[PHONE_NUMBER]" at bounding box center [170, 169] width 51 height 16
click at [171, 159] on div "**********" at bounding box center [152, 163] width 93 height 92
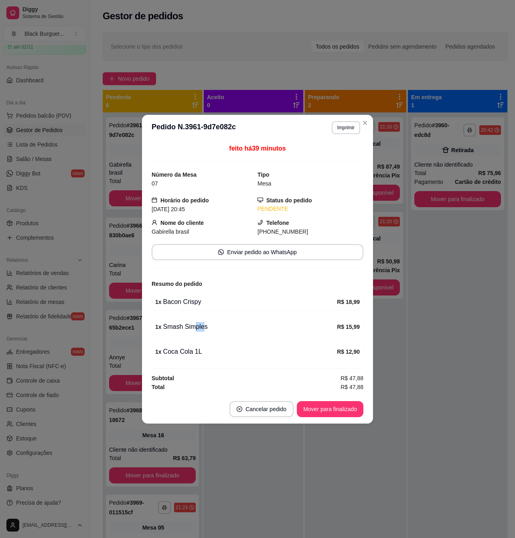
drag, startPoint x: 194, startPoint y: 326, endPoint x: 208, endPoint y: 329, distance: 13.9
click at [207, 328] on div "1 x Smash Simples" at bounding box center [246, 327] width 182 height 10
click at [208, 329] on div "1 x Smash Simples" at bounding box center [246, 327] width 182 height 10
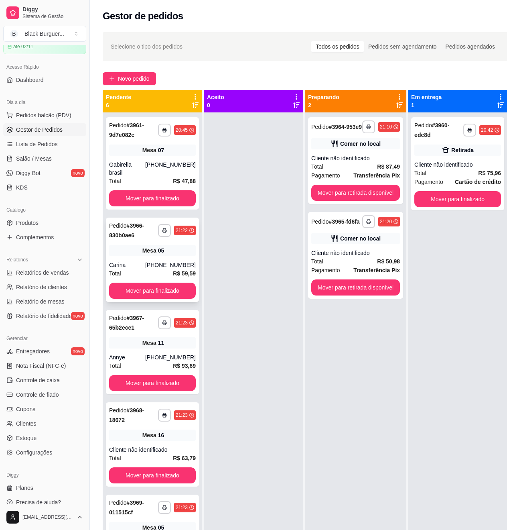
click at [137, 245] on div "Mesa 05" at bounding box center [152, 250] width 87 height 11
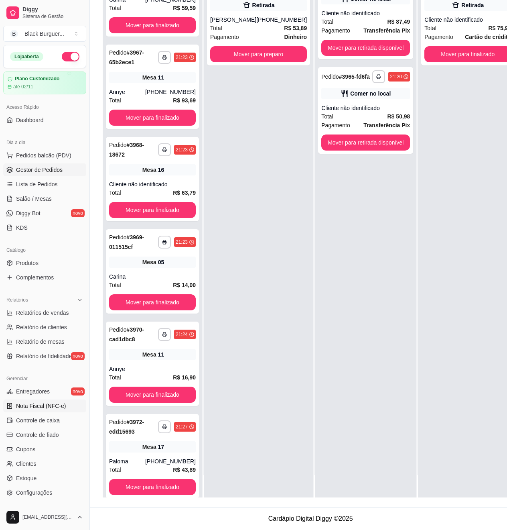
scroll to position [40, 0]
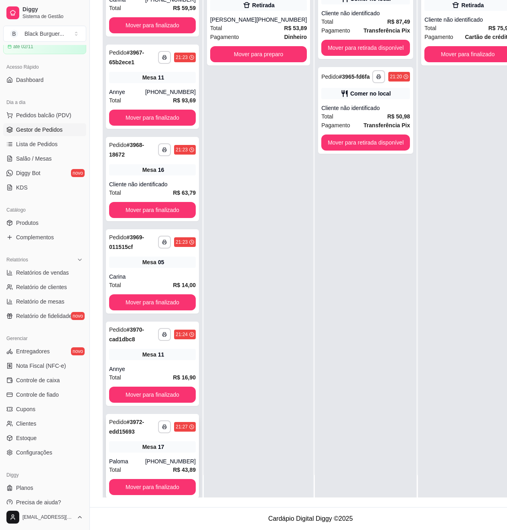
click at [153, 441] on div "Mesa 17" at bounding box center [152, 446] width 87 height 11
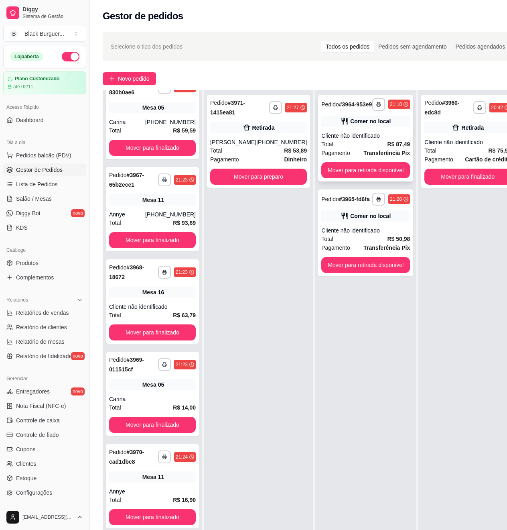
click at [349, 149] on div "Total R$ 87,49" at bounding box center [366, 144] width 89 height 9
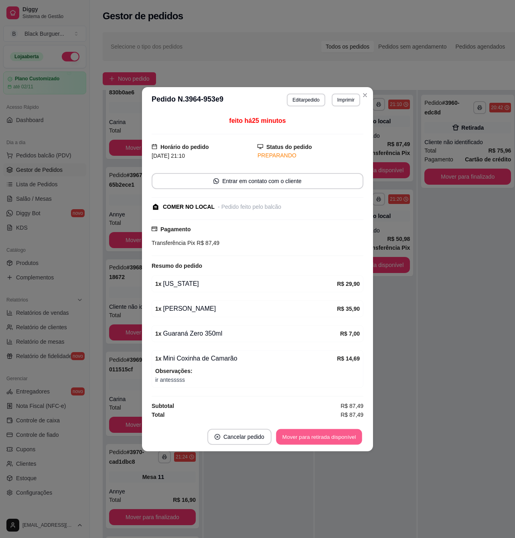
click at [310, 434] on button "Mover para retirada disponível" at bounding box center [319, 437] width 86 height 16
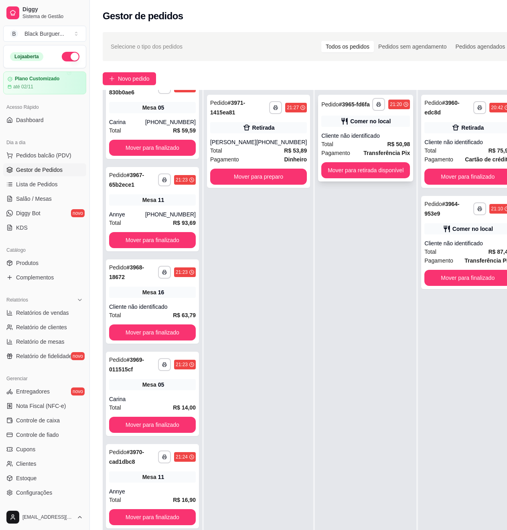
click at [389, 148] on span "R$ 50,98" at bounding box center [398, 144] width 23 height 9
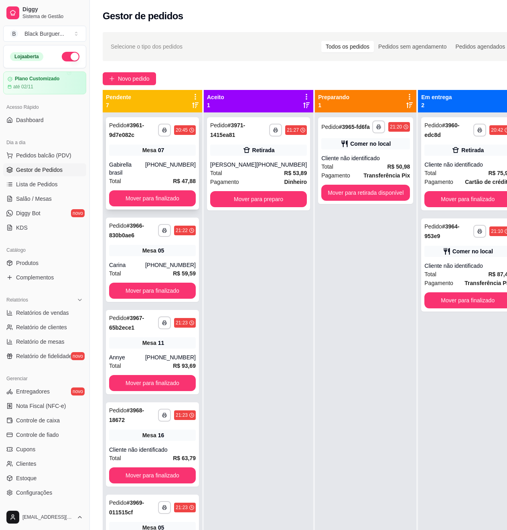
click at [158, 158] on div "**********" at bounding box center [152, 163] width 93 height 92
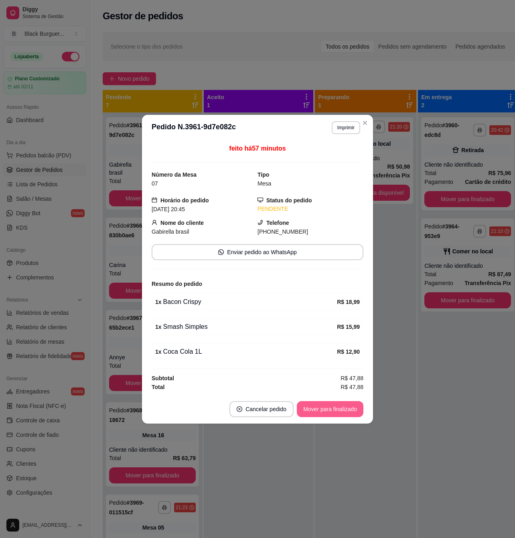
click at [326, 413] on button "Mover para finalizado" at bounding box center [330, 409] width 67 height 16
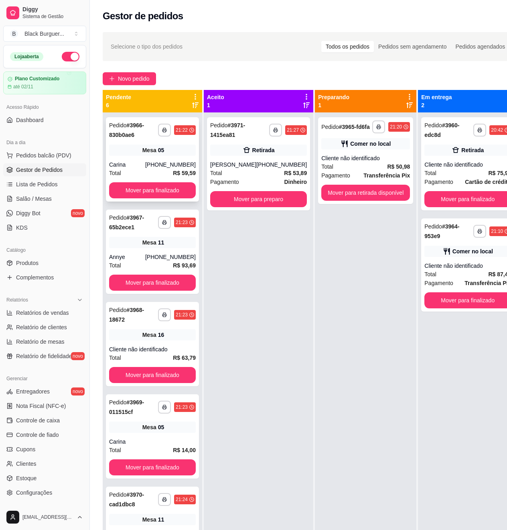
click at [122, 161] on div "Carina" at bounding box center [127, 165] width 36 height 8
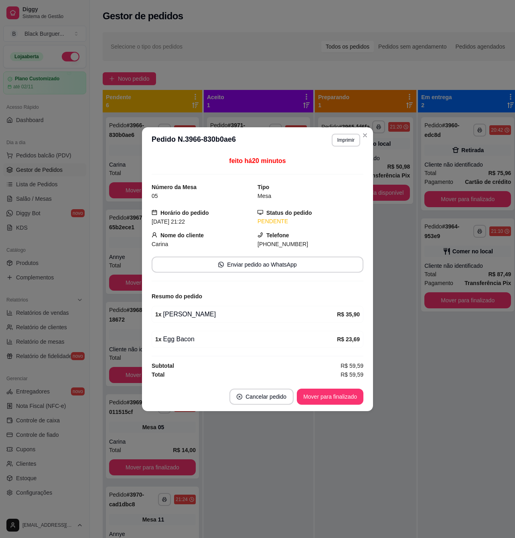
click at [367, 275] on div "feito há 20 minutos Número da Mesa 05 Tipo Mesa Horário do pedido [DATE] 21:22 …" at bounding box center [257, 267] width 231 height 229
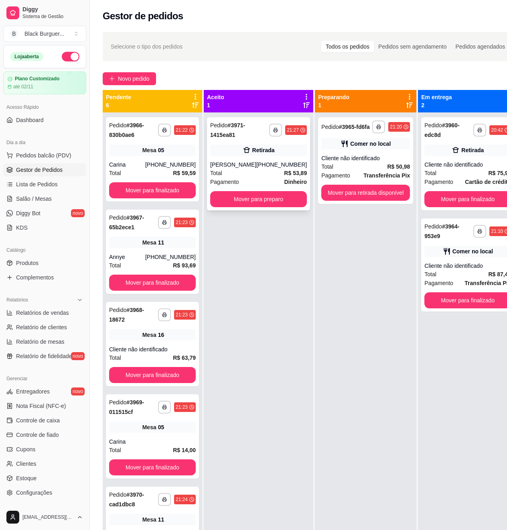
click at [270, 162] on div "[PHONE_NUMBER]" at bounding box center [282, 165] width 51 height 8
click at [147, 78] on span "Novo pedido" at bounding box center [134, 78] width 32 height 9
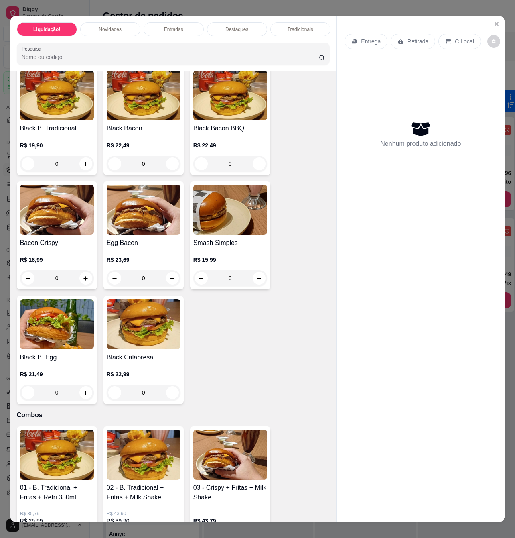
scroll to position [803, 0]
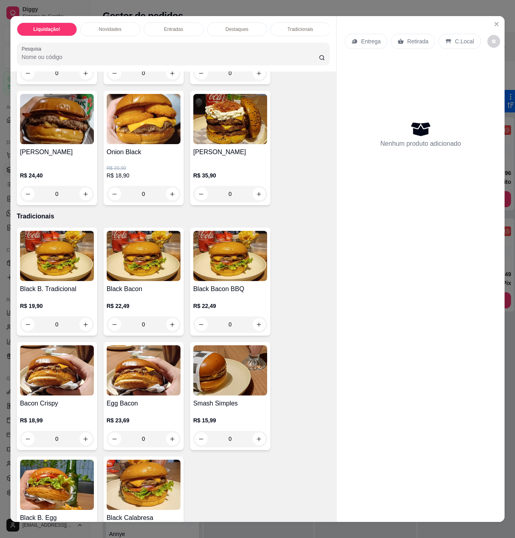
click at [234, 399] on h4 "Smash Simples" at bounding box center [230, 404] width 74 height 10
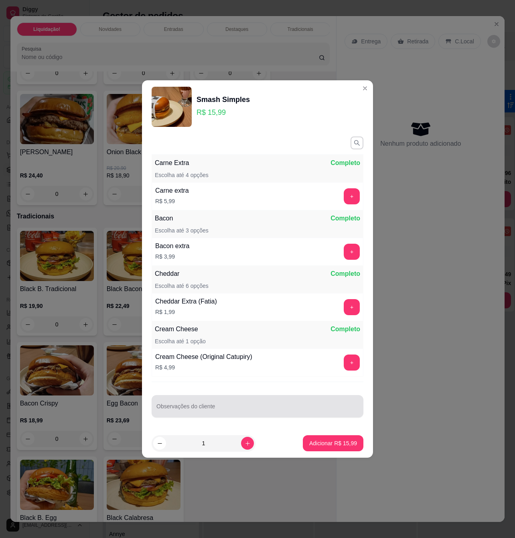
click at [200, 403] on div at bounding box center [258, 406] width 202 height 16
type input "sem mohlo"
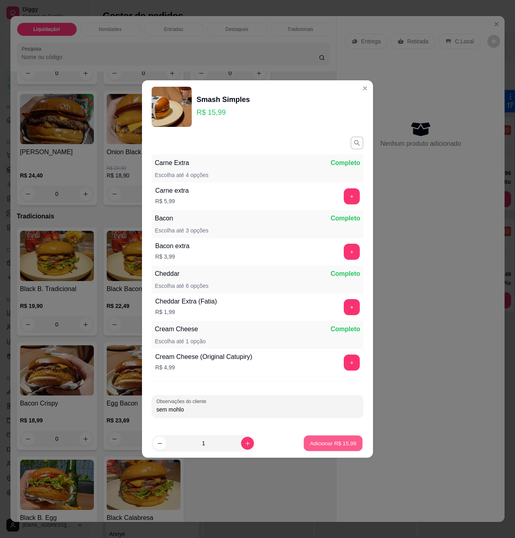
click at [312, 442] on p "Adicionar R$ 15,99" at bounding box center [333, 443] width 47 height 8
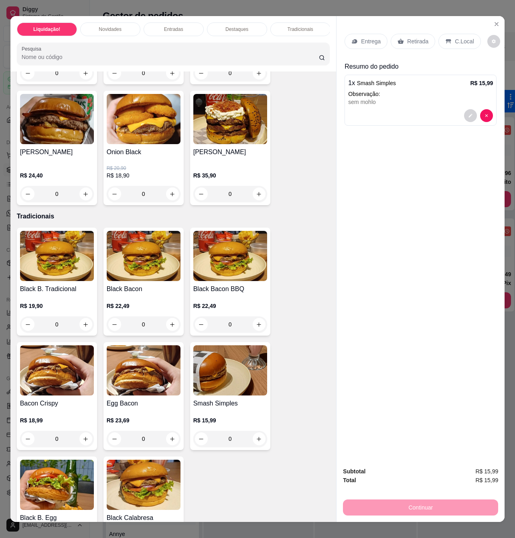
click at [423, 37] on p "Retirada" at bounding box center [417, 41] width 21 height 8
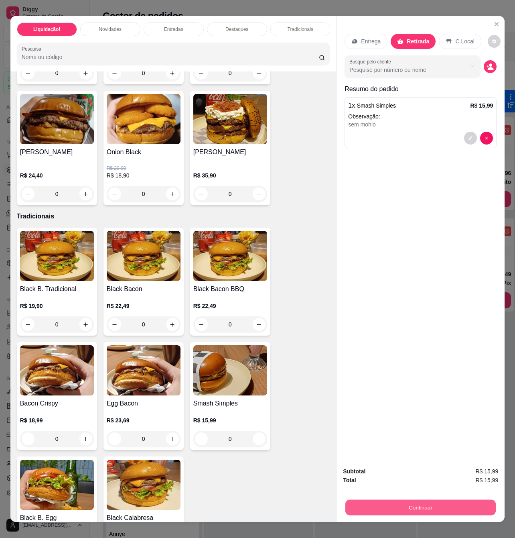
click at [440, 508] on button "Continuar" at bounding box center [421, 507] width 151 height 16
click at [370, 37] on p "Entrega" at bounding box center [371, 41] width 20 height 8
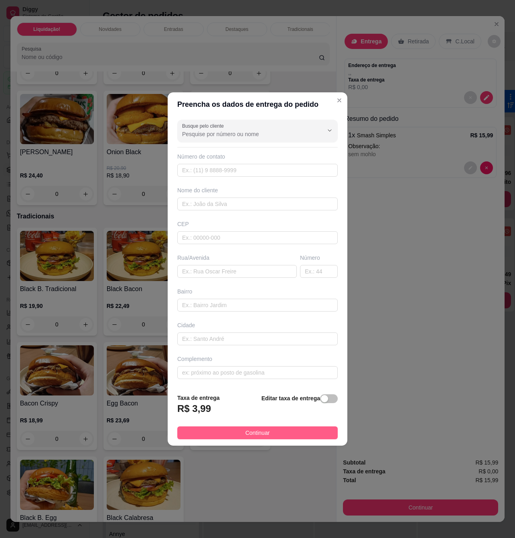
click at [256, 436] on span "Continuar" at bounding box center [258, 432] width 24 height 9
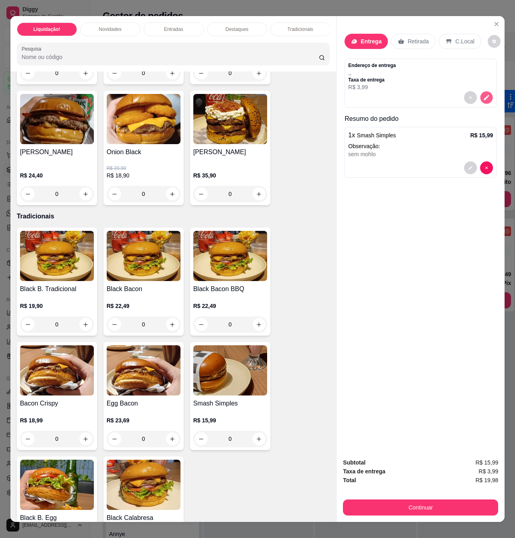
click at [485, 96] on icon "decrease-product-quantity" at bounding box center [487, 97] width 5 height 5
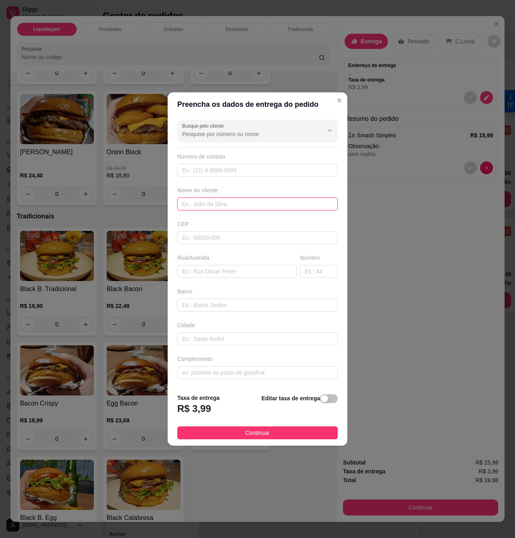
click at [222, 201] on input "text" at bounding box center [257, 204] width 161 height 13
type input "[PERSON_NAME]"
type input "718"
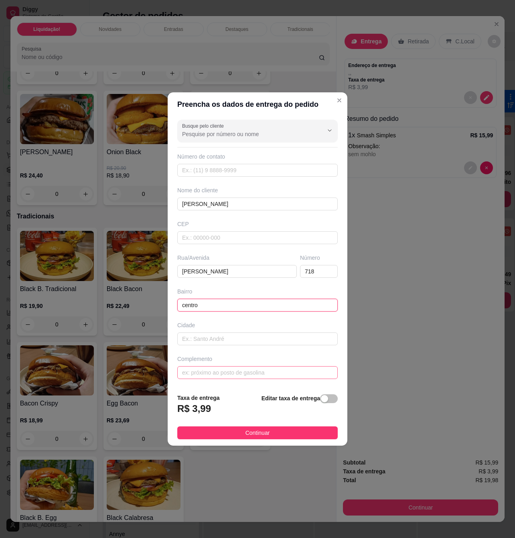
type input "centro"
click at [267, 379] on input "text" at bounding box center [257, 372] width 161 height 13
click at [300, 274] on input "718" at bounding box center [319, 271] width 38 height 13
click at [308, 270] on input "718" at bounding box center [319, 271] width 38 height 13
click at [246, 376] on input "text" at bounding box center [257, 372] width 161 height 13
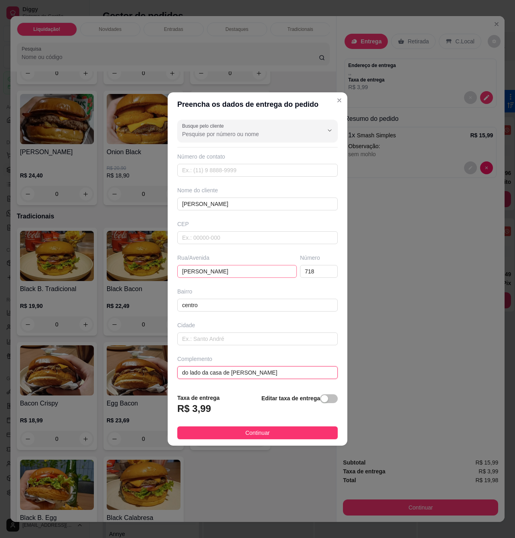
type input "do lado da casa de [PERSON_NAME]"
click at [200, 272] on input "[PERSON_NAME]" at bounding box center [237, 271] width 120 height 13
click at [206, 275] on input "[PERSON_NAME]" at bounding box center [237, 271] width 120 height 13
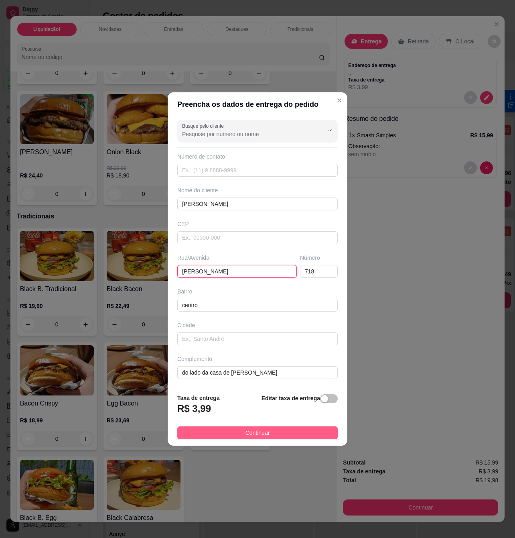
type input "[PERSON_NAME]"
click at [259, 430] on span "Continuar" at bounding box center [258, 432] width 24 height 9
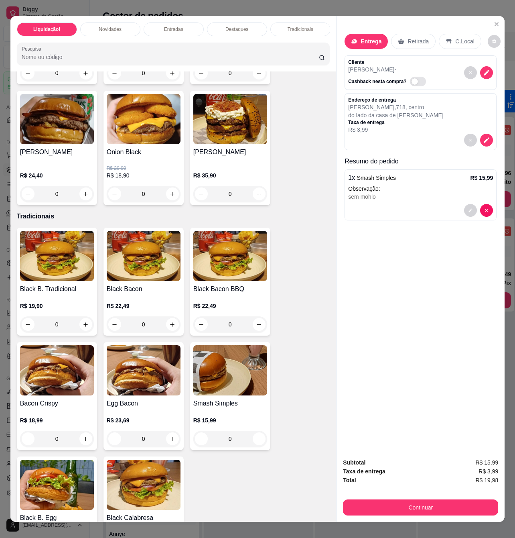
scroll to position [749, 0]
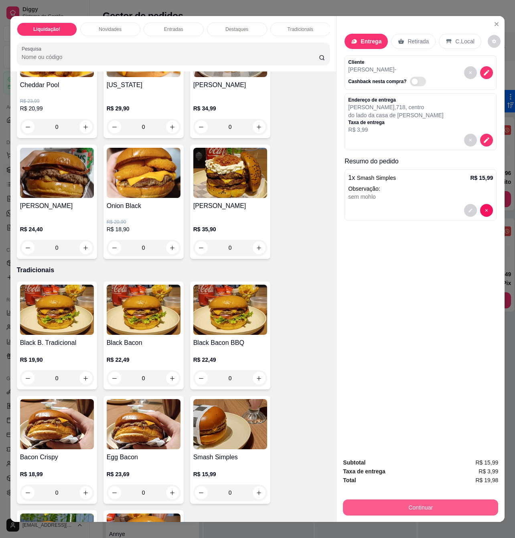
click at [407, 503] on button "Continuar" at bounding box center [420, 507] width 155 height 16
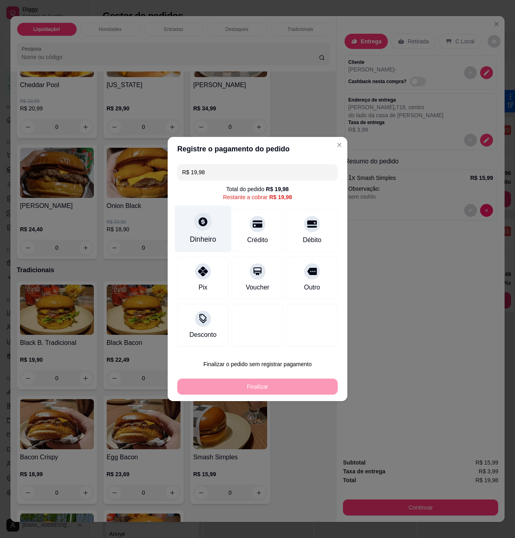
click at [208, 227] on div at bounding box center [203, 222] width 18 height 18
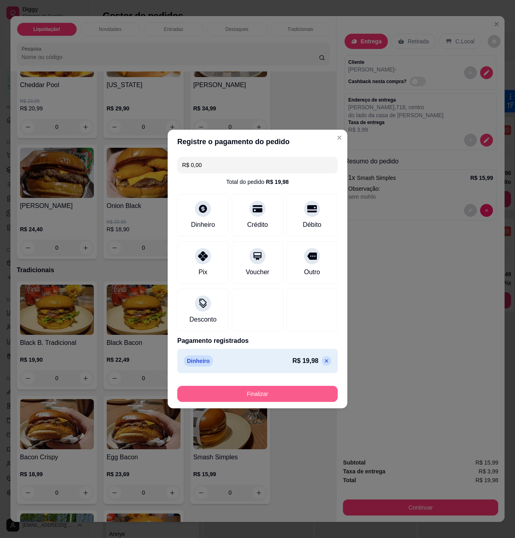
click at [297, 390] on button "Finalizar" at bounding box center [257, 394] width 161 height 16
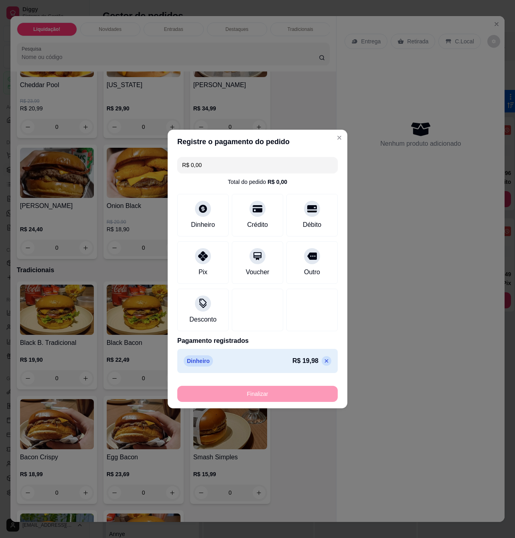
type input "-R$ 19,98"
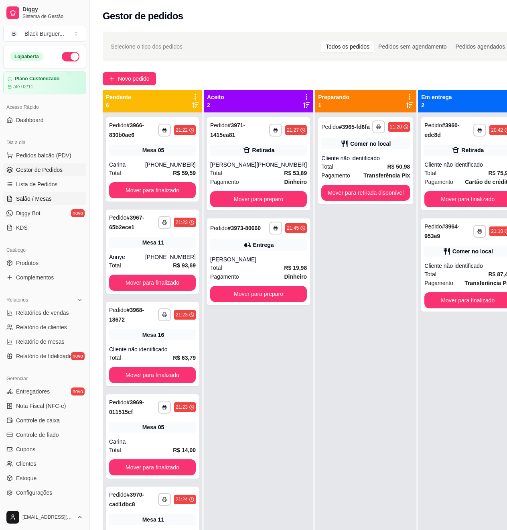
click at [54, 205] on link "Salão / Mesas" at bounding box center [44, 198] width 83 height 13
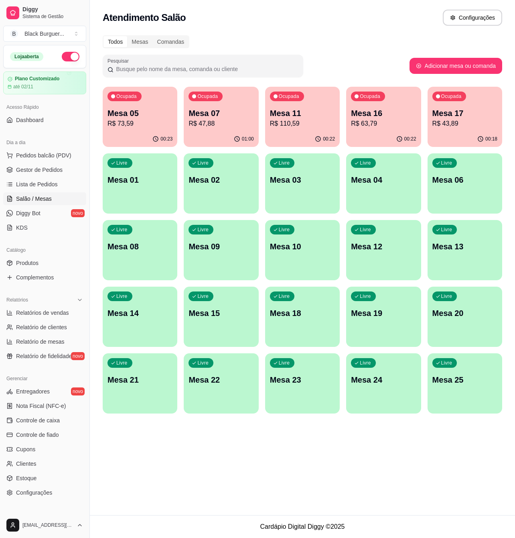
click at [204, 116] on p "Mesa 07" at bounding box center [221, 113] width 65 height 11
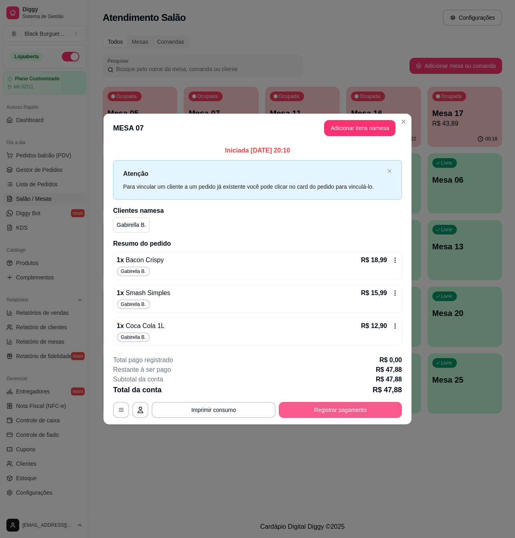
click at [333, 410] on button "Registrar pagamento" at bounding box center [340, 410] width 123 height 16
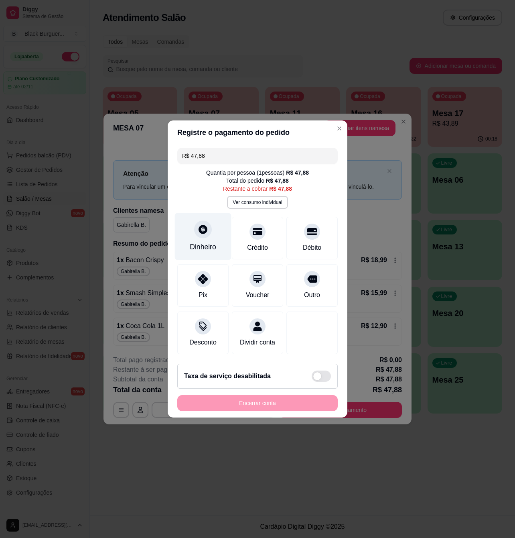
click at [193, 220] on div "Dinheiro" at bounding box center [203, 236] width 57 height 47
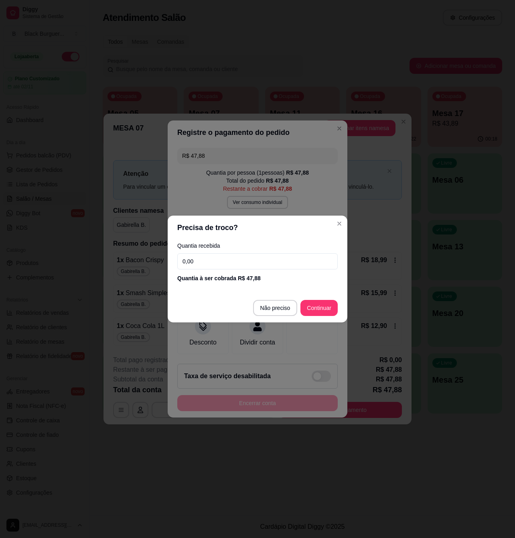
click at [245, 266] on input "0,00" at bounding box center [257, 261] width 161 height 16
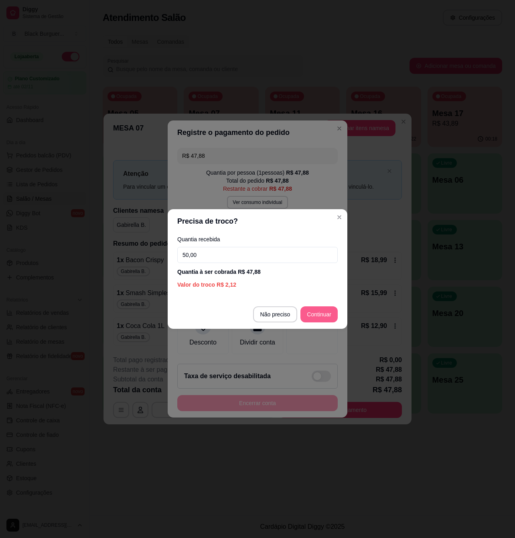
type input "50,00"
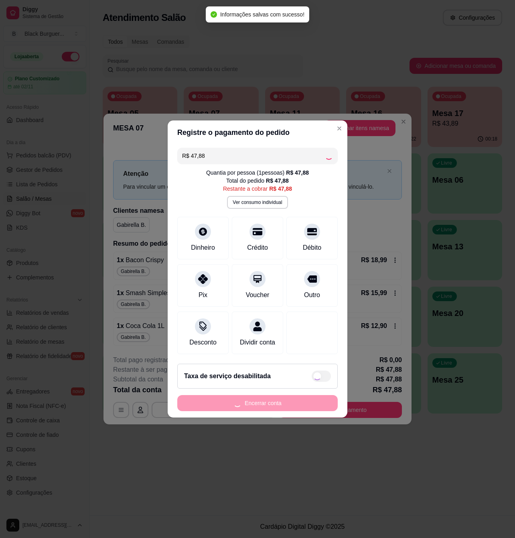
type input "R$ 0,00"
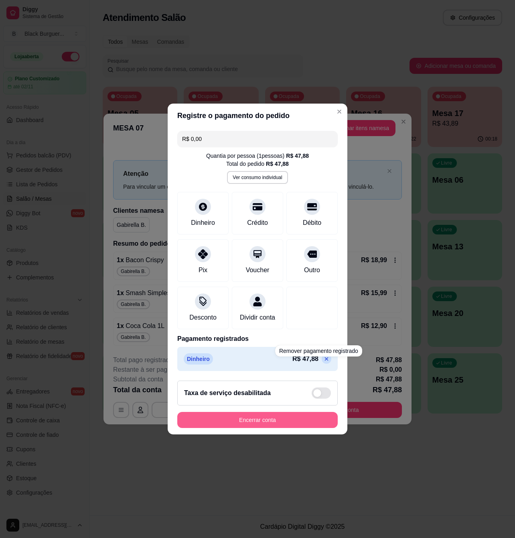
click at [287, 422] on button "Encerrar conta" at bounding box center [257, 420] width 161 height 16
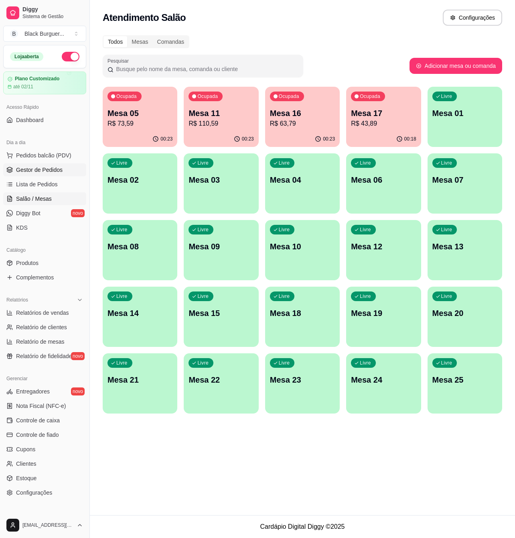
click at [55, 176] on link "Gestor de Pedidos" at bounding box center [44, 169] width 83 height 13
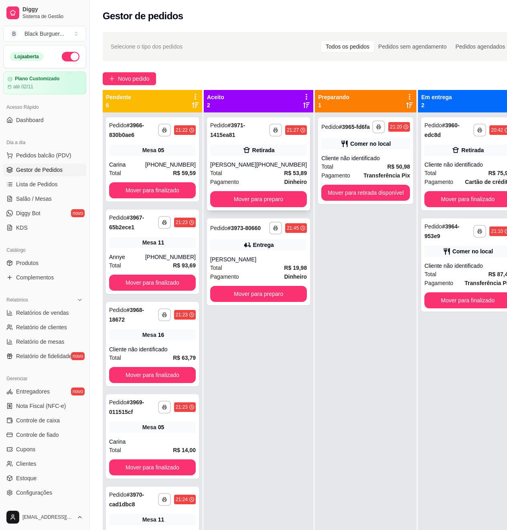
click at [256, 161] on div "**********" at bounding box center [258, 163] width 103 height 93
click at [246, 152] on div "Retirada" at bounding box center [258, 150] width 97 height 11
click at [264, 272] on div "Total R$ 19,98" at bounding box center [258, 267] width 97 height 9
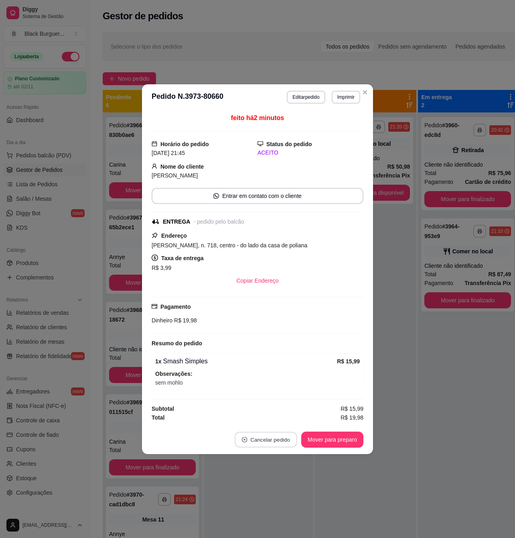
click at [267, 439] on button "Cancelar pedido" at bounding box center [266, 440] width 62 height 16
click at [289, 424] on button "Sim" at bounding box center [289, 421] width 32 height 16
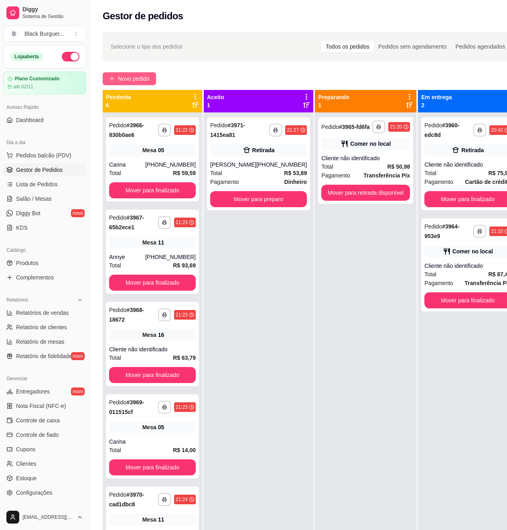
click at [128, 82] on span "Novo pedido" at bounding box center [134, 78] width 32 height 9
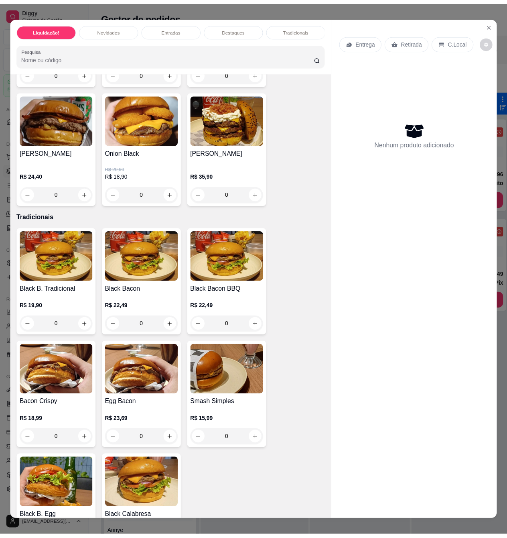
scroll to position [910, 0]
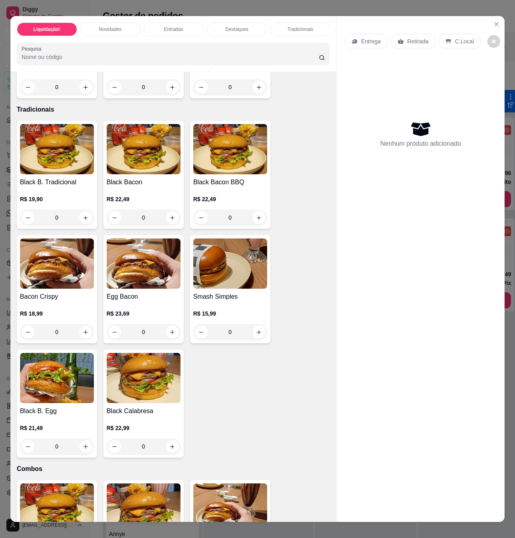
click at [232, 292] on h4 "Smash Simples" at bounding box center [230, 297] width 74 height 10
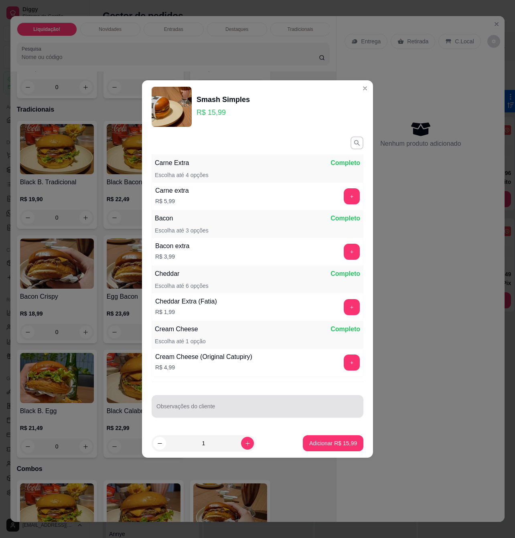
drag, startPoint x: 302, startPoint y: 401, endPoint x: 318, endPoint y: 407, distance: 17.3
click at [302, 401] on div at bounding box center [258, 406] width 202 height 16
type input "sem molhi"
click at [334, 446] on p "Adicionar R$ 15,99" at bounding box center [334, 443] width 48 height 8
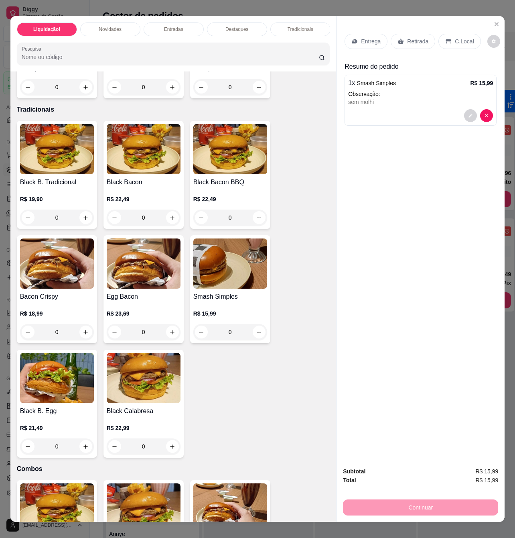
click at [410, 37] on p "Retirada" at bounding box center [417, 41] width 21 height 8
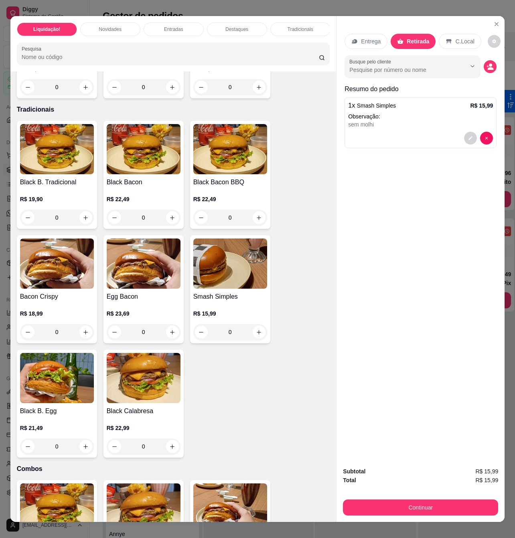
click at [463, 38] on p "C.Local" at bounding box center [465, 41] width 19 height 8
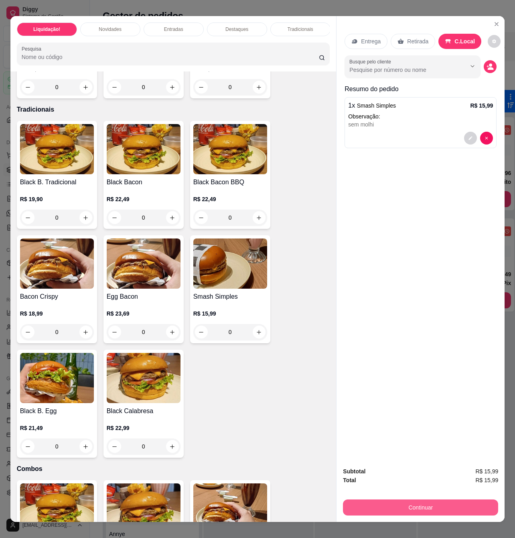
click at [475, 499] on button "Continuar" at bounding box center [420, 507] width 155 height 16
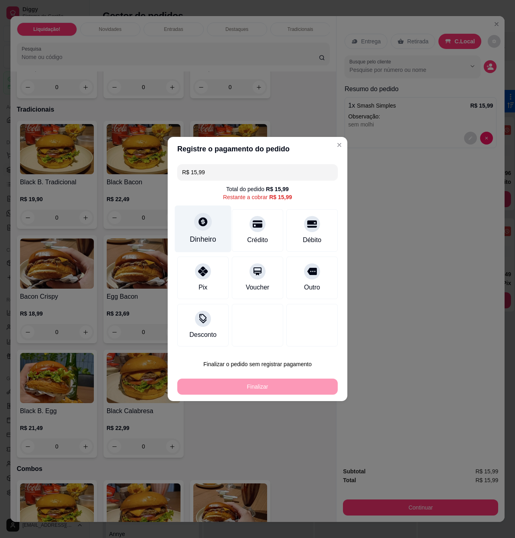
click at [218, 216] on div "Dinheiro" at bounding box center [203, 229] width 57 height 47
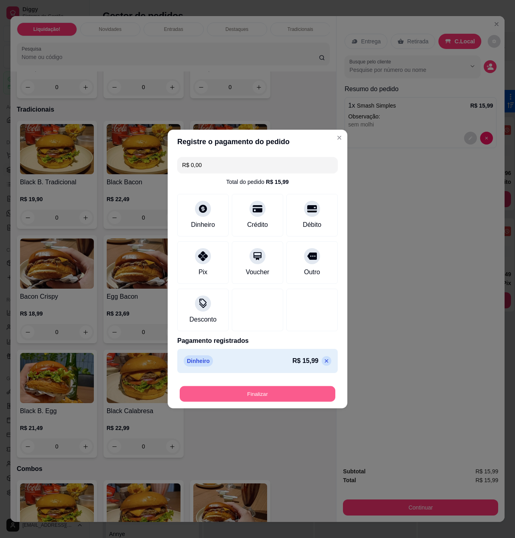
click at [307, 391] on button "Finalizar" at bounding box center [258, 394] width 156 height 16
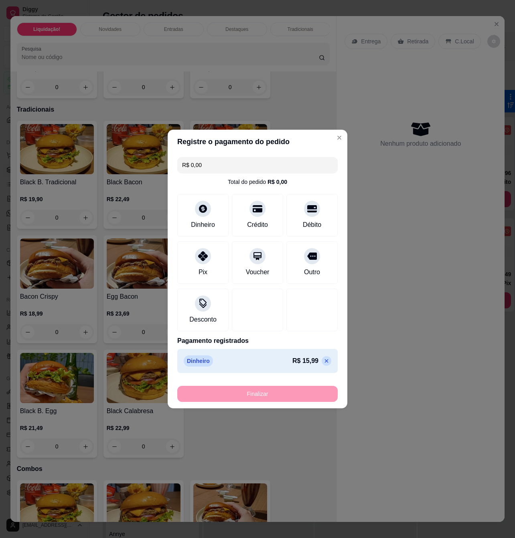
type input "-R$ 15,99"
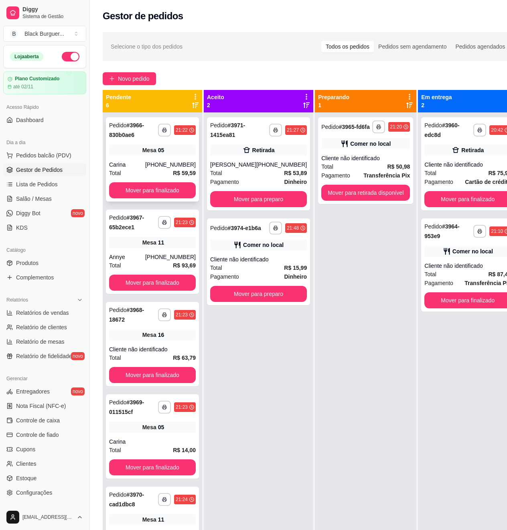
click at [146, 157] on div "**********" at bounding box center [152, 159] width 93 height 84
click at [152, 257] on div "[PHONE_NUMBER]" at bounding box center [170, 257] width 51 height 8
click at [240, 169] on div "[PERSON_NAME]" at bounding box center [233, 165] width 46 height 8
click at [44, 261] on link "Produtos" at bounding box center [44, 263] width 83 height 13
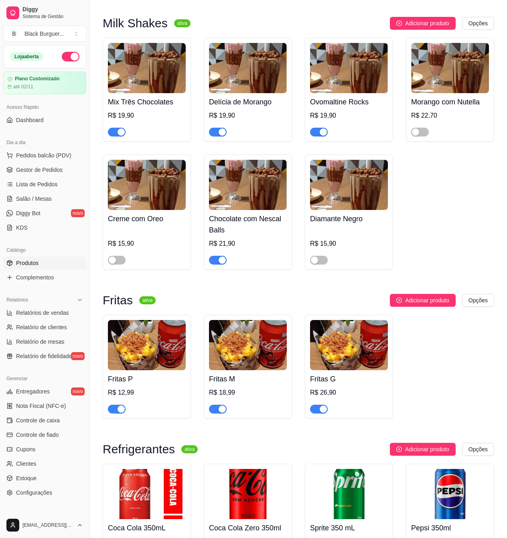
scroll to position [2248, 0]
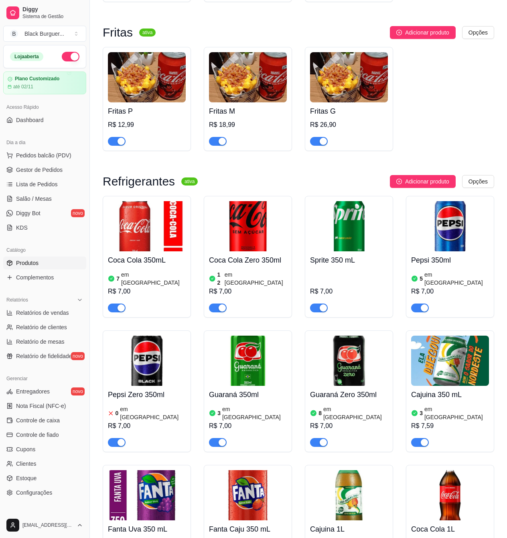
click at [121, 439] on div "button" at bounding box center [121, 442] width 7 height 7
click at [26, 200] on span "Salão / Mesas" at bounding box center [34, 199] width 36 height 8
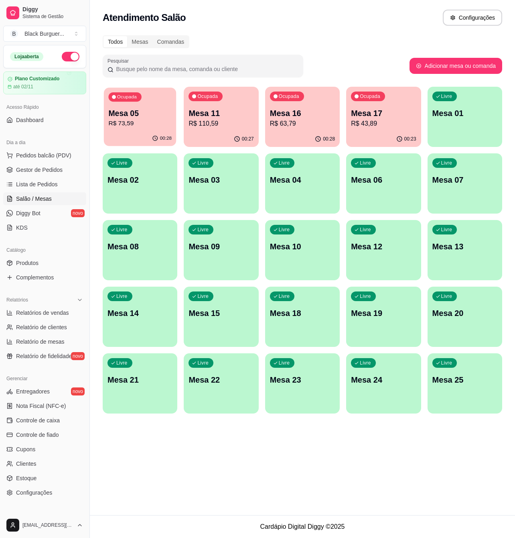
click at [157, 110] on p "Mesa 05" at bounding box center [139, 113] width 63 height 11
click at [63, 172] on link "Gestor de Pedidos" at bounding box center [44, 169] width 83 height 13
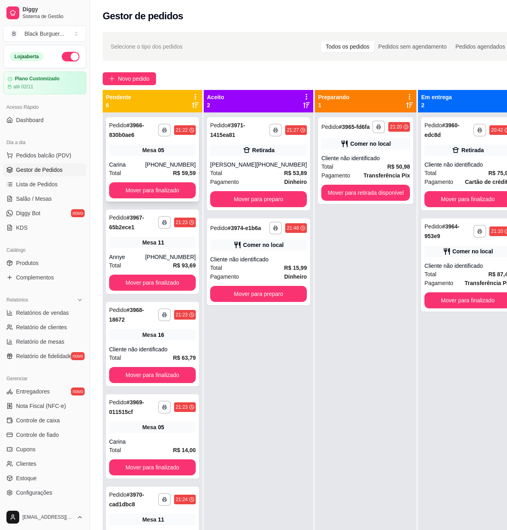
click at [132, 147] on div "Mesa 05" at bounding box center [152, 150] width 87 height 11
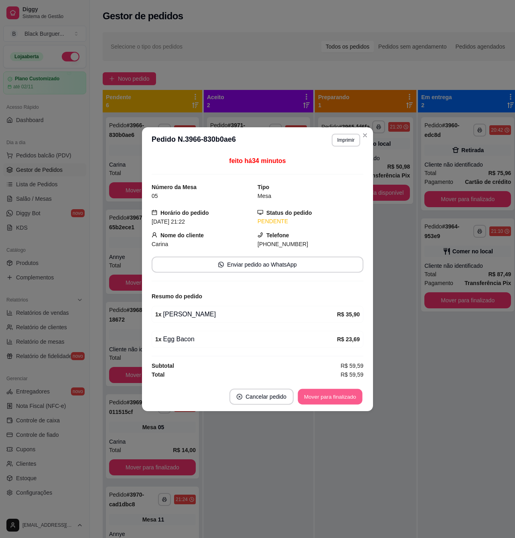
click at [335, 398] on button "Mover para finalizado" at bounding box center [330, 397] width 65 height 16
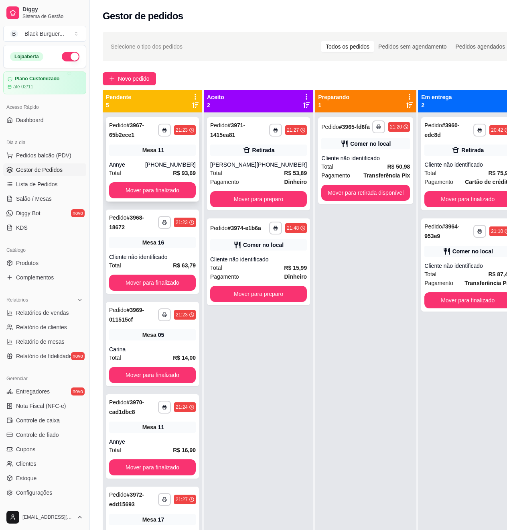
click at [131, 155] on div "Mesa 11" at bounding box center [152, 150] width 87 height 11
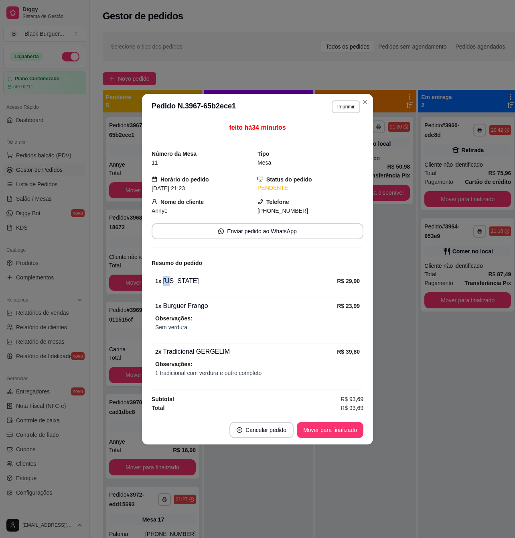
drag, startPoint x: 169, startPoint y: 286, endPoint x: 185, endPoint y: 285, distance: 16.1
click at [185, 285] on div "1 x [US_STATE] R$ 29,90" at bounding box center [258, 281] width 212 height 17
click at [185, 285] on div "1 x [US_STATE]" at bounding box center [246, 281] width 182 height 10
click at [180, 306] on div "1 x Burguer Frango" at bounding box center [246, 306] width 182 height 10
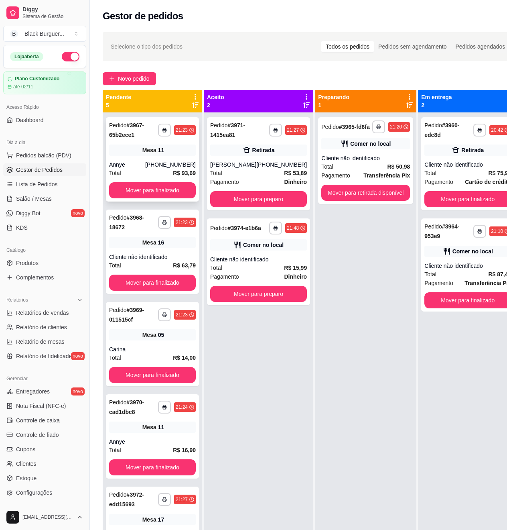
click at [145, 163] on div "Annye" at bounding box center [127, 165] width 36 height 8
click at [22, 198] on span "Salão / Mesas" at bounding box center [34, 199] width 36 height 8
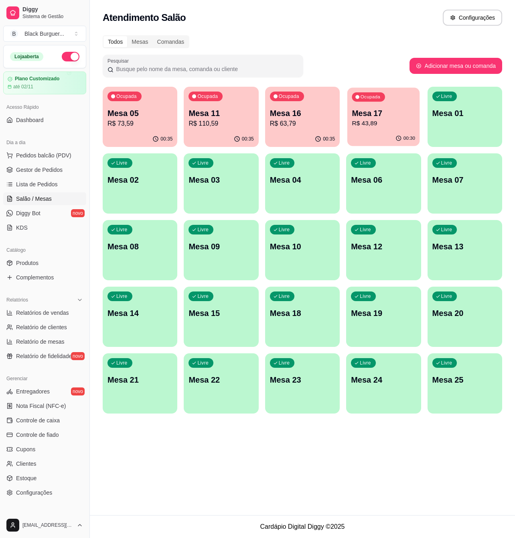
click at [400, 126] on p "R$ 43,89" at bounding box center [383, 123] width 63 height 9
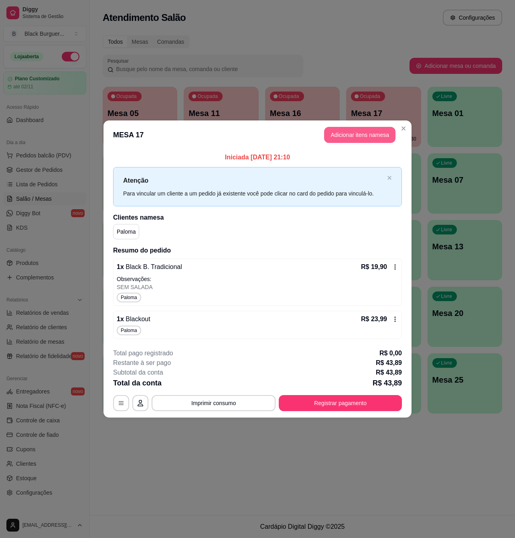
click at [365, 132] on button "Adicionar itens na mesa" at bounding box center [359, 135] width 71 height 16
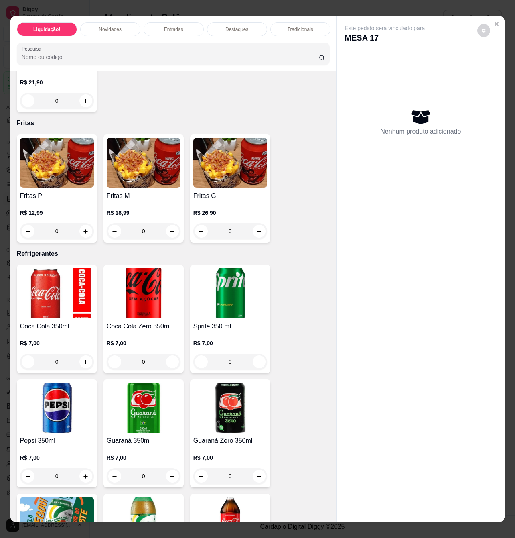
scroll to position [1980, 0]
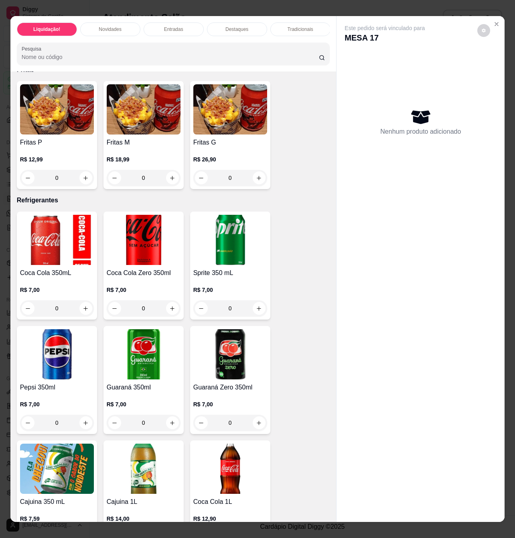
click at [203, 347] on img at bounding box center [230, 354] width 74 height 50
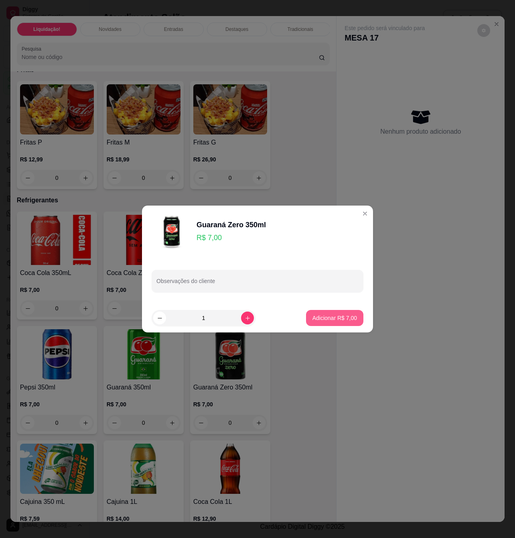
click at [315, 312] on button "Adicionar R$ 7,00" at bounding box center [334, 318] width 57 height 16
type input "1"
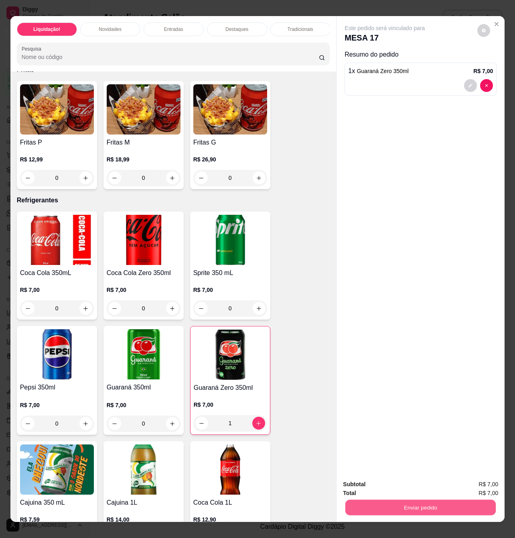
click at [391, 501] on button "Enviar pedido" at bounding box center [421, 507] width 151 height 16
click at [495, 484] on button "Enviar pedido" at bounding box center [477, 483] width 44 height 15
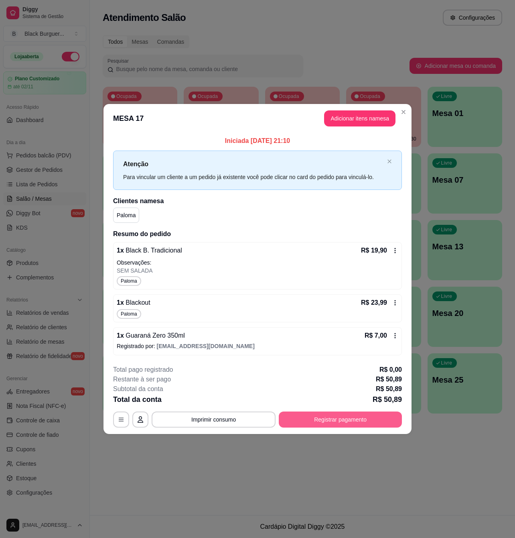
click at [342, 421] on button "Registrar pagamento" at bounding box center [340, 419] width 123 height 16
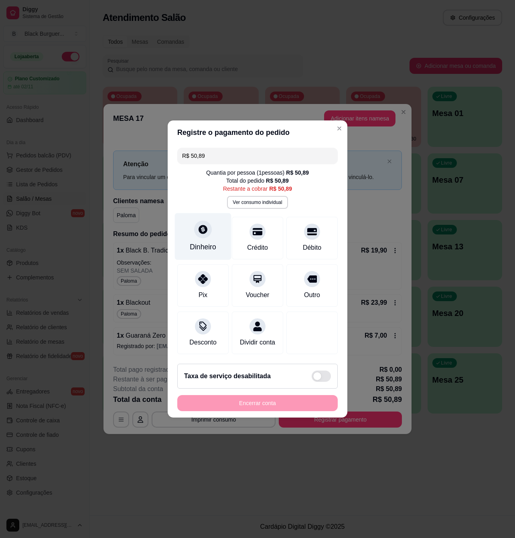
click at [212, 235] on div "Dinheiro" at bounding box center [203, 236] width 57 height 47
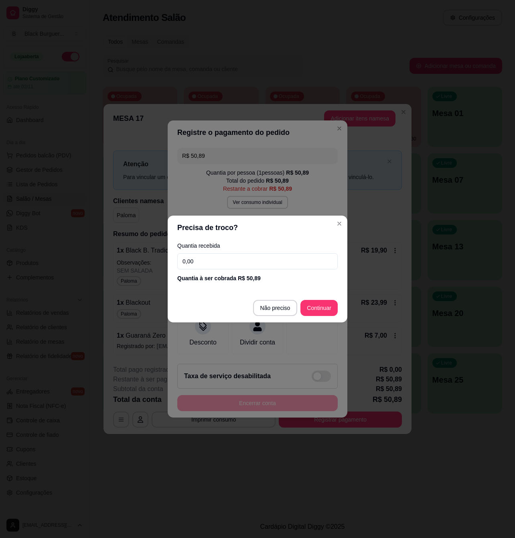
click at [248, 261] on input "0,00" at bounding box center [257, 261] width 161 height 16
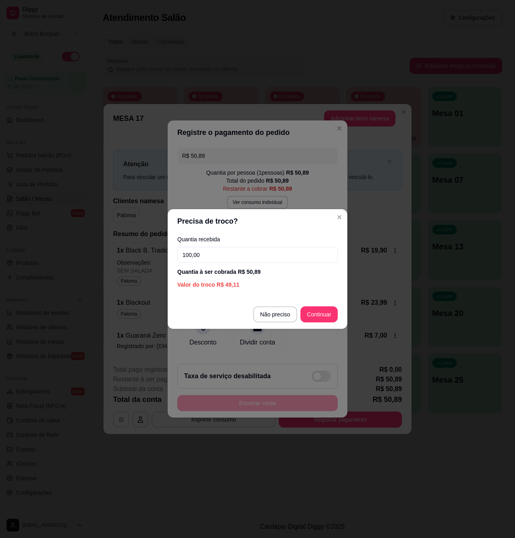
type input "100,00"
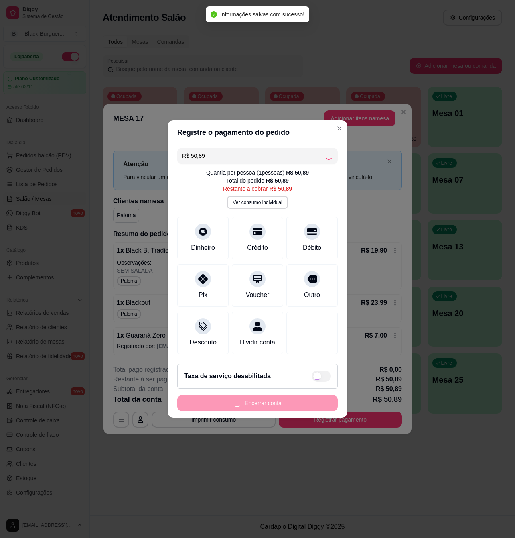
type input "R$ 0,00"
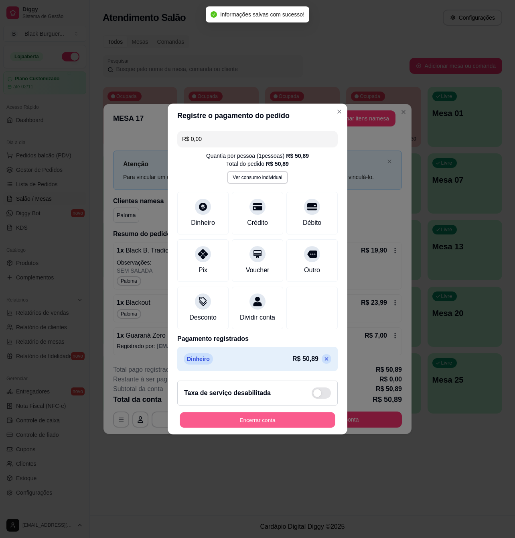
click at [242, 428] on button "Encerrar conta" at bounding box center [258, 420] width 156 height 16
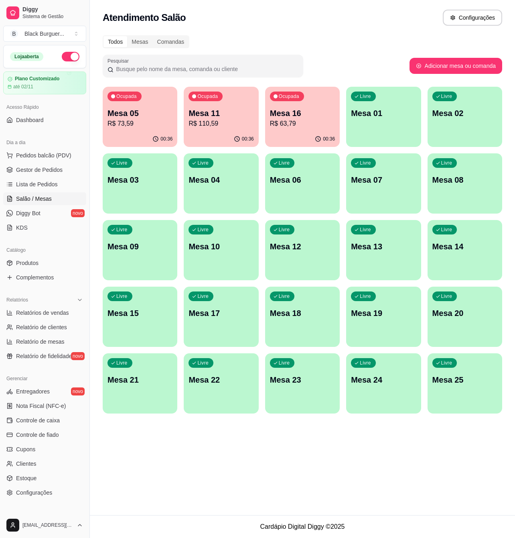
click at [233, 455] on div "Atendimento Salão Configurações Todos Mesas Comandas Pesquisar Adicionar mesa o…" at bounding box center [303, 257] width 426 height 515
click at [233, 113] on p "Mesa 11" at bounding box center [221, 113] width 65 height 11
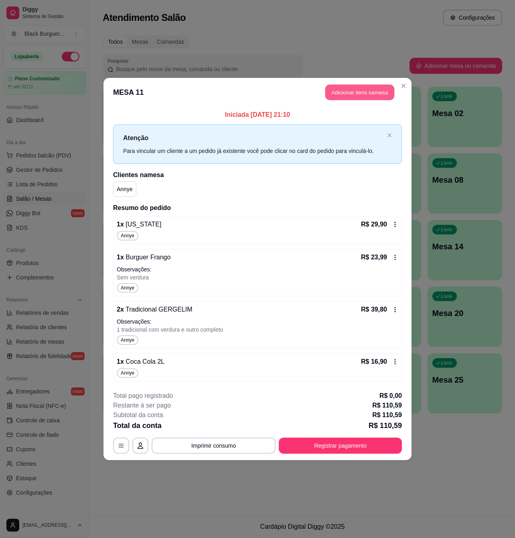
click at [352, 93] on button "Adicionar itens na mesa" at bounding box center [360, 93] width 69 height 16
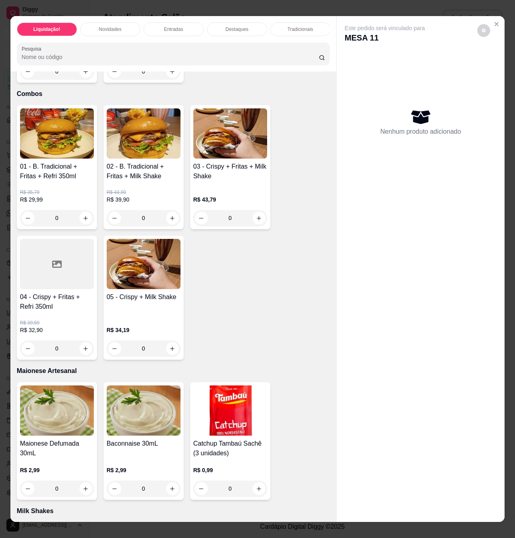
scroll to position [1552, 0]
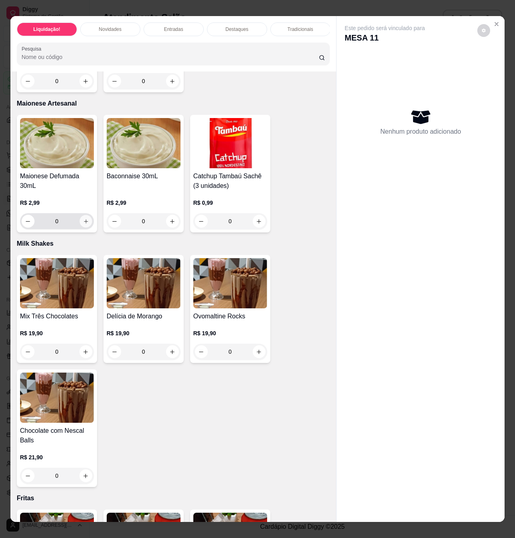
click at [82, 219] on button "increase-product-quantity" at bounding box center [85, 221] width 12 height 12
type input "1"
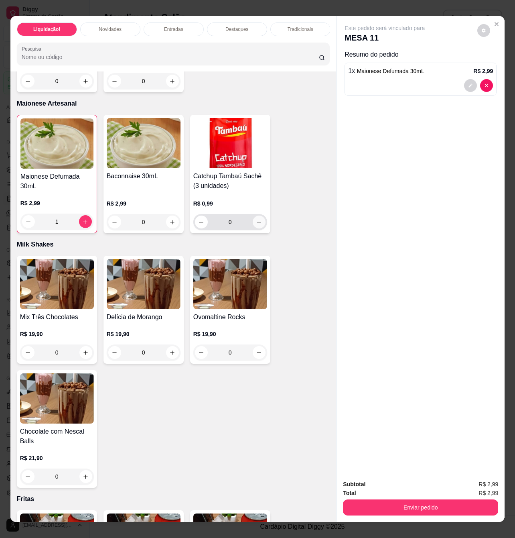
click at [257, 220] on icon "increase-product-quantity" at bounding box center [259, 222] width 4 height 4
type input "1"
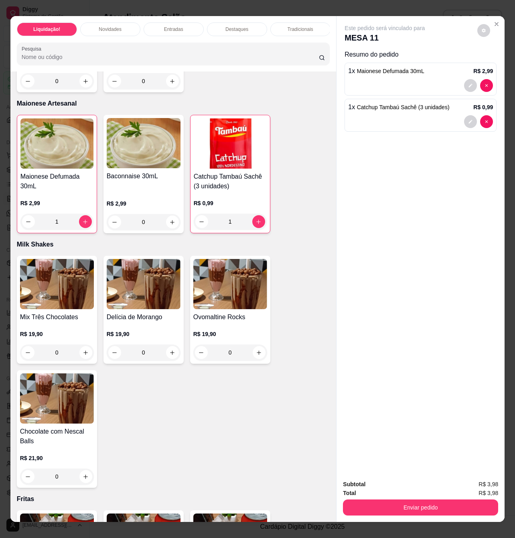
click at [403, 506] on button "Enviar pedido" at bounding box center [420, 507] width 155 height 16
click at [419, 484] on button "Registrar cliente" at bounding box center [423, 483] width 53 height 15
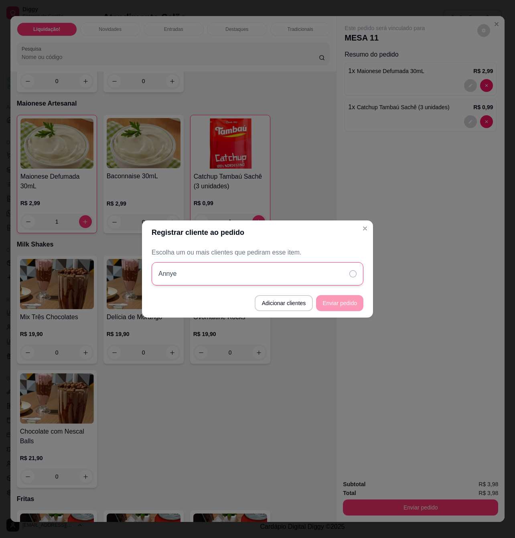
click at [344, 276] on div "Annye" at bounding box center [258, 273] width 212 height 23
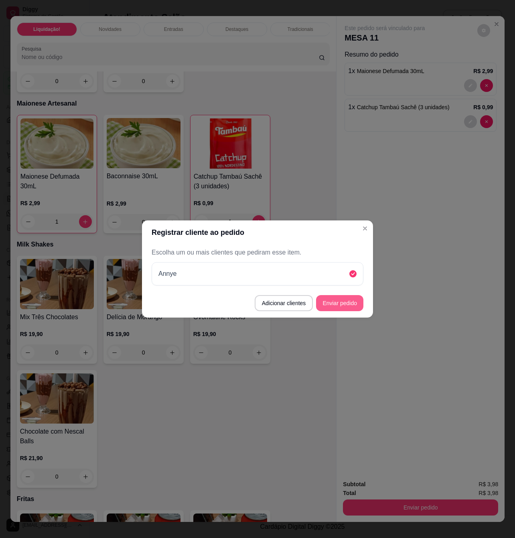
click at [351, 304] on button "Enviar pedido" at bounding box center [339, 303] width 47 height 16
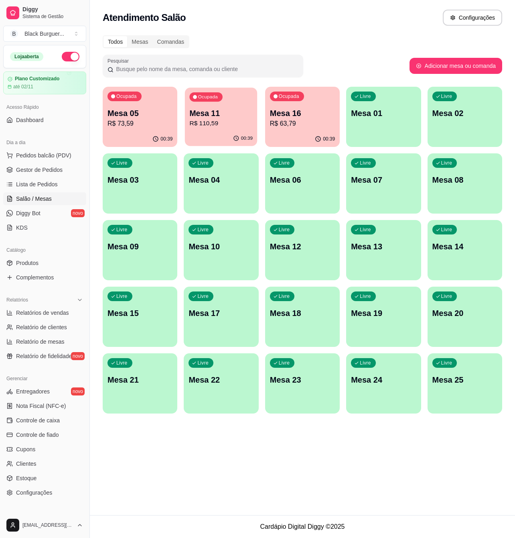
click at [232, 114] on p "Mesa 11" at bounding box center [221, 113] width 63 height 11
click at [310, 118] on div "Mesa 16 R$ 63,79" at bounding box center [302, 118] width 65 height 21
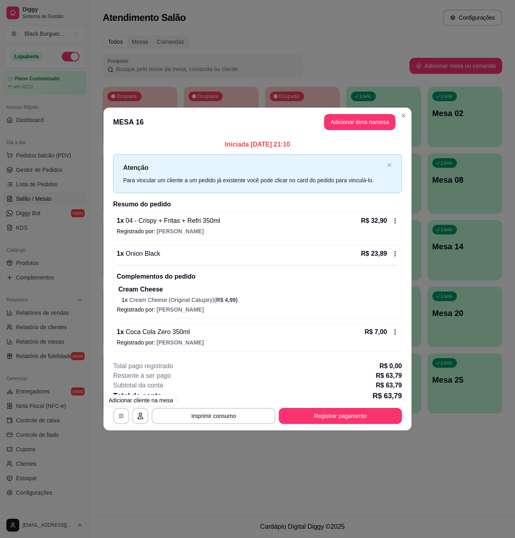
click at [147, 440] on div "**********" at bounding box center [257, 269] width 515 height 538
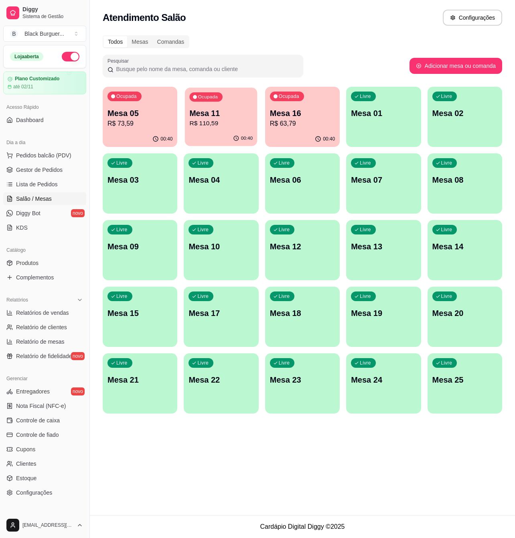
click at [248, 119] on p "R$ 110,59" at bounding box center [221, 123] width 63 height 9
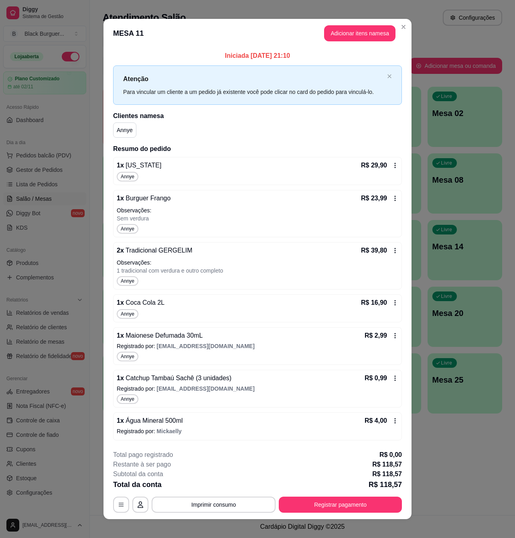
click at [207, 403] on div "Annye" at bounding box center [258, 399] width 282 height 10
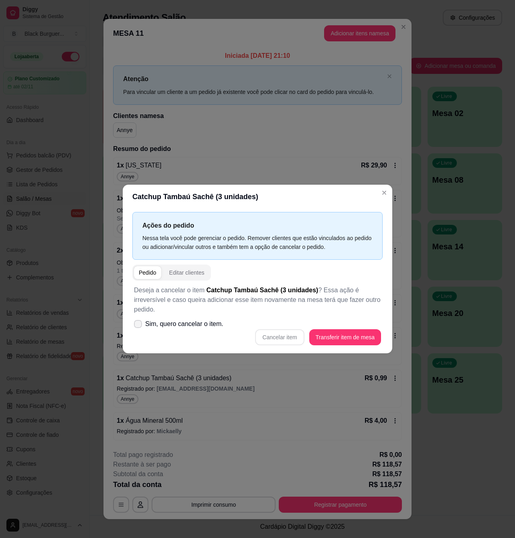
click at [221, 319] on span "Sim, quero cancelar o item." at bounding box center [184, 324] width 78 height 10
click at [139, 326] on input "Sim, quero cancelar o item." at bounding box center [136, 328] width 5 height 5
checkbox input "true"
click at [268, 332] on button "Cancelar item" at bounding box center [279, 337] width 49 height 16
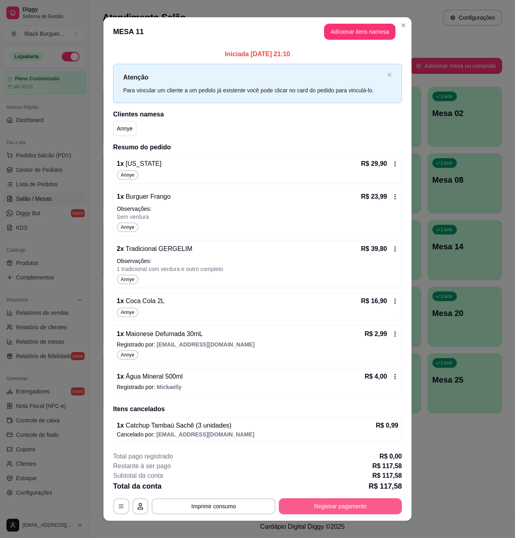
click at [373, 511] on button "Registrar pagamento" at bounding box center [340, 506] width 123 height 16
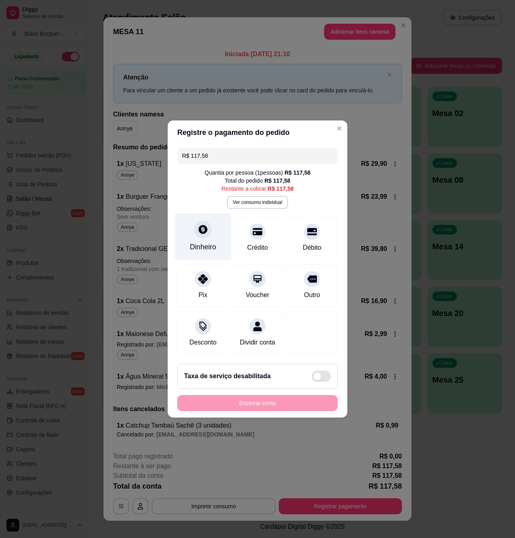
click at [214, 230] on div "Dinheiro" at bounding box center [203, 236] width 57 height 47
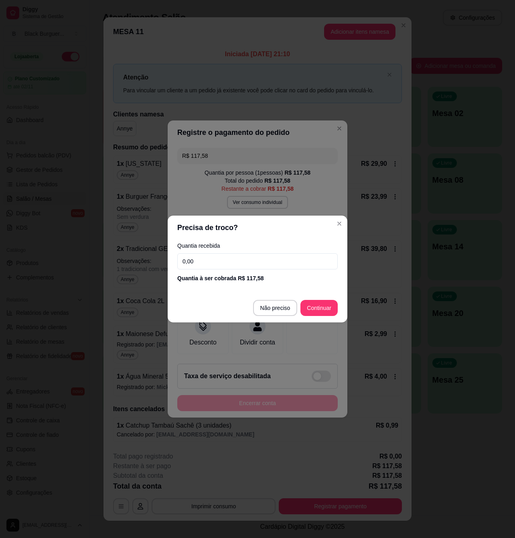
click at [210, 269] on input "0,00" at bounding box center [257, 261] width 161 height 16
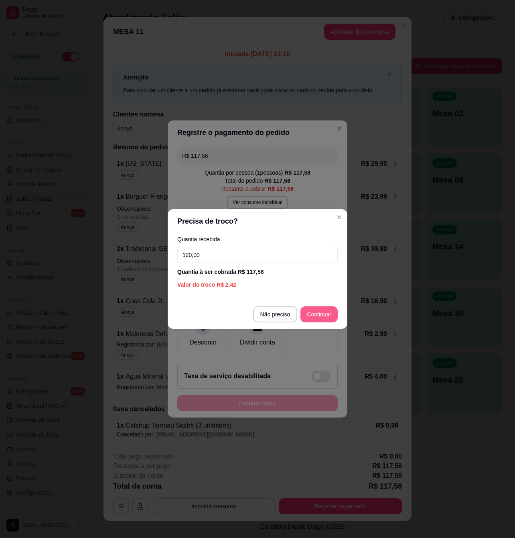
type input "120,00"
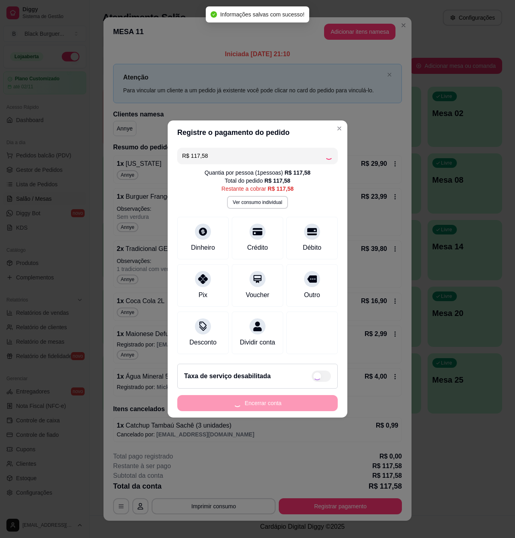
type input "R$ 0,00"
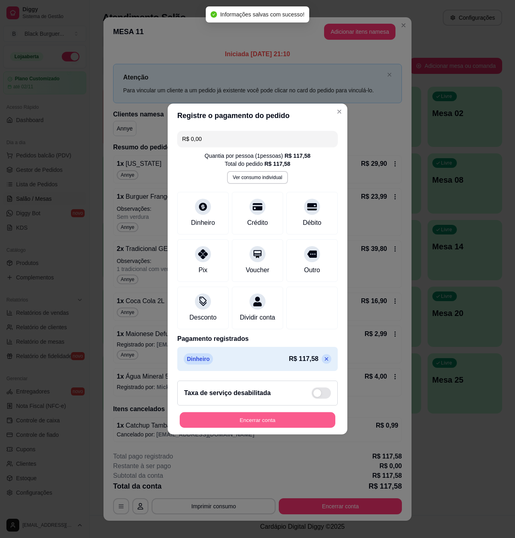
click at [304, 424] on button "Encerrar conta" at bounding box center [258, 420] width 156 height 16
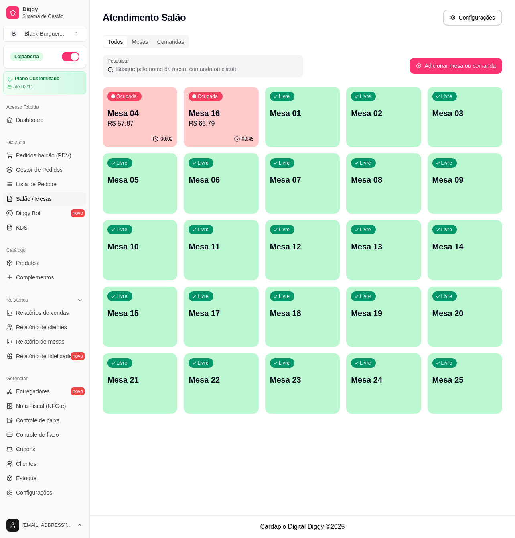
click at [182, 112] on div "Ocupada Mesa 04 R$ 57,87 00:02 Ocupada Mesa 16 R$ 63,79 00:45 Livre Mesa 01 Liv…" at bounding box center [303, 250] width 400 height 327
click at [169, 112] on p "Mesa 04" at bounding box center [139, 113] width 63 height 11
click at [21, 169] on span "Gestor de Pedidos" at bounding box center [39, 170] width 47 height 8
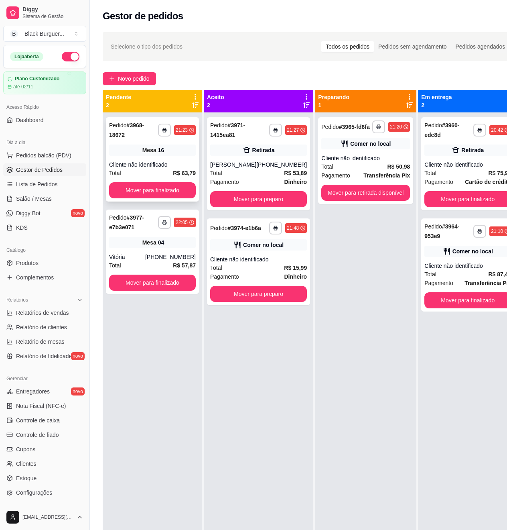
click at [138, 161] on div "Cliente não identificado" at bounding box center [152, 165] width 87 height 8
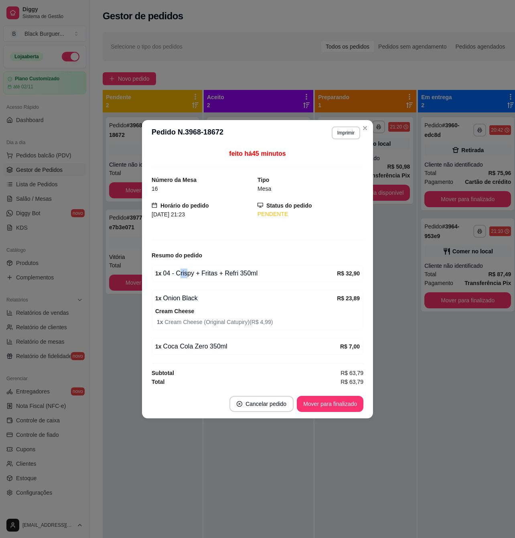
click at [191, 273] on div "1 x 04 - Crispy + Fritas + Refri 350ml" at bounding box center [246, 274] width 182 height 10
click at [193, 273] on div "1 x 04 - Crispy + Fritas + Refri 350ml" at bounding box center [246, 274] width 182 height 10
drag, startPoint x: 185, startPoint y: 275, endPoint x: 212, endPoint y: 272, distance: 27.5
click at [212, 272] on div "1 x 04 - Crispy + Fritas + Refri 350ml" at bounding box center [246, 274] width 182 height 10
drag, startPoint x: 212, startPoint y: 272, endPoint x: 204, endPoint y: 272, distance: 7.6
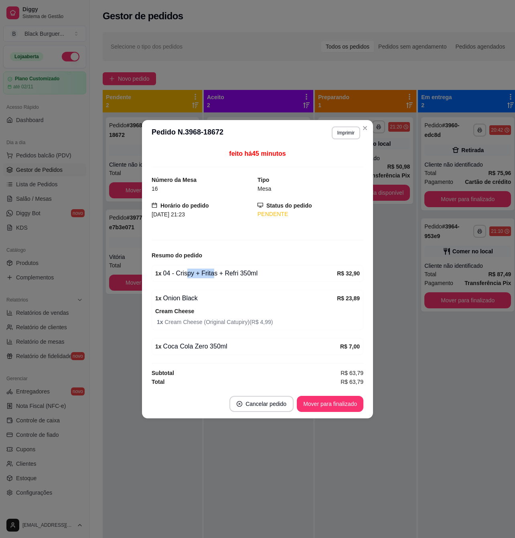
click at [211, 272] on div "1 x 04 - Crispy + Fritas + Refri 350ml" at bounding box center [246, 274] width 182 height 10
drag, startPoint x: 166, startPoint y: 278, endPoint x: 185, endPoint y: 281, distance: 19.1
click at [171, 278] on div "1 x 04 - Crispy + Fritas + Refri 350ml" at bounding box center [246, 274] width 182 height 10
click at [185, 281] on div "1 x 04 - Crispy + Fritas + Refri 350ml R$ 32,90" at bounding box center [258, 273] width 212 height 17
click at [185, 284] on div "feito há 45 minutos Número da Mesa 16 Tipo Mesa Horário do pedido [DATE] 21:23 …" at bounding box center [258, 267] width 212 height 237
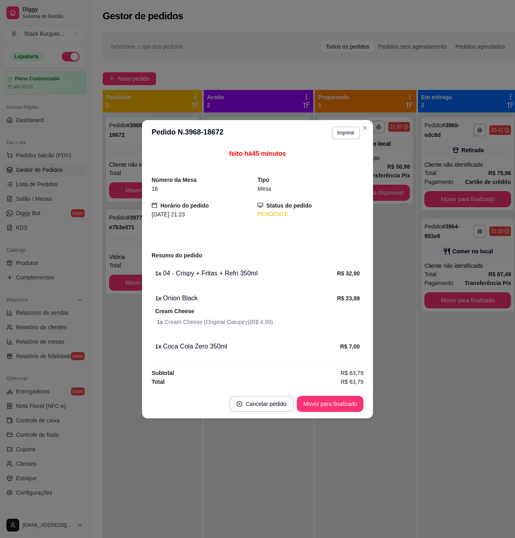
click at [196, 272] on div "1 x 04 - Crispy + Fritas + Refri 350ml" at bounding box center [246, 274] width 182 height 10
click at [222, 289] on div "feito há 45 minutos Número da Mesa 16 Tipo Mesa Horário do pedido [DATE] 21:23 …" at bounding box center [258, 267] width 212 height 237
drag, startPoint x: 196, startPoint y: 275, endPoint x: 228, endPoint y: 275, distance: 31.7
click at [227, 275] on div "1 x 04 - Crispy + Fritas + Refri 350ml" at bounding box center [246, 274] width 182 height 10
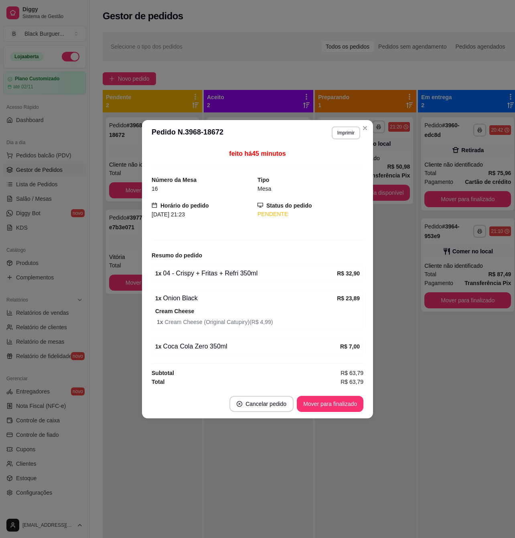
click at [230, 275] on div "1 x 04 - Crispy + Fritas + Refri 350ml" at bounding box center [246, 274] width 182 height 10
drag, startPoint x: 169, startPoint y: 292, endPoint x: 156, endPoint y: 185, distance: 107.6
click at [169, 284] on div "feito há 45 minutos Número da Mesa 16 Tipo Mesa Horário do pedido [DATE] 21:23 …" at bounding box center [258, 267] width 212 height 237
click at [156, 185] on span "16" at bounding box center [155, 188] width 6 height 6
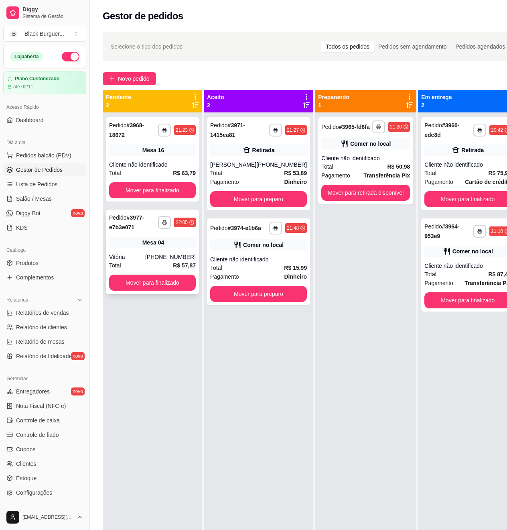
click at [145, 275] on div "**********" at bounding box center [152, 252] width 93 height 84
click at [259, 155] on div "Retirada" at bounding box center [258, 150] width 97 height 11
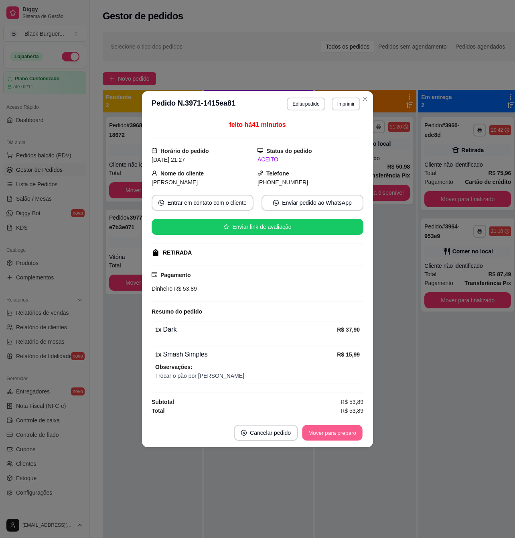
click at [324, 433] on button "Mover para preparo" at bounding box center [332, 433] width 60 height 16
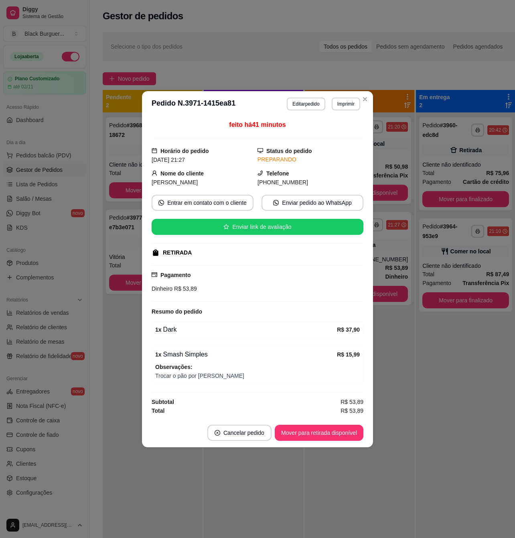
click at [325, 433] on button "Mover para retirada disponível" at bounding box center [319, 433] width 89 height 16
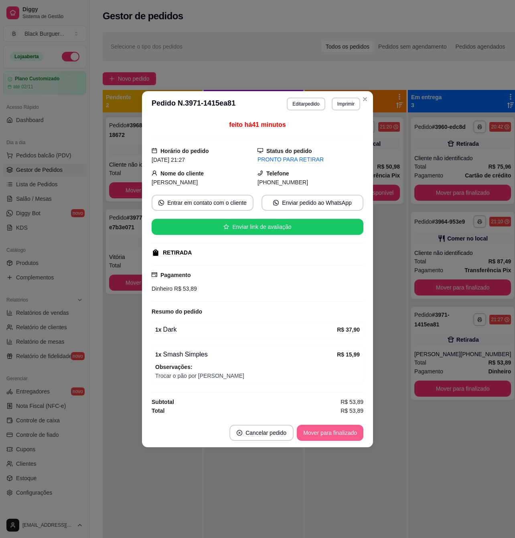
click at [325, 432] on button "Mover para finalizado" at bounding box center [330, 433] width 67 height 16
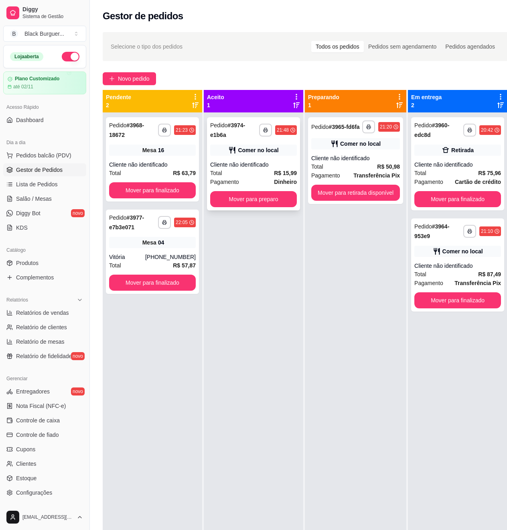
click at [286, 174] on strong "R$ 15,99" at bounding box center [285, 173] width 23 height 6
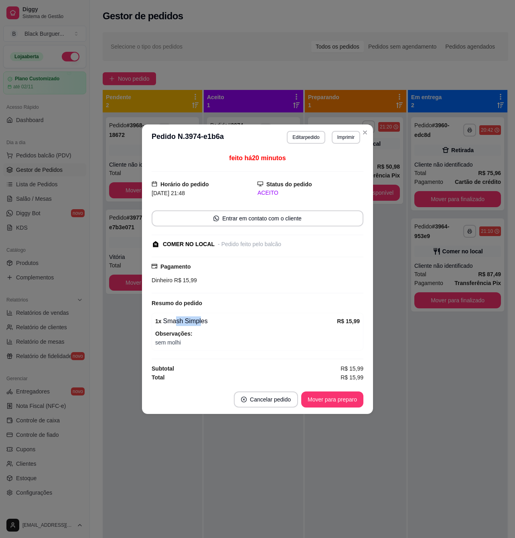
drag, startPoint x: 181, startPoint y: 320, endPoint x: 199, endPoint y: 320, distance: 18.5
click at [198, 320] on div "1 x Smash Simples" at bounding box center [246, 321] width 182 height 10
click at [204, 320] on div "1 x Smash Simples" at bounding box center [246, 321] width 182 height 10
click at [343, 397] on button "Mover para preparo" at bounding box center [332, 399] width 62 height 16
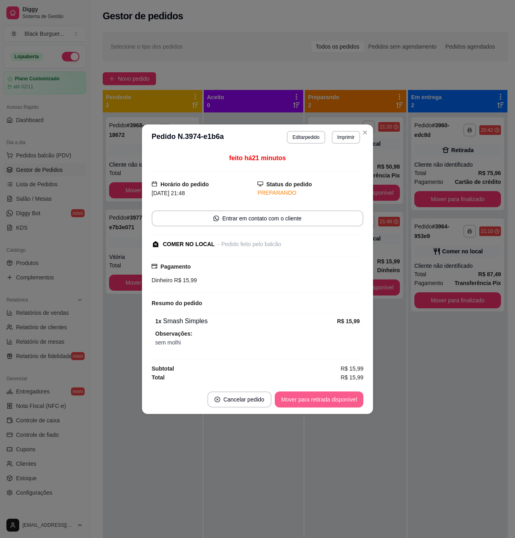
click at [346, 401] on button "Mover para retirada disponível" at bounding box center [319, 399] width 89 height 16
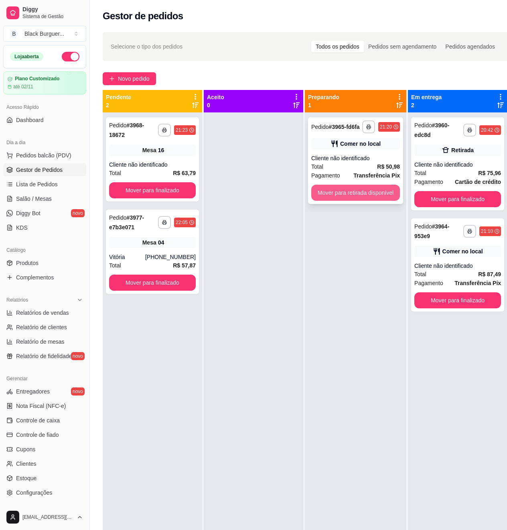
click at [392, 169] on strong "R$ 50,98" at bounding box center [388, 166] width 23 height 6
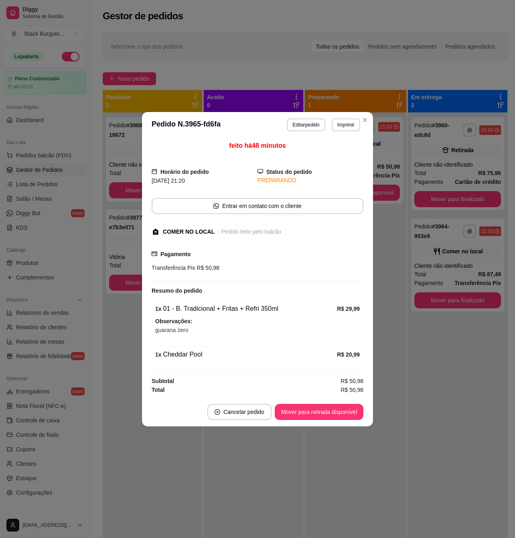
click at [307, 417] on button "Mover para retirada disponível" at bounding box center [319, 412] width 89 height 16
click at [323, 415] on div "Mover para retirada disponível" at bounding box center [314, 412] width 100 height 16
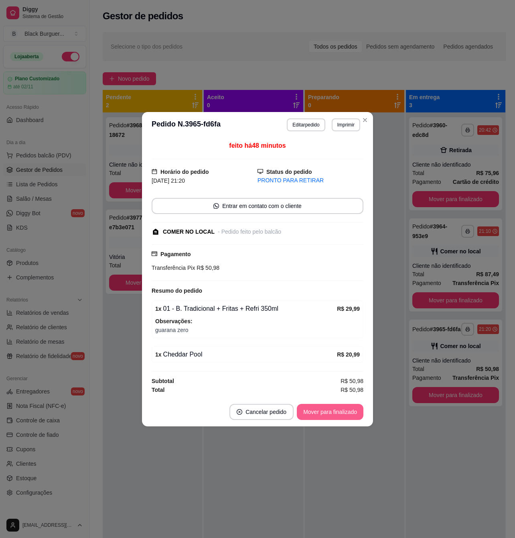
click at [330, 414] on button "Mover para finalizado" at bounding box center [330, 412] width 67 height 16
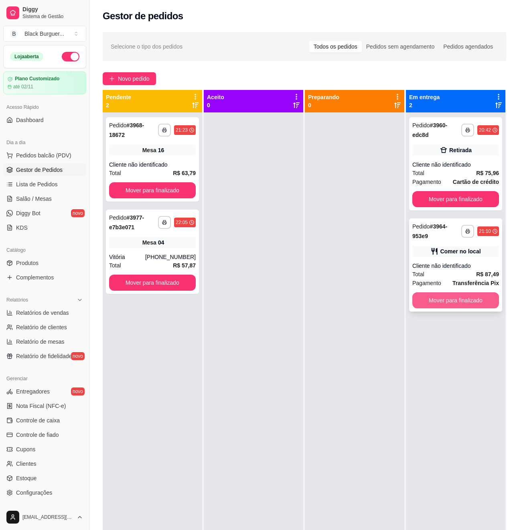
click at [468, 295] on button "Mover para finalizado" at bounding box center [456, 300] width 87 height 16
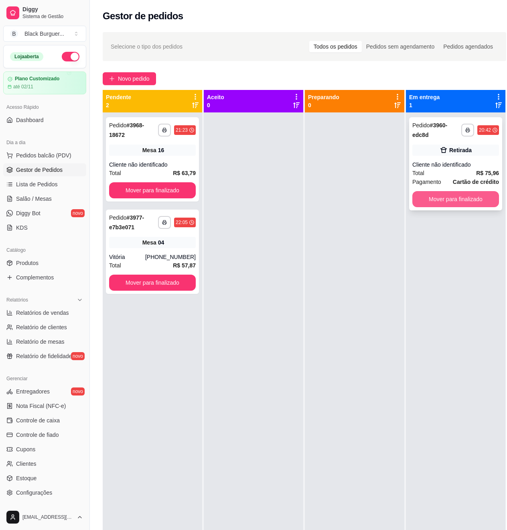
click at [468, 205] on button "Mover para finalizado" at bounding box center [456, 199] width 87 height 16
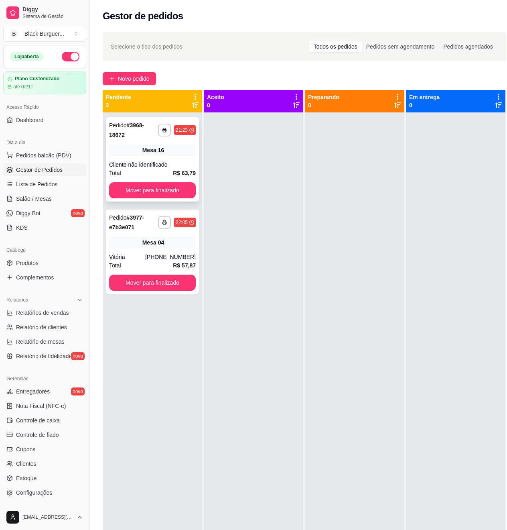
click at [184, 164] on div "Cliente não identificado" at bounding box center [152, 165] width 87 height 8
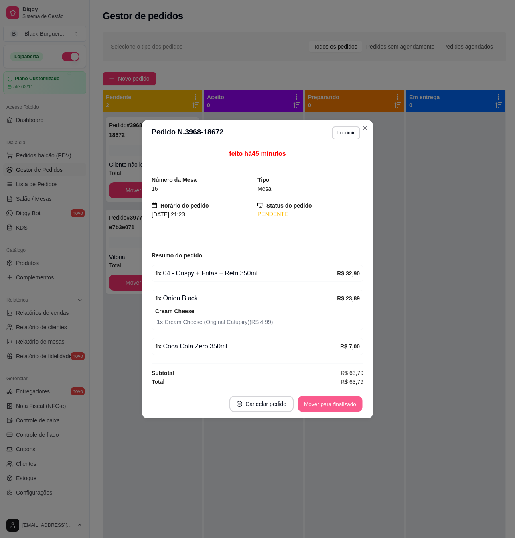
click at [316, 403] on button "Mover para finalizado" at bounding box center [330, 404] width 65 height 16
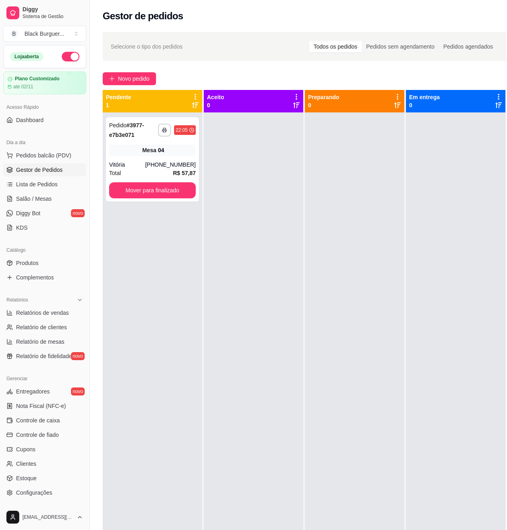
click at [133, 150] on div "Mesa 04" at bounding box center [152, 150] width 87 height 11
click at [147, 151] on span "Mesa" at bounding box center [150, 150] width 14 height 8
click at [194, 149] on div "Mesa 04" at bounding box center [152, 150] width 87 height 11
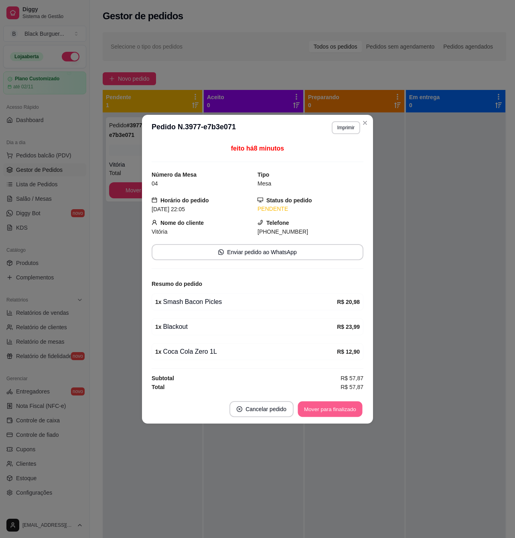
click at [349, 413] on button "Mover para finalizado" at bounding box center [330, 409] width 65 height 16
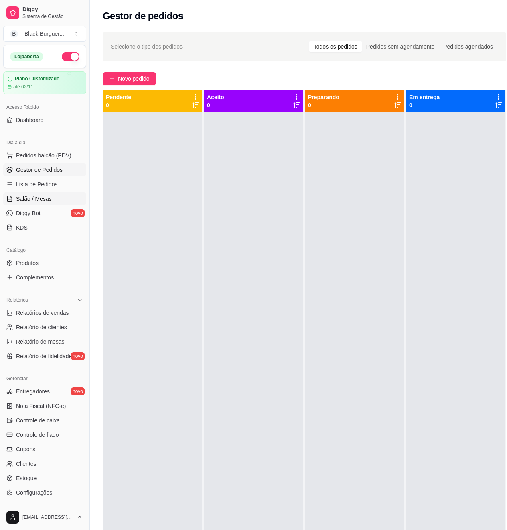
click at [13, 203] on link "Salão / Mesas" at bounding box center [44, 198] width 83 height 13
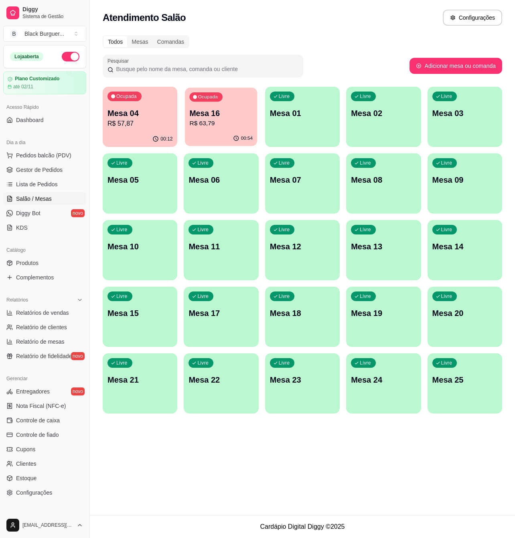
click at [206, 119] on p "R$ 63,79" at bounding box center [221, 123] width 63 height 9
click at [206, 122] on p "R$ 63,79" at bounding box center [221, 124] width 65 height 10
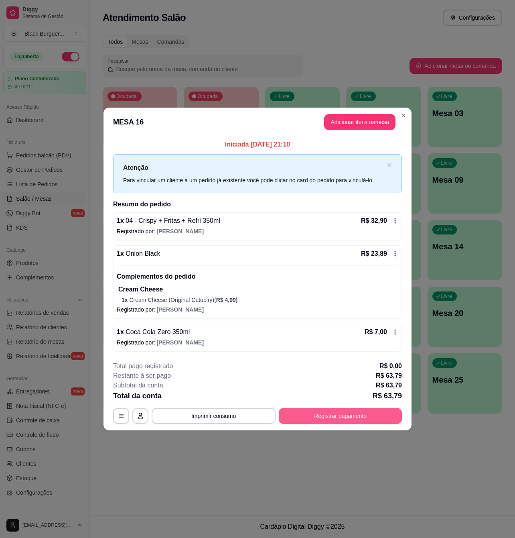
click at [322, 412] on button "Registrar pagamento" at bounding box center [340, 416] width 123 height 16
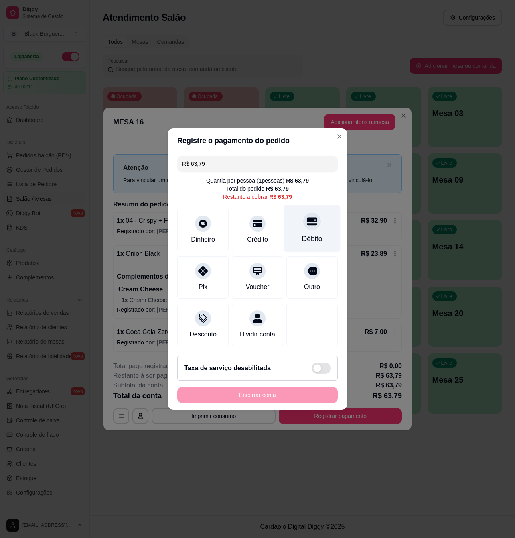
click at [307, 218] on icon at bounding box center [312, 221] width 10 height 10
type input "R$ 0,00"
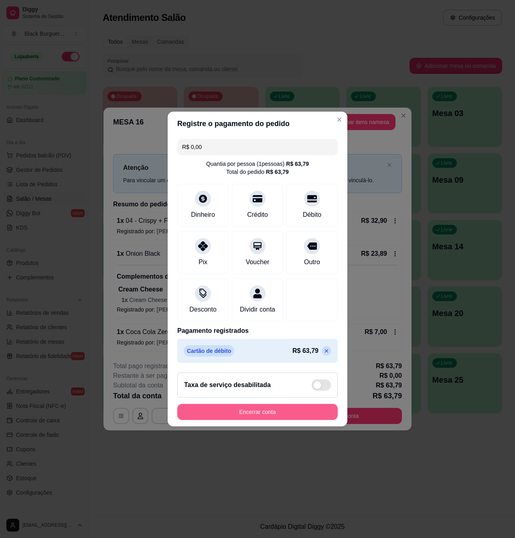
click at [267, 420] on button "Encerrar conta" at bounding box center [257, 412] width 161 height 16
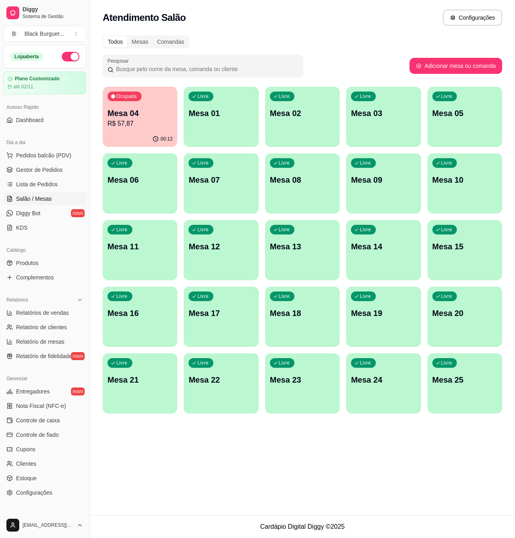
click at [148, 111] on p "Mesa 04" at bounding box center [140, 113] width 65 height 11
click at [58, 173] on span "Gestor de Pedidos" at bounding box center [39, 170] width 47 height 8
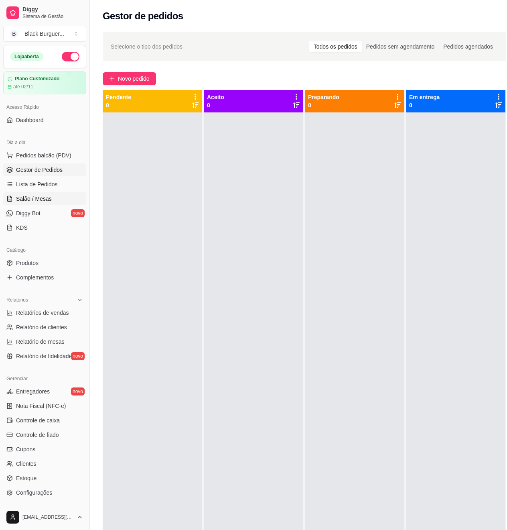
click at [49, 198] on span "Salão / Mesas" at bounding box center [34, 199] width 36 height 8
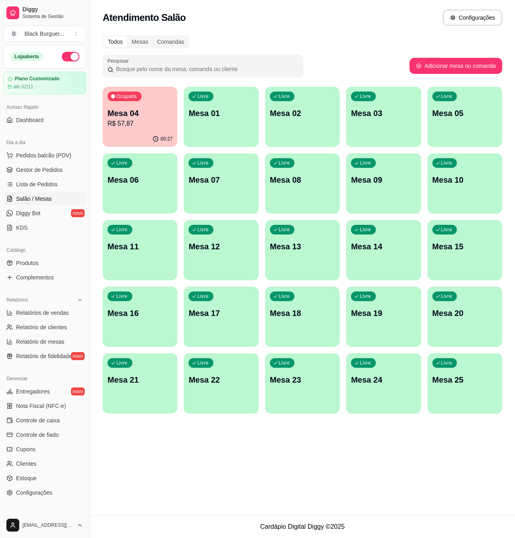
click at [153, 119] on p "R$ 57,87" at bounding box center [140, 124] width 65 height 10
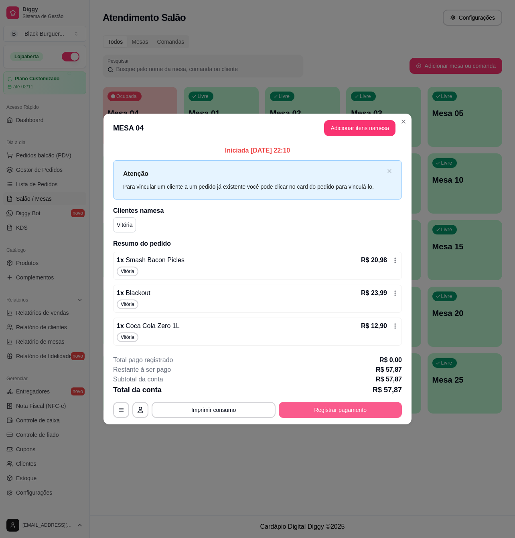
click at [376, 412] on button "Registrar pagamento" at bounding box center [340, 410] width 123 height 16
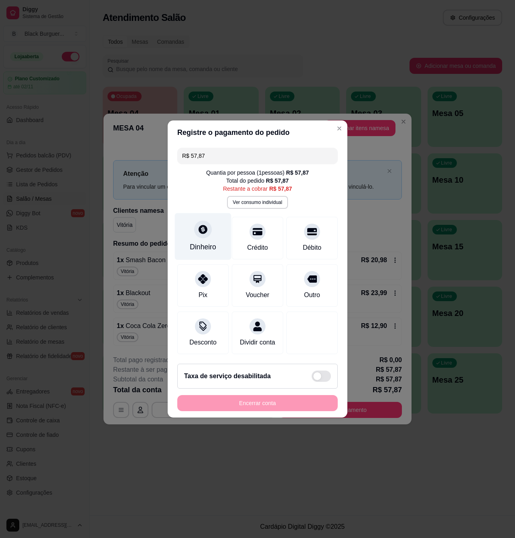
click at [209, 242] on div "Dinheiro" at bounding box center [203, 247] width 26 height 10
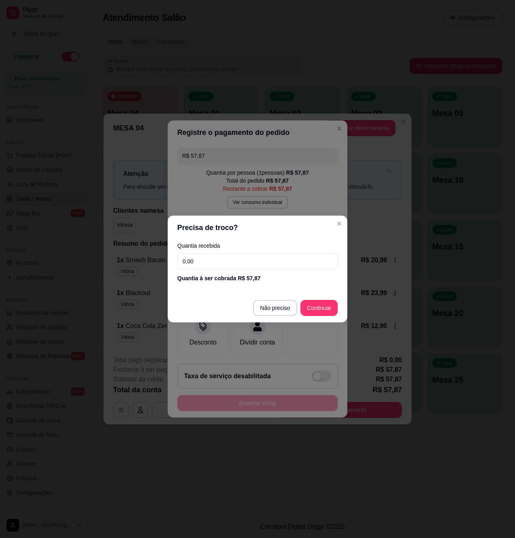
drag, startPoint x: 225, startPoint y: 261, endPoint x: 228, endPoint y: 264, distance: 4.8
click at [225, 261] on input "0,00" at bounding box center [257, 261] width 161 height 16
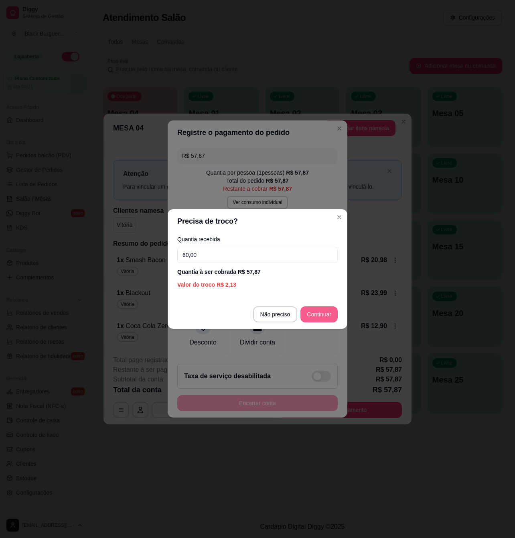
type input "60,00"
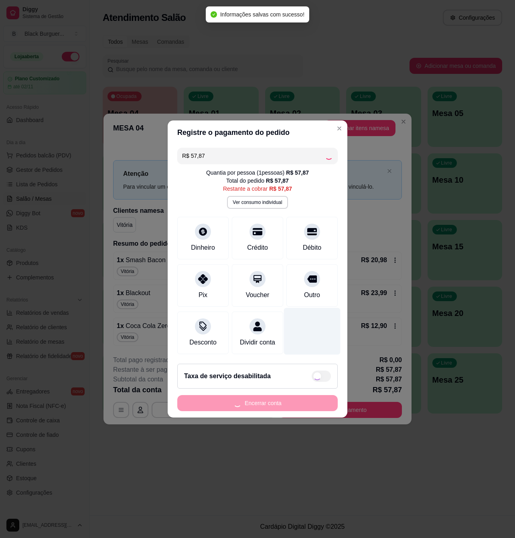
type input "R$ 0,00"
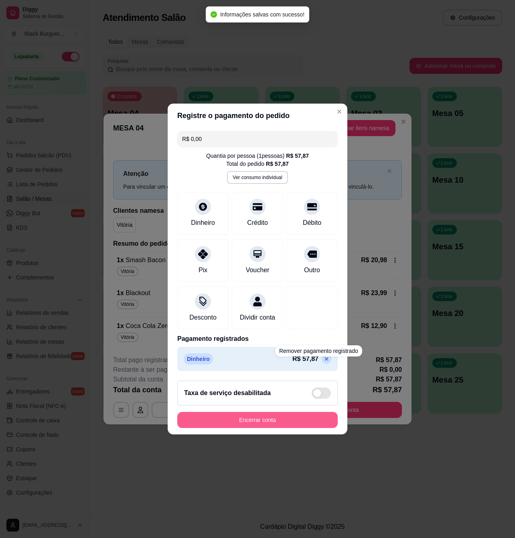
click at [301, 428] on button "Encerrar conta" at bounding box center [257, 420] width 161 height 16
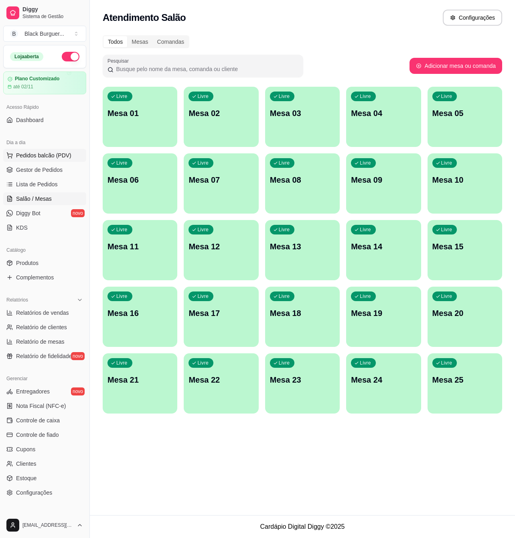
click at [27, 161] on button "Pedidos balcão (PDV)" at bounding box center [44, 155] width 83 height 13
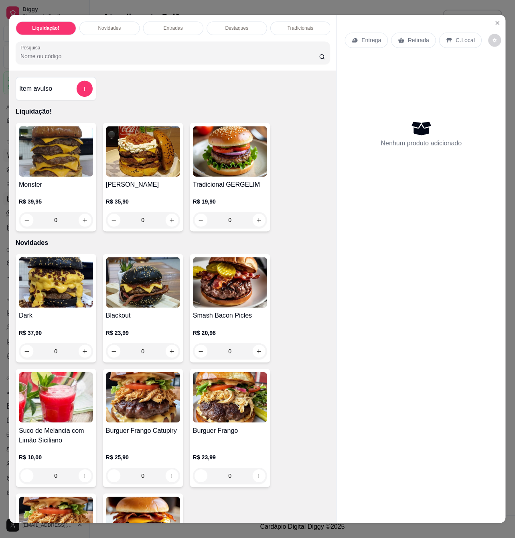
click at [33, 169] on img at bounding box center [56, 151] width 74 height 51
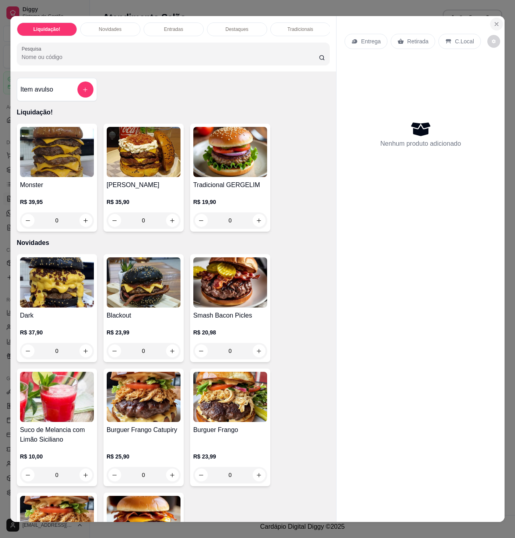
click at [494, 21] on icon "Close" at bounding box center [497, 24] width 6 height 6
